Goal: Task Accomplishment & Management: Use online tool/utility

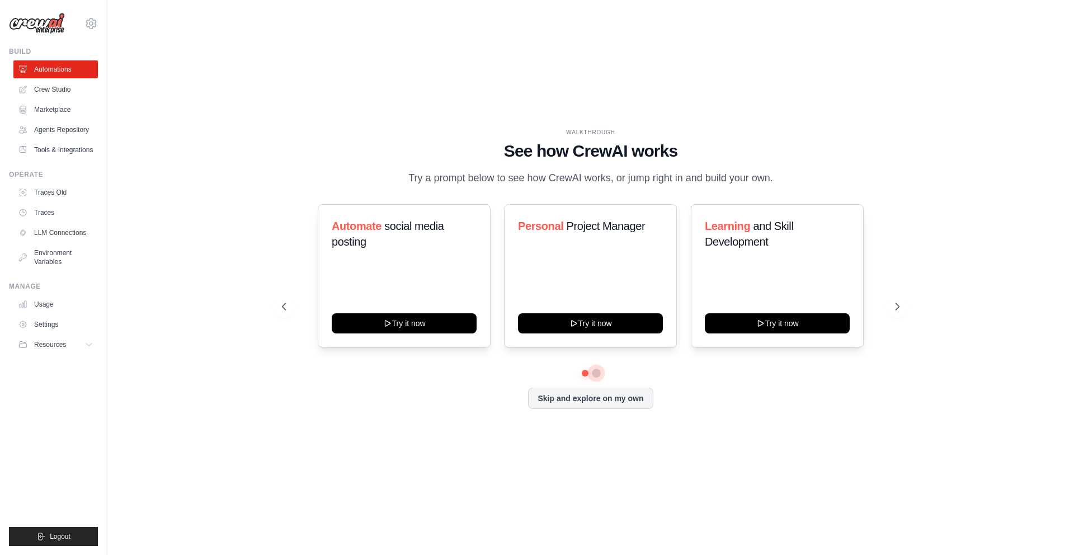
click at [594, 376] on button at bounding box center [596, 373] width 9 height 9
click at [285, 309] on icon at bounding box center [282, 306] width 11 height 11
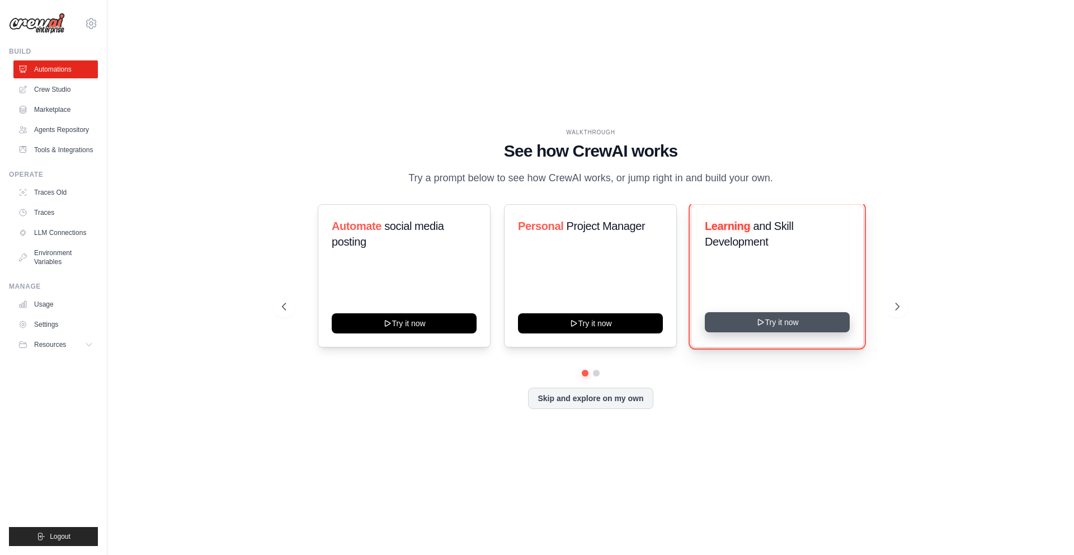
click at [791, 320] on button "Try it now" at bounding box center [777, 322] width 145 height 20
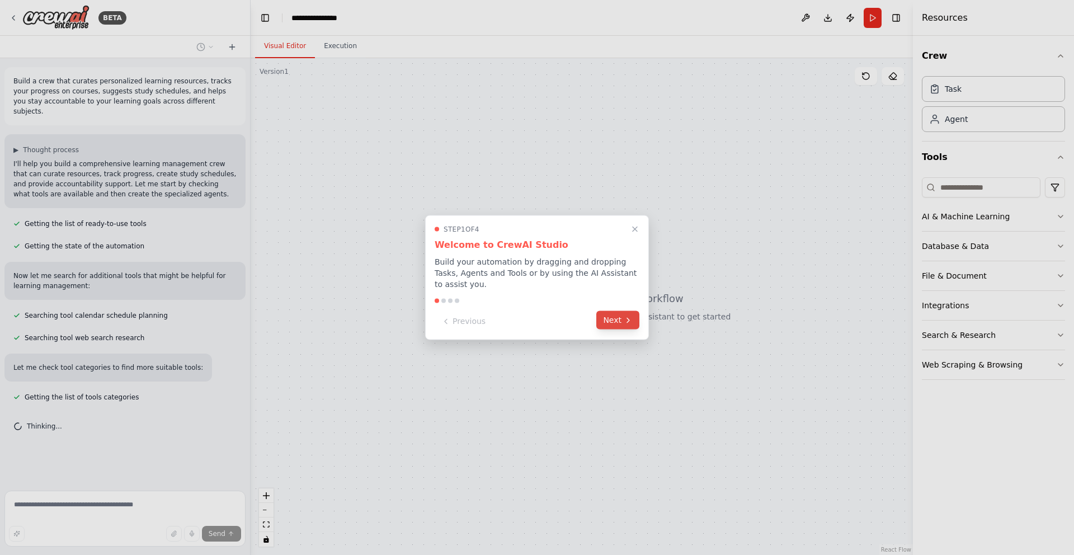
click at [626, 324] on icon at bounding box center [628, 319] width 9 height 9
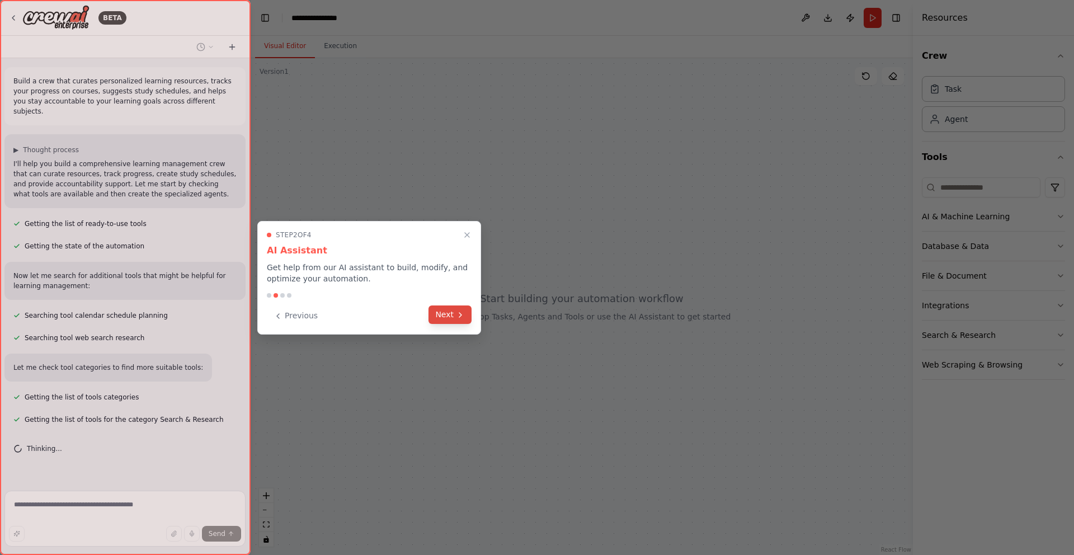
click at [460, 317] on icon at bounding box center [460, 314] width 9 height 9
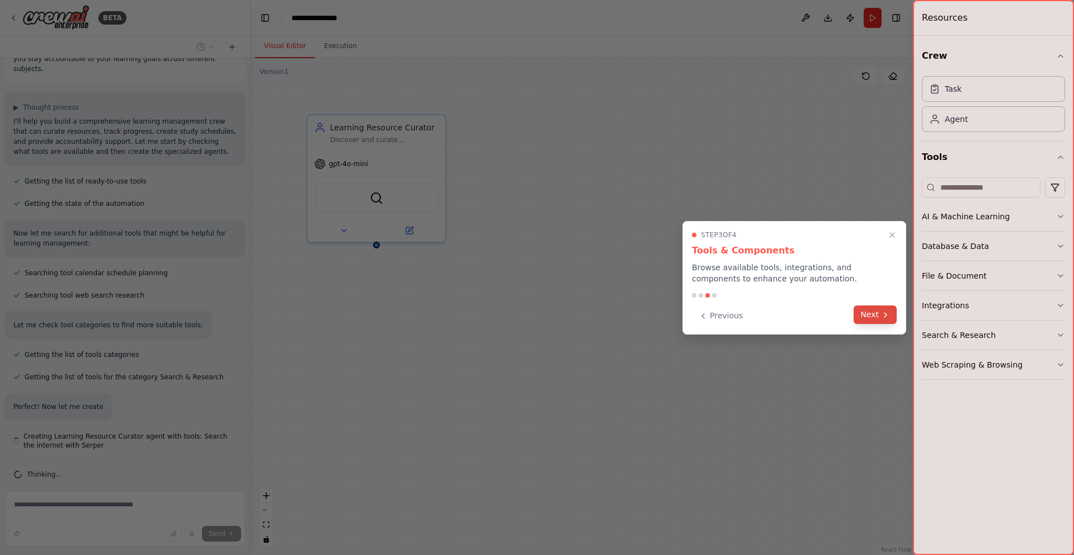
click at [872, 314] on button "Next" at bounding box center [874, 314] width 43 height 18
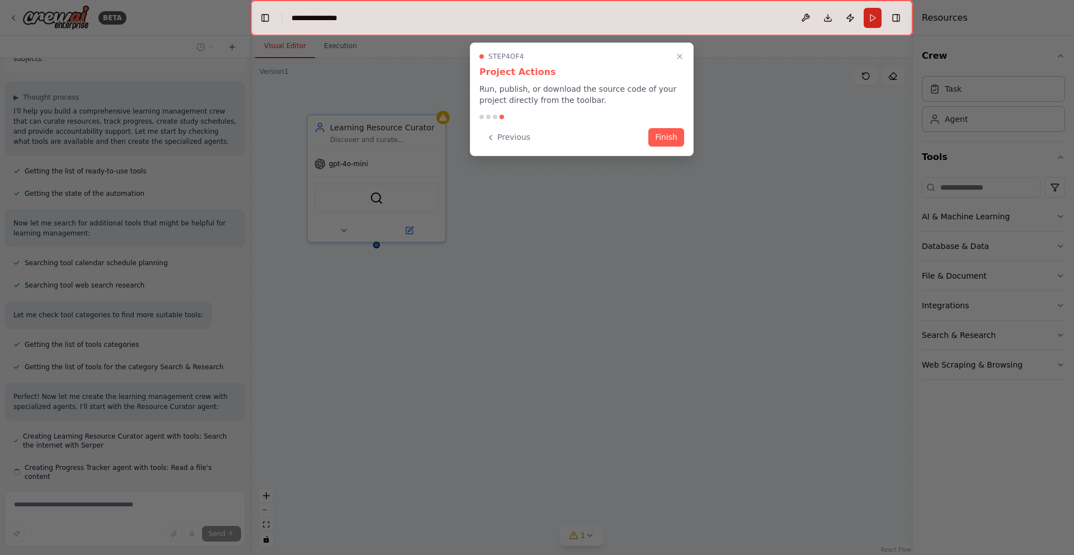
scroll to position [75, 0]
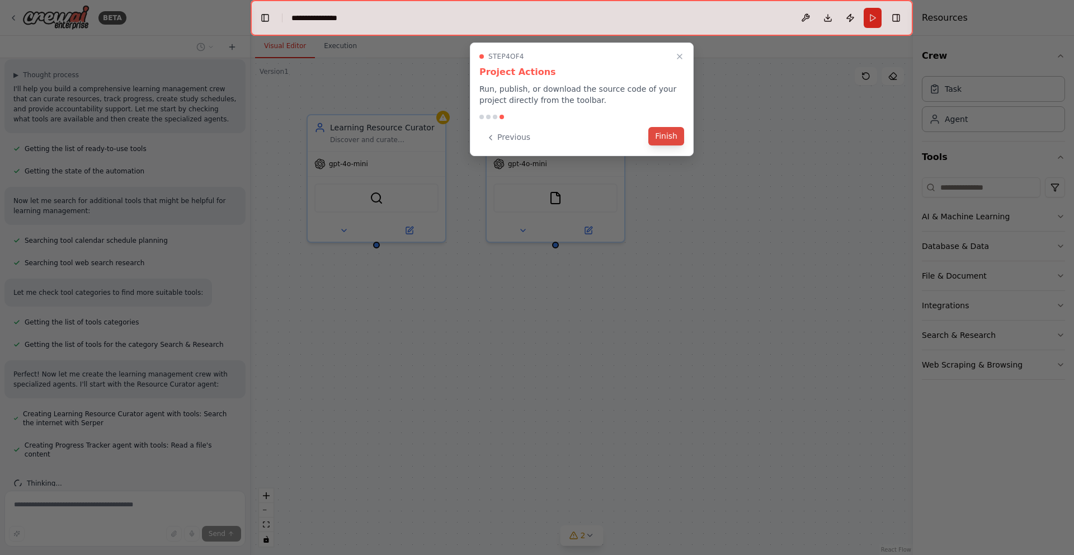
click at [664, 136] on button "Finish" at bounding box center [666, 136] width 36 height 18
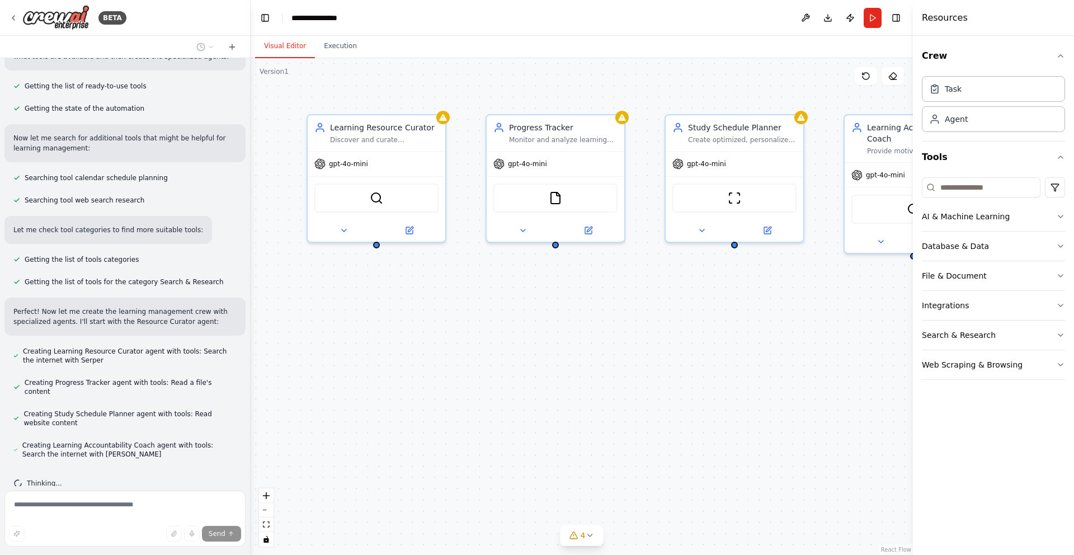
scroll to position [197, 0]
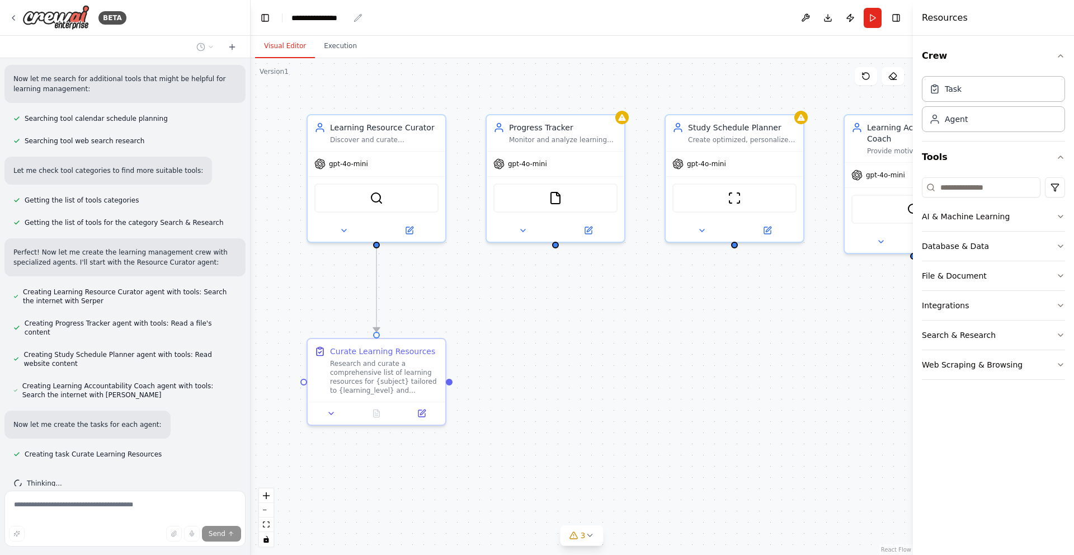
click at [340, 17] on div "**********" at bounding box center [320, 17] width 58 height 11
drag, startPoint x: 348, startPoint y: 17, endPoint x: 260, endPoint y: 16, distance: 88.4
click at [260, 16] on header "**********" at bounding box center [582, 18] width 662 height 36
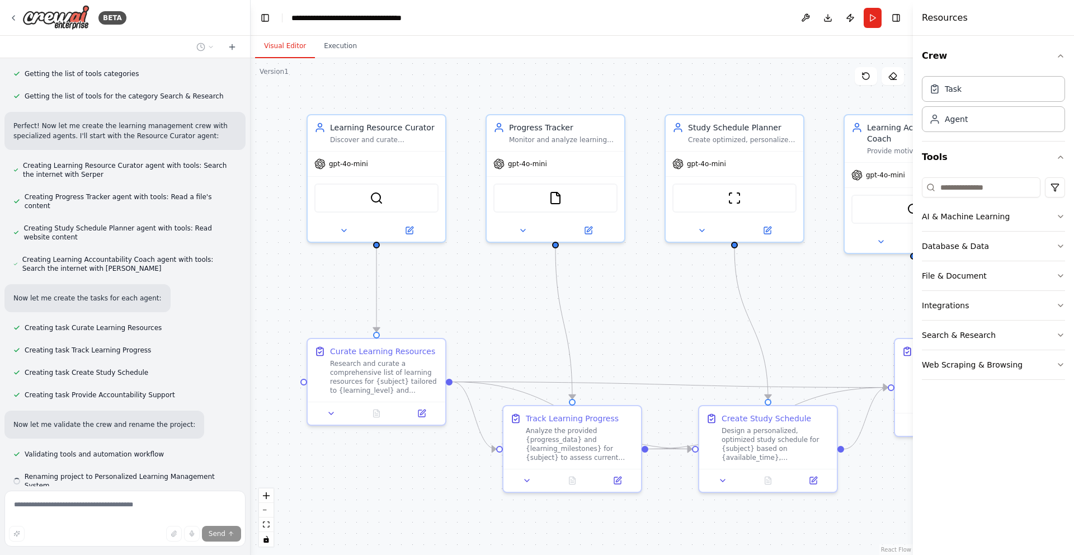
scroll to position [346, 0]
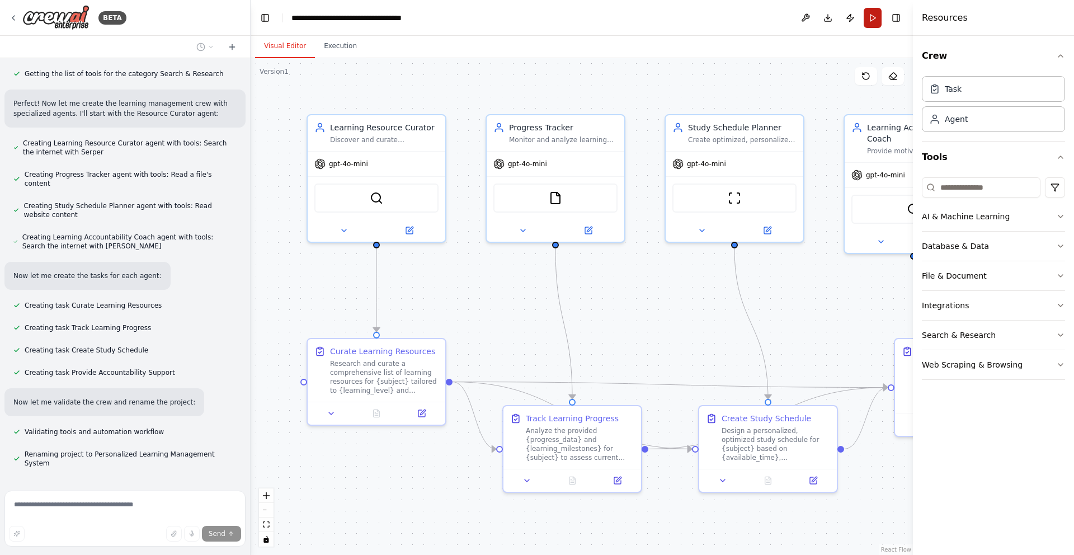
click at [873, 16] on button "Run" at bounding box center [872, 18] width 18 height 20
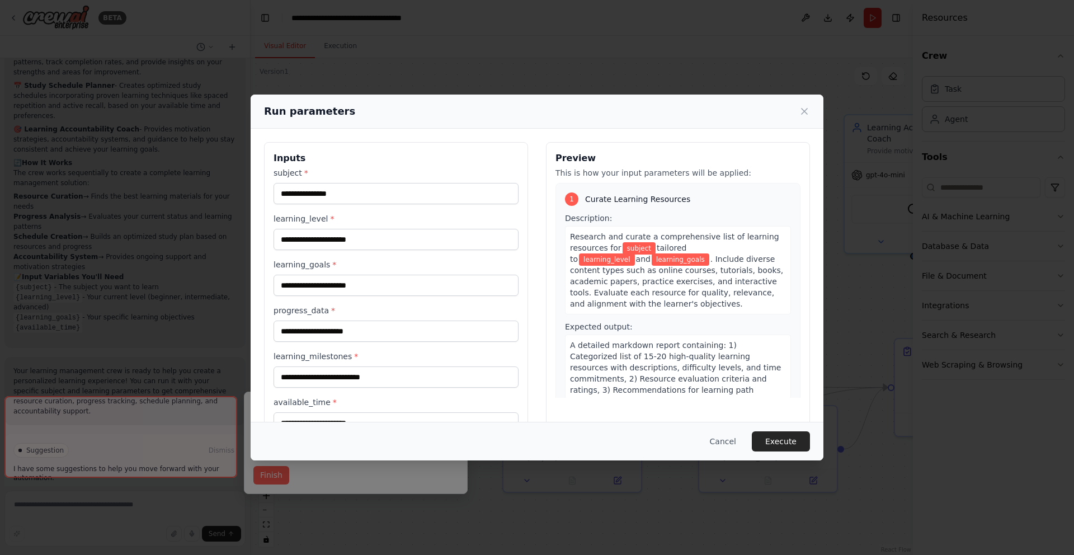
click at [732, 438] on button "Cancel" at bounding box center [723, 441] width 44 height 20
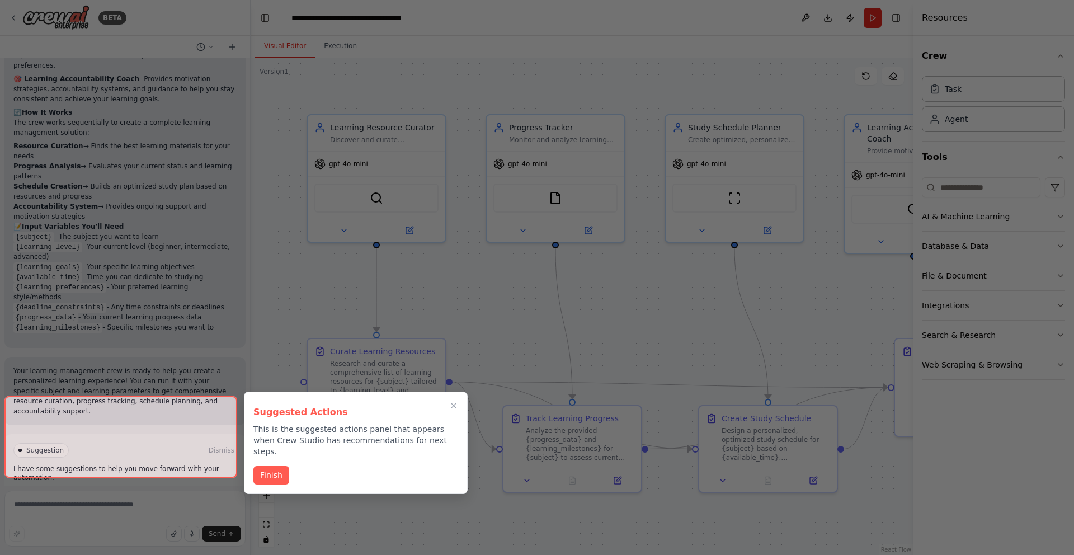
scroll to position [924, 0]
click at [270, 467] on button "Finish" at bounding box center [271, 474] width 36 height 18
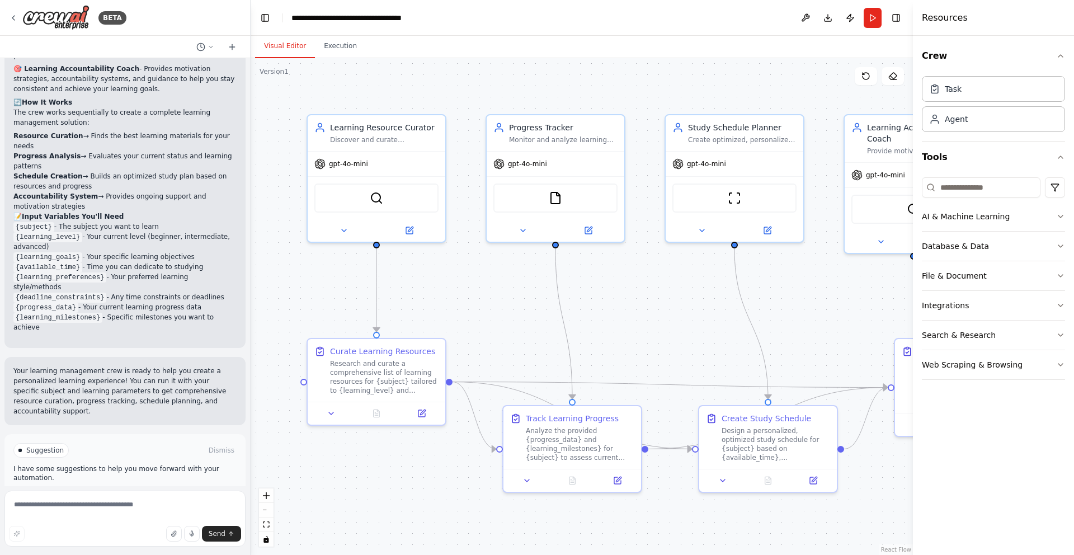
click at [103, 493] on span "Run Automation" at bounding box center [130, 497] width 54 height 9
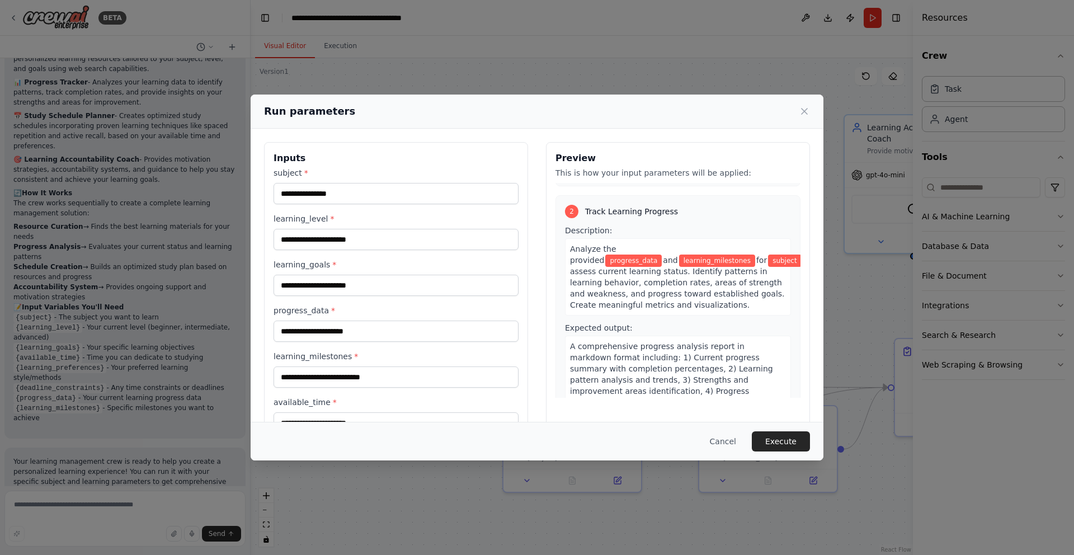
scroll to position [0, 0]
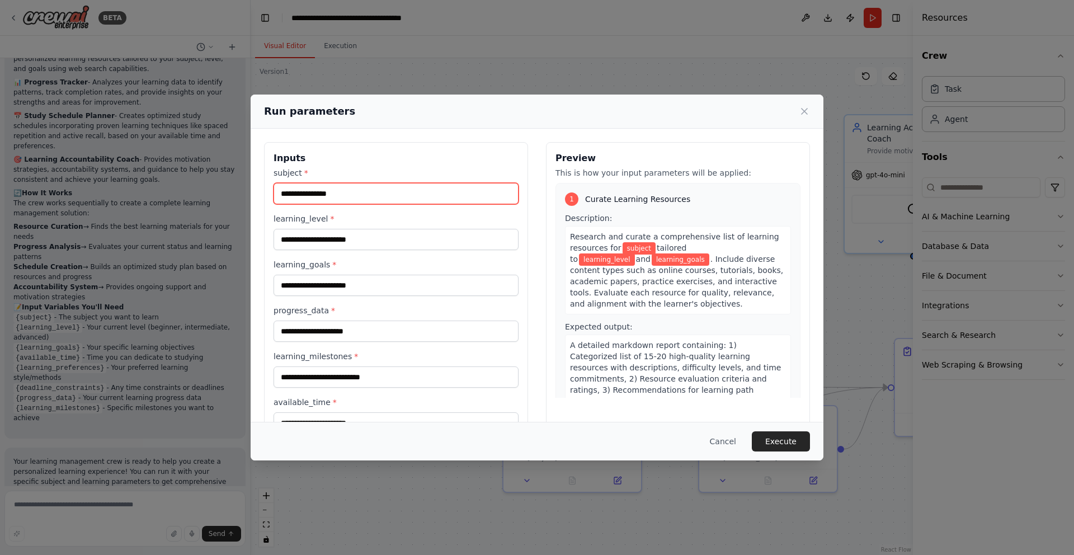
click at [371, 199] on input "subject *" at bounding box center [395, 193] width 245 height 21
click at [431, 167] on label "subject *" at bounding box center [395, 172] width 245 height 11
click at [431, 183] on input "subject *" at bounding box center [395, 193] width 245 height 21
drag, startPoint x: 555, startPoint y: 113, endPoint x: 596, endPoint y: 101, distance: 42.6
click at [596, 101] on div "Run parameters" at bounding box center [537, 112] width 573 height 34
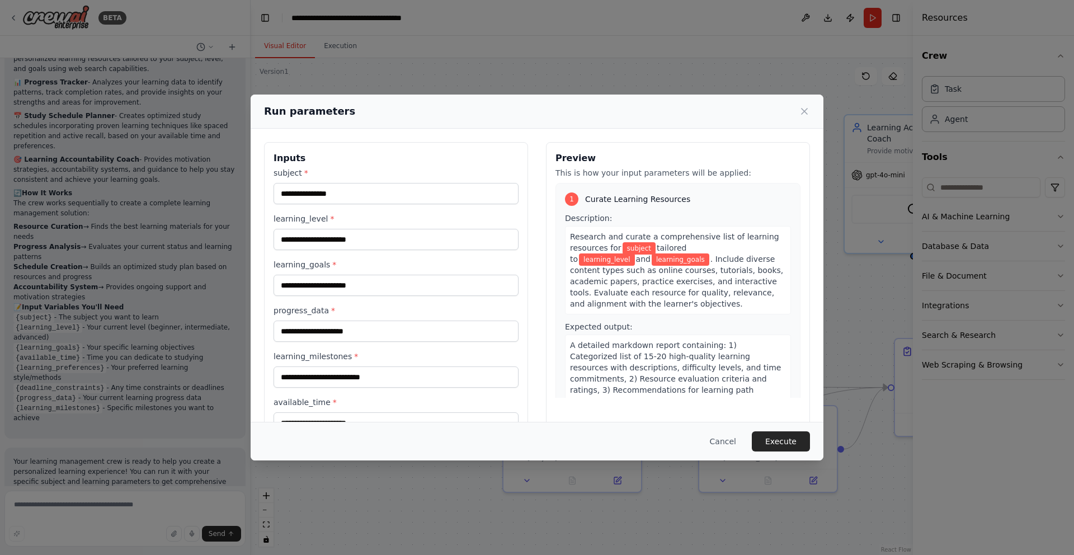
drag, startPoint x: 580, startPoint y: 110, endPoint x: 616, endPoint y: 100, distance: 37.3
click at [616, 100] on div "Run parameters" at bounding box center [537, 112] width 573 height 34
drag, startPoint x: 614, startPoint y: 100, endPoint x: 656, endPoint y: 98, distance: 42.5
click at [656, 98] on div "Run parameters" at bounding box center [537, 112] width 573 height 34
click at [784, 444] on button "Execute" at bounding box center [781, 441] width 58 height 20
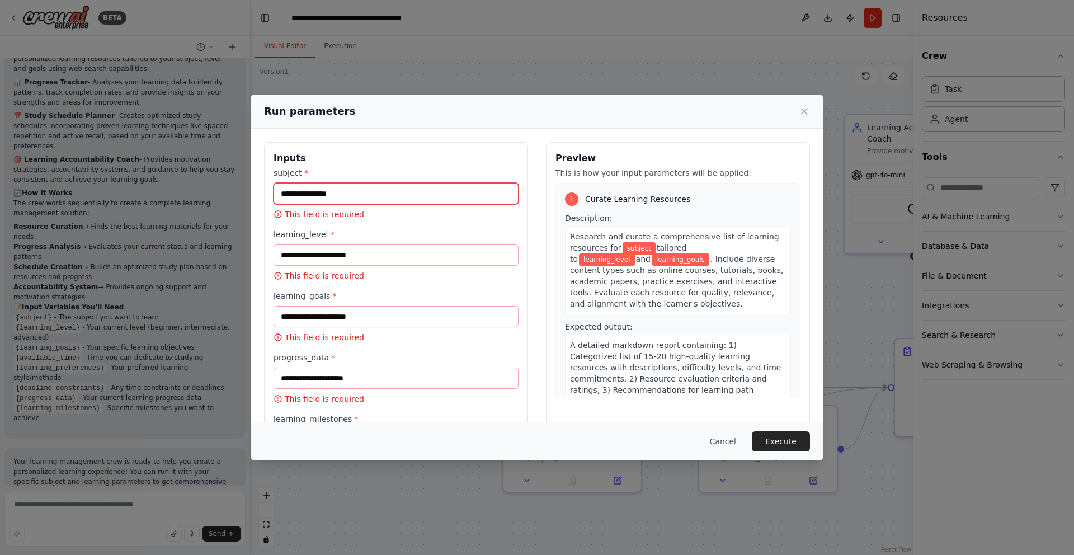
click at [342, 186] on input "subject *" at bounding box center [395, 193] width 245 height 21
click at [345, 194] on input "subject *" at bounding box center [395, 193] width 245 height 21
click at [389, 196] on input "subject *" at bounding box center [395, 193] width 245 height 21
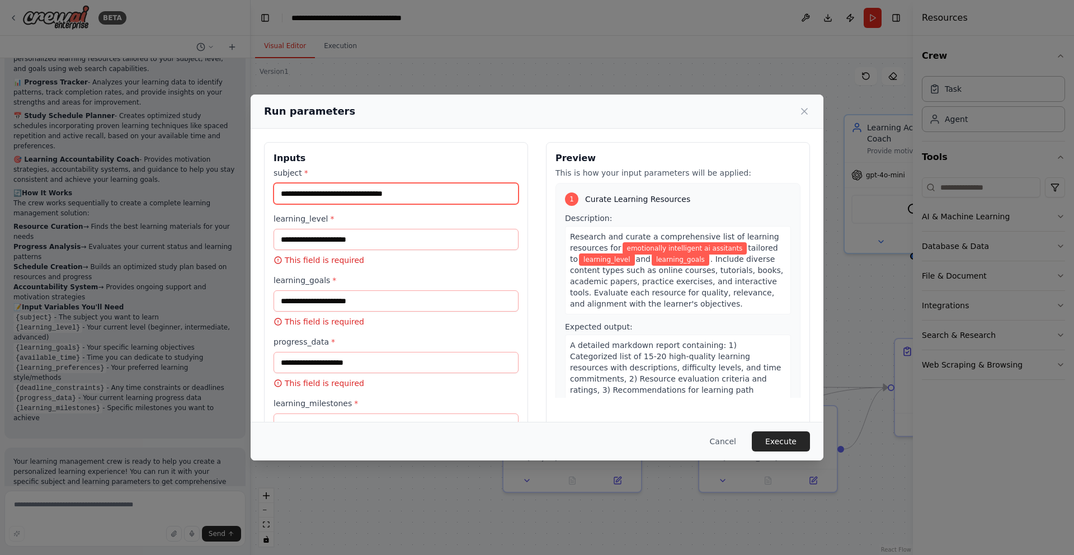
type input "**********"
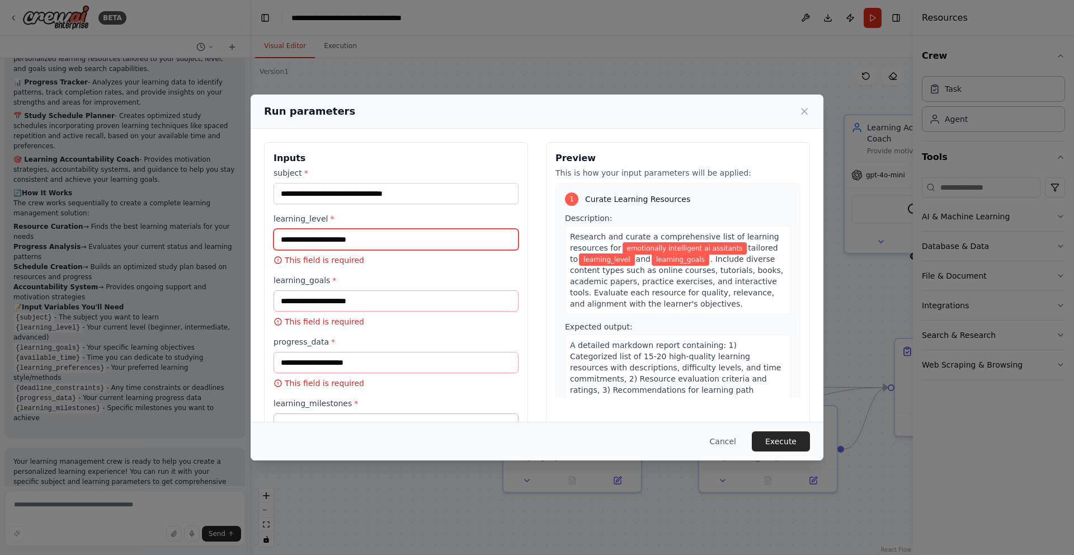
click at [362, 245] on input "learning_level *" at bounding box center [395, 239] width 245 height 21
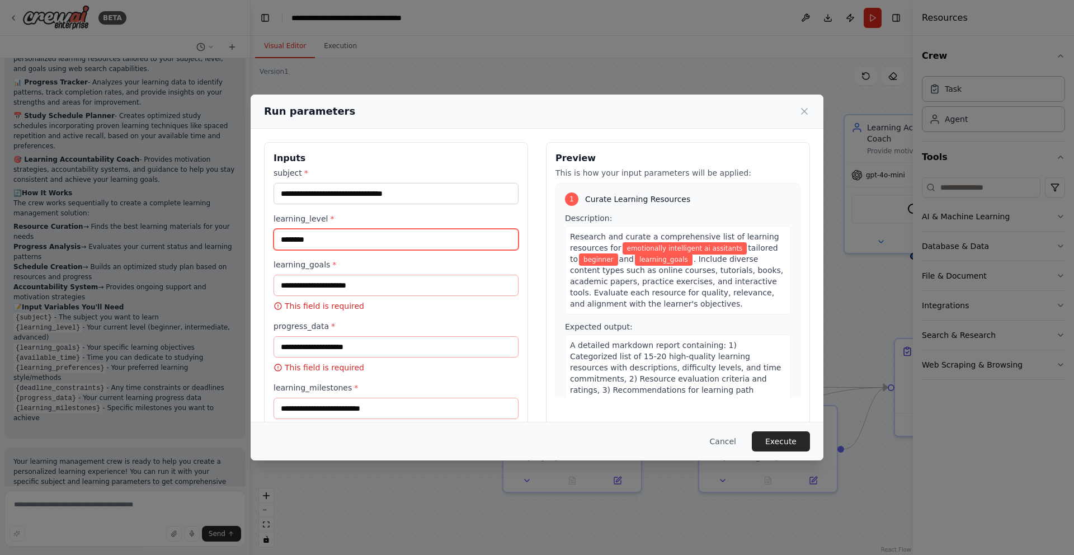
type input "********"
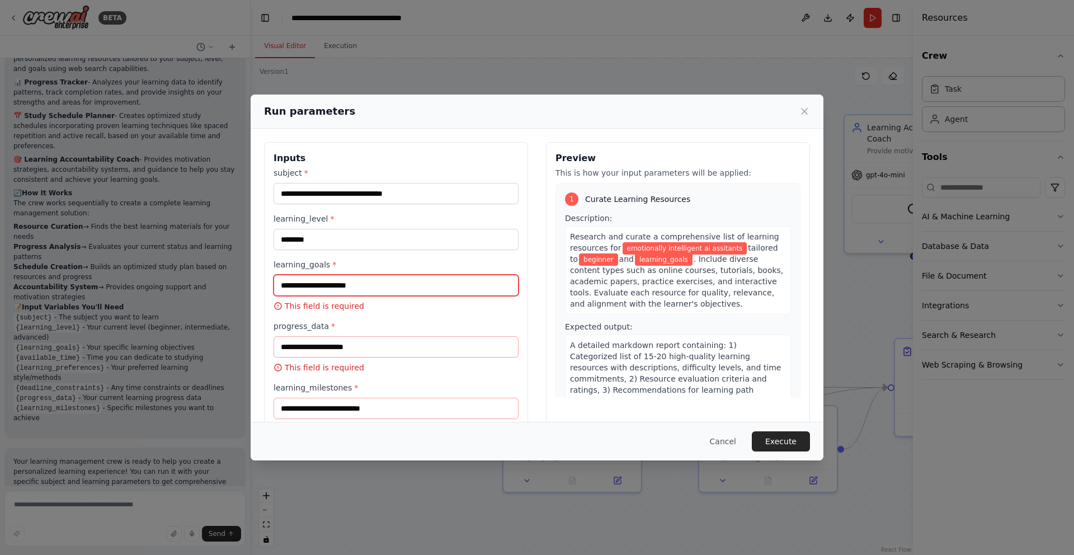
click at [325, 286] on input "learning_goals *" at bounding box center [395, 285] width 245 height 21
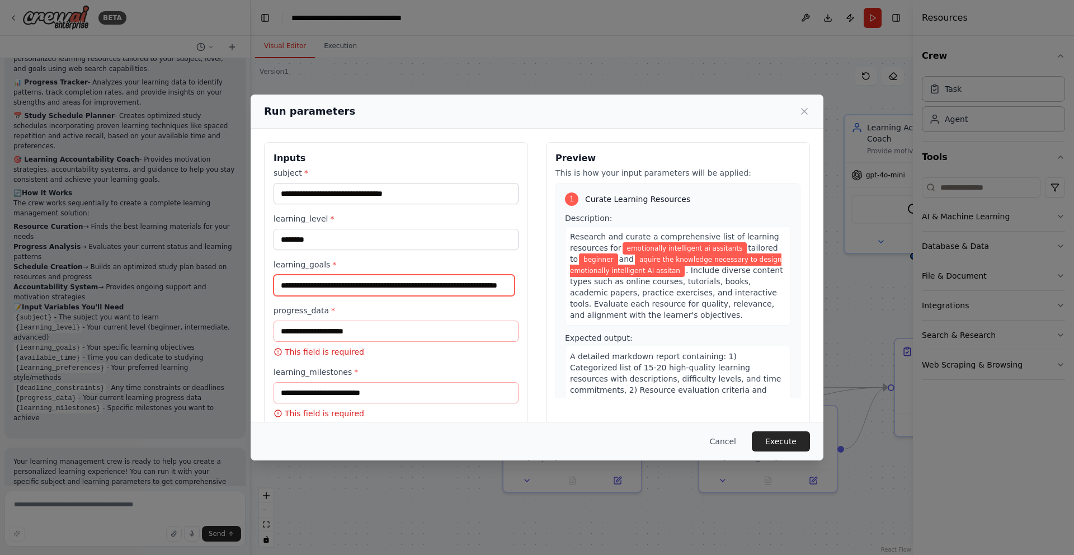
scroll to position [0, 50]
click at [485, 289] on input "**********" at bounding box center [393, 285] width 241 height 21
click at [501, 290] on input "**********" at bounding box center [393, 285] width 241 height 21
click at [497, 286] on input "**********" at bounding box center [393, 285] width 241 height 21
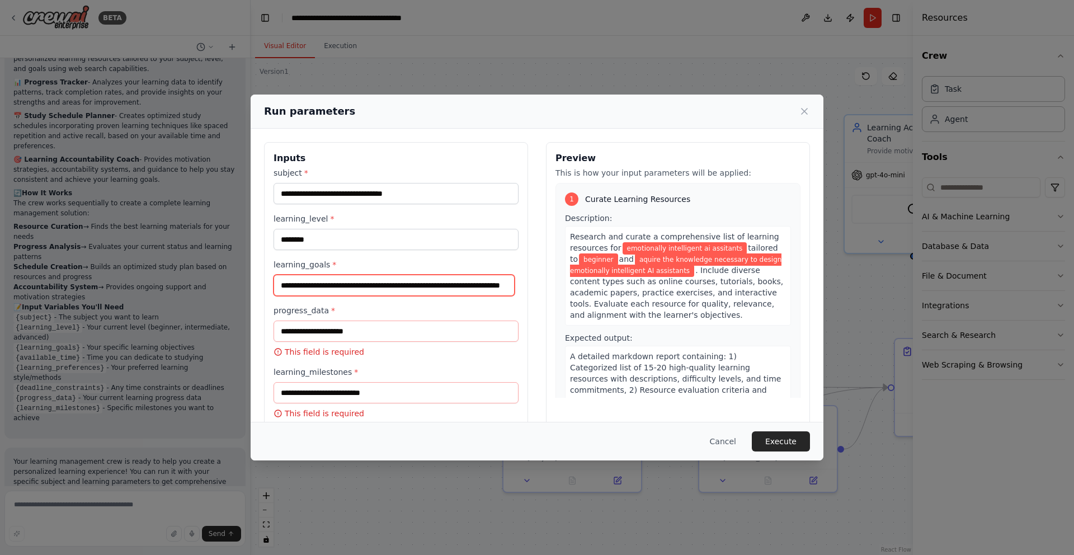
type input "**********"
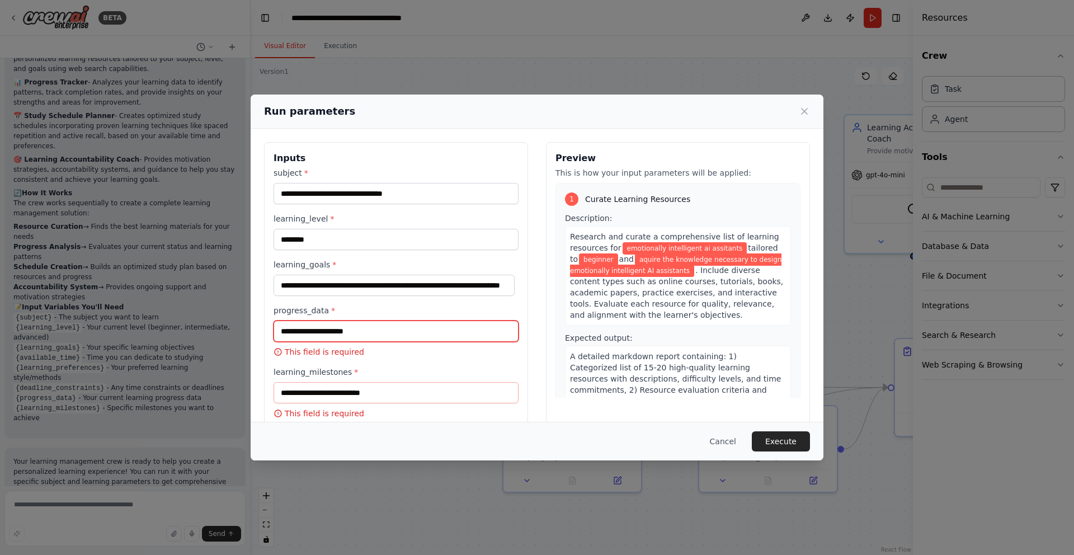
click at [369, 328] on input "progress_data *" at bounding box center [395, 330] width 245 height 21
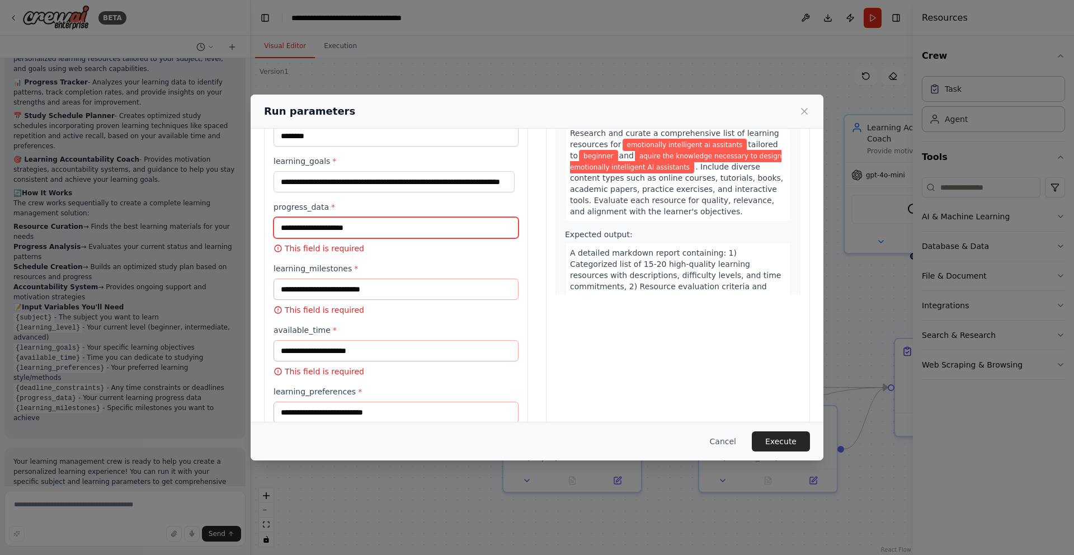
scroll to position [106, 0]
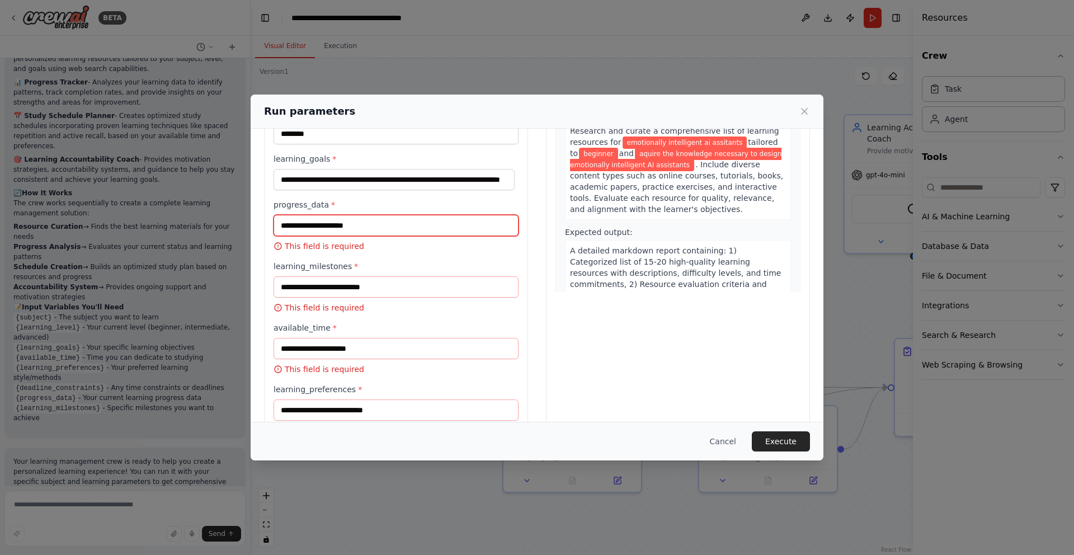
click at [372, 230] on input "progress_data *" at bounding box center [395, 225] width 245 height 21
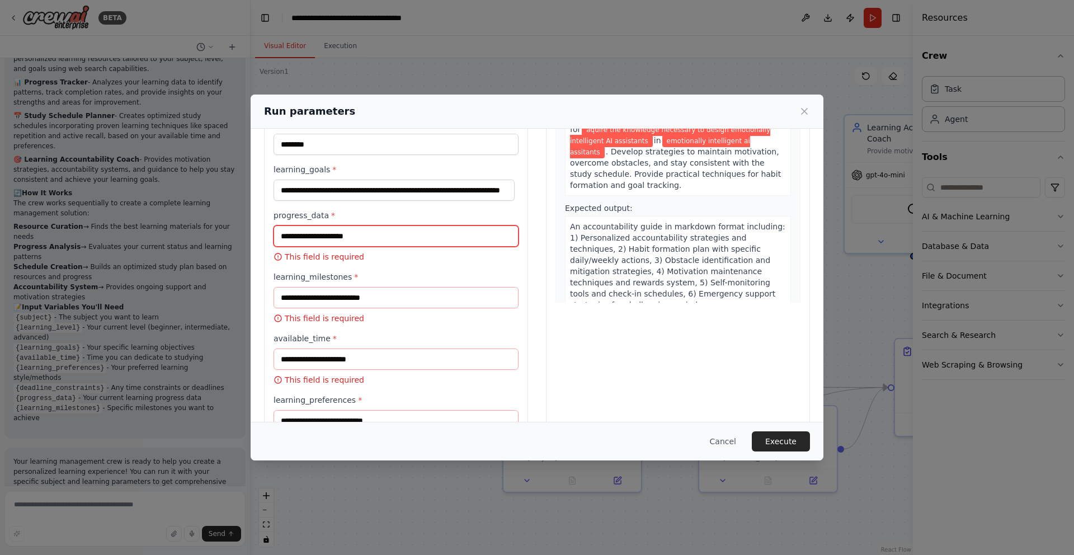
scroll to position [46, 0]
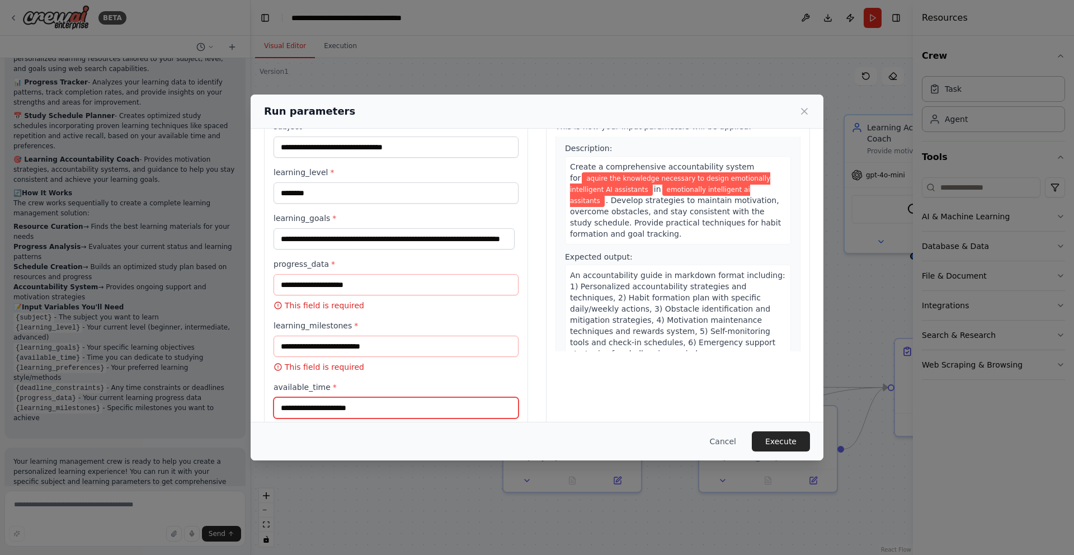
click at [325, 403] on input "available_time *" at bounding box center [395, 407] width 245 height 21
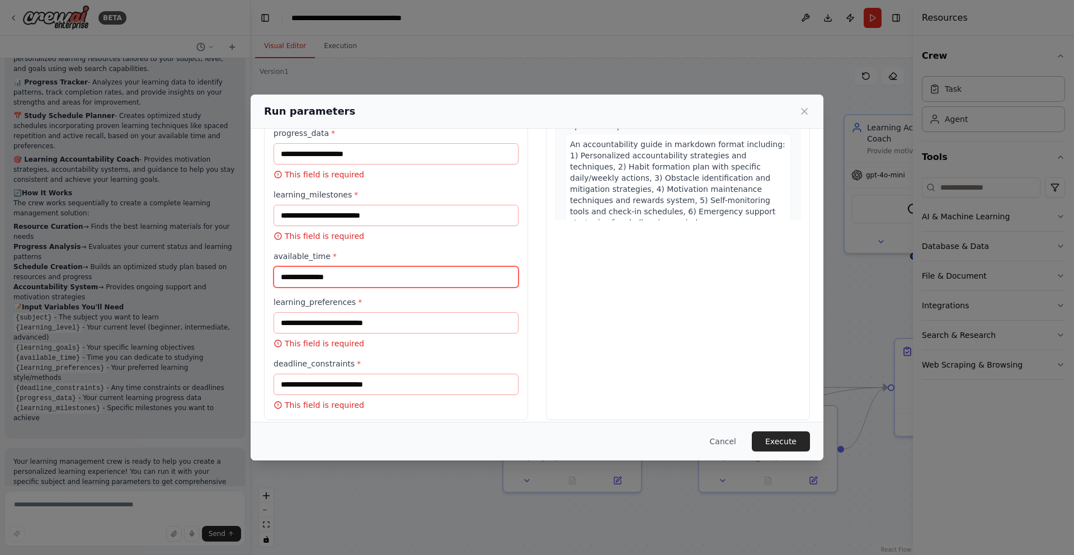
scroll to position [188, 0]
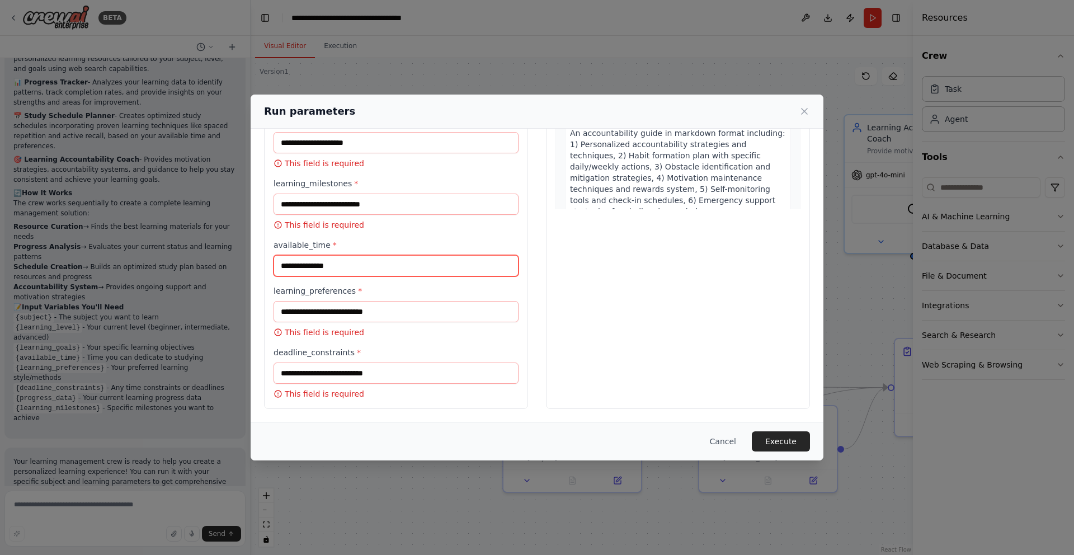
type input "**********"
click at [376, 309] on input "learning_preferences *" at bounding box center [395, 311] width 245 height 21
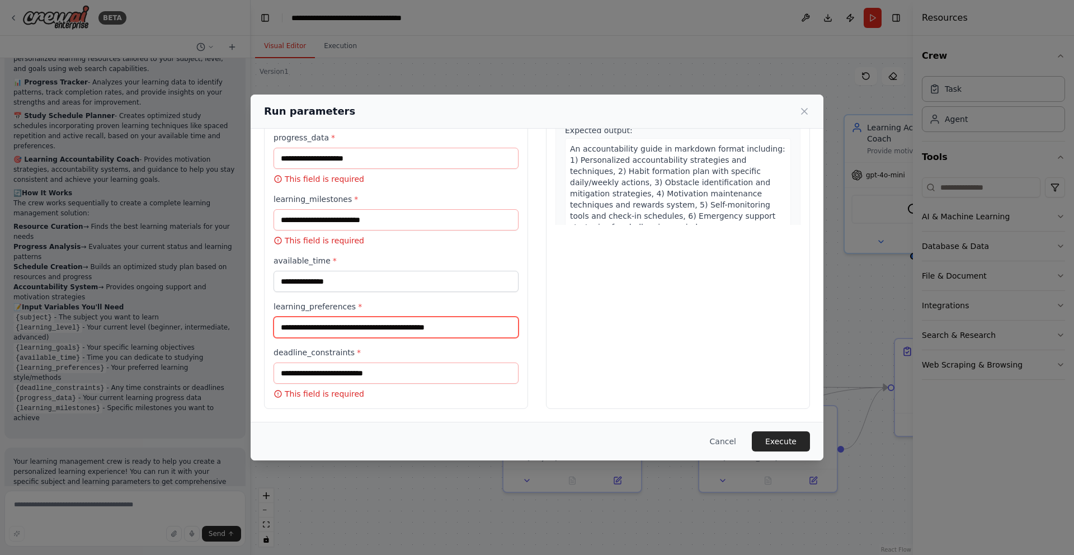
scroll to position [832, 0]
click at [414, 331] on input "**********" at bounding box center [395, 327] width 245 height 21
click at [408, 327] on input "**********" at bounding box center [395, 327] width 245 height 21
type input "**********"
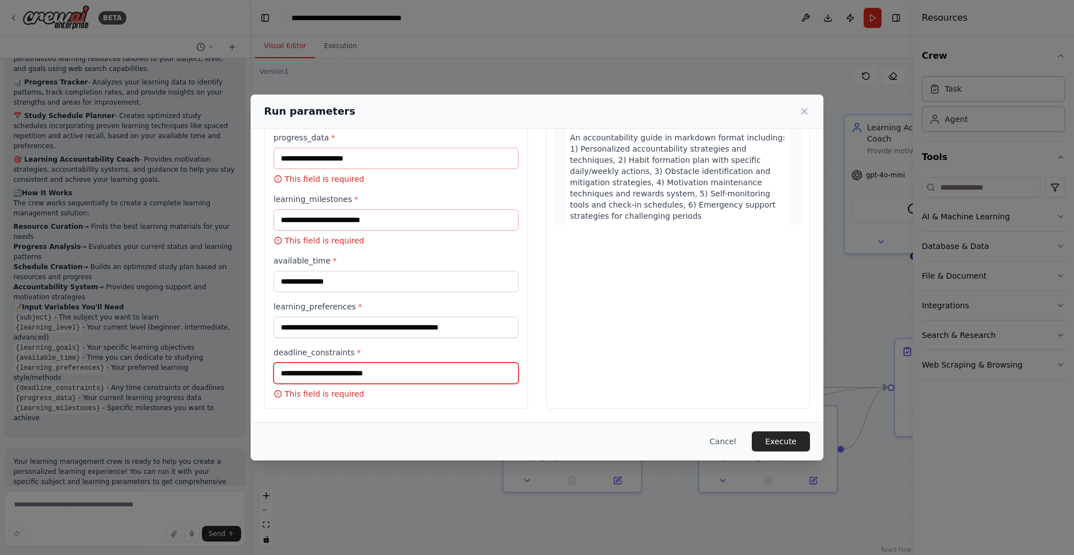
click at [301, 372] on input "deadline_constraints *" at bounding box center [395, 372] width 245 height 21
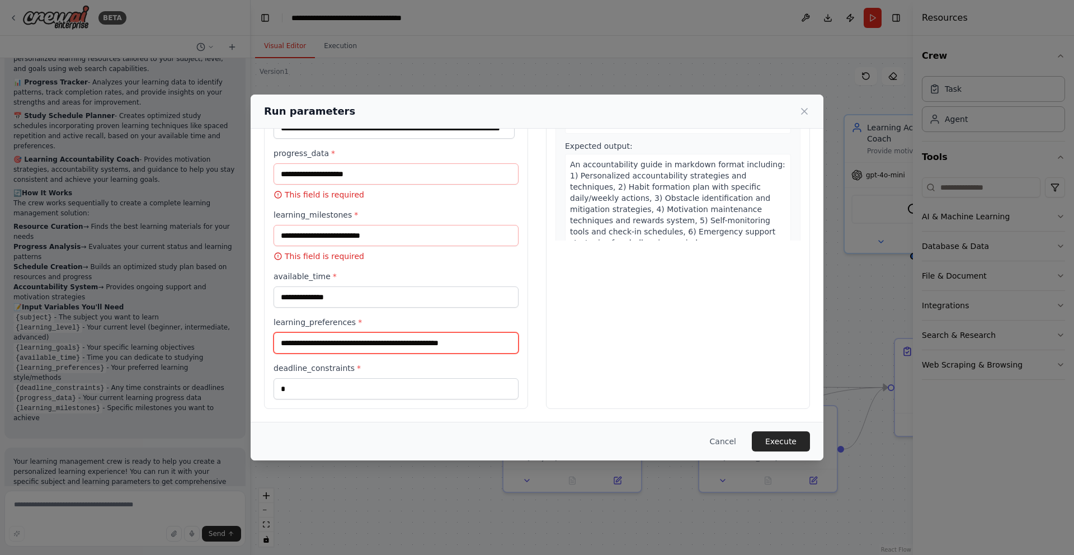
click at [404, 351] on input "**********" at bounding box center [395, 342] width 245 height 21
click at [339, 389] on input "*" at bounding box center [395, 388] width 245 height 21
type input "*******"
click at [356, 235] on input "learning_milestones *" at bounding box center [395, 235] width 245 height 21
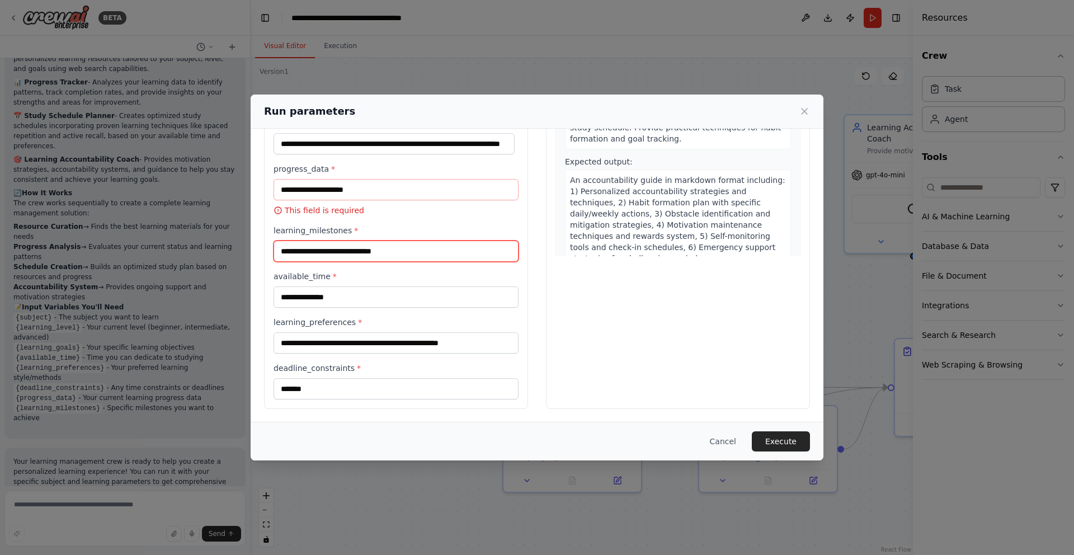
scroll to position [821, 0]
click at [279, 253] on input "**********" at bounding box center [395, 250] width 245 height 21
click at [423, 249] on input "**********" at bounding box center [395, 250] width 245 height 21
click at [449, 251] on input "**********" at bounding box center [395, 250] width 245 height 21
click at [480, 258] on input "**********" at bounding box center [395, 250] width 245 height 21
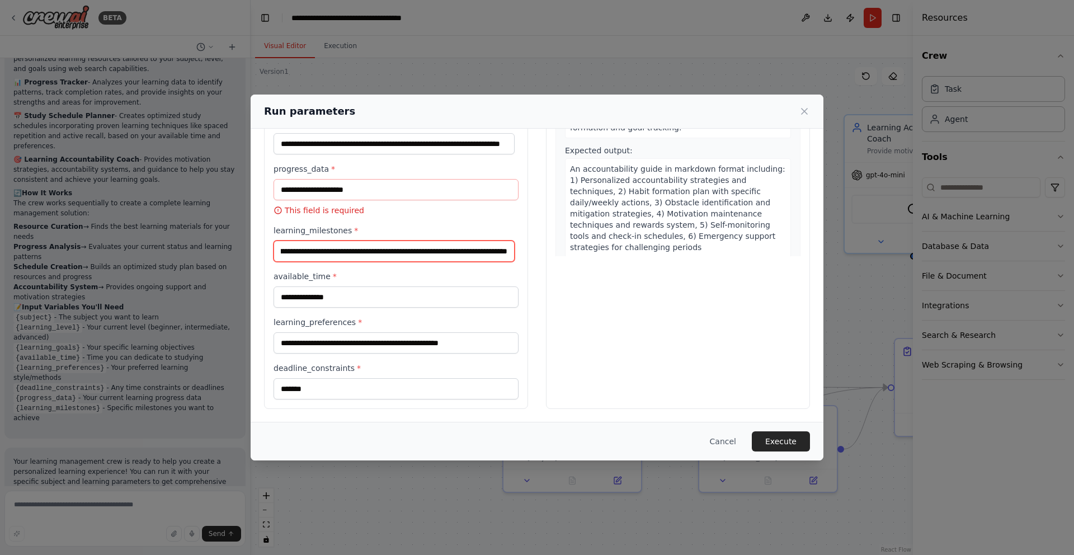
scroll to position [0, 121]
click at [445, 258] on input "**********" at bounding box center [393, 250] width 241 height 21
click at [440, 252] on input "**********" at bounding box center [393, 250] width 241 height 21
click at [498, 250] on input "**********" at bounding box center [393, 250] width 241 height 21
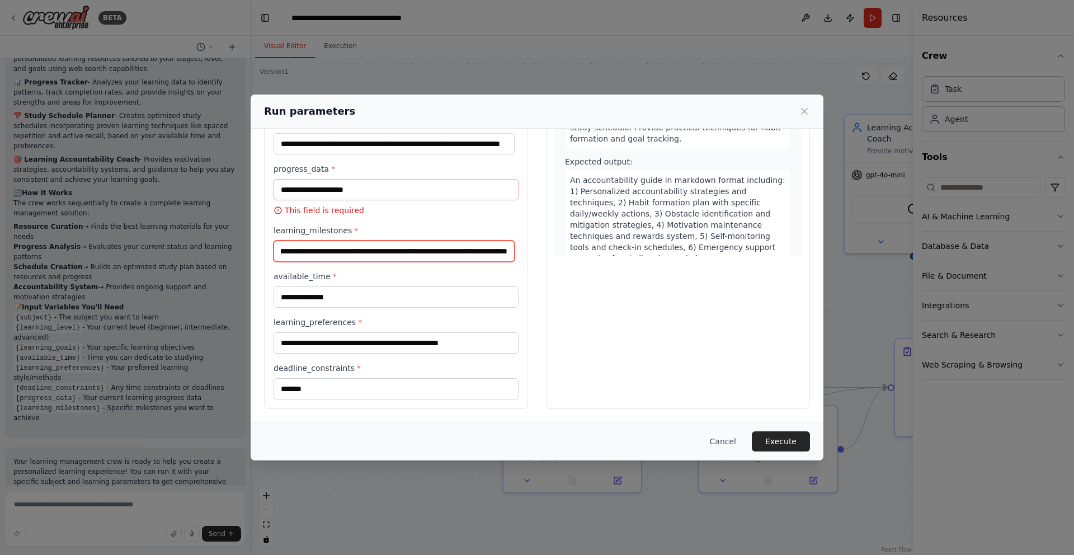
click at [509, 252] on input "**********" at bounding box center [393, 250] width 241 height 21
drag, startPoint x: 503, startPoint y: 250, endPoint x: 527, endPoint y: 253, distance: 23.7
click at [527, 253] on div "**********" at bounding box center [537, 205] width 546 height 408
click at [506, 256] on input "**********" at bounding box center [393, 250] width 241 height 21
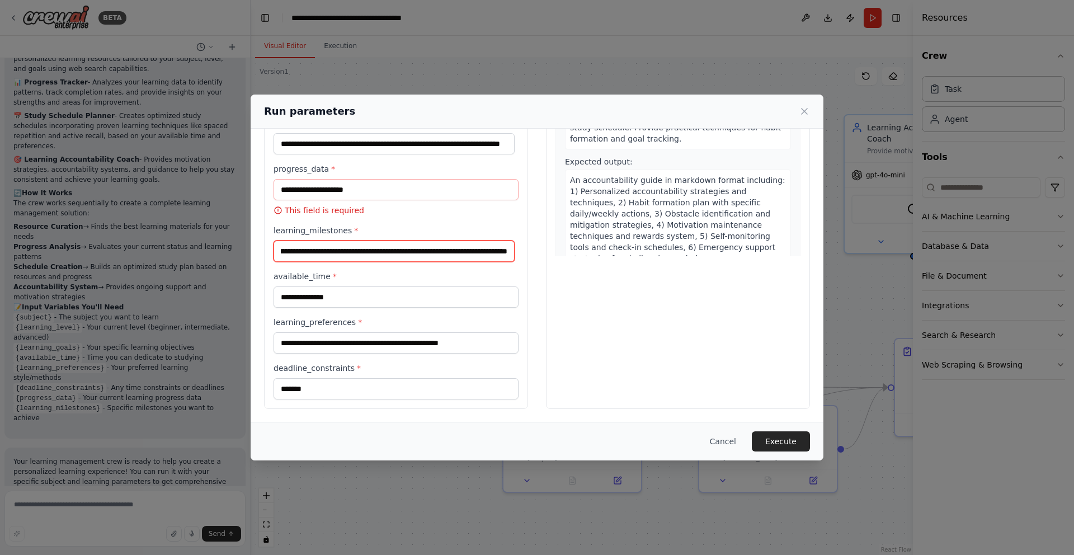
scroll to position [0, 618]
type input "**********"
click at [383, 193] on input "progress_data *" at bounding box center [395, 189] width 245 height 21
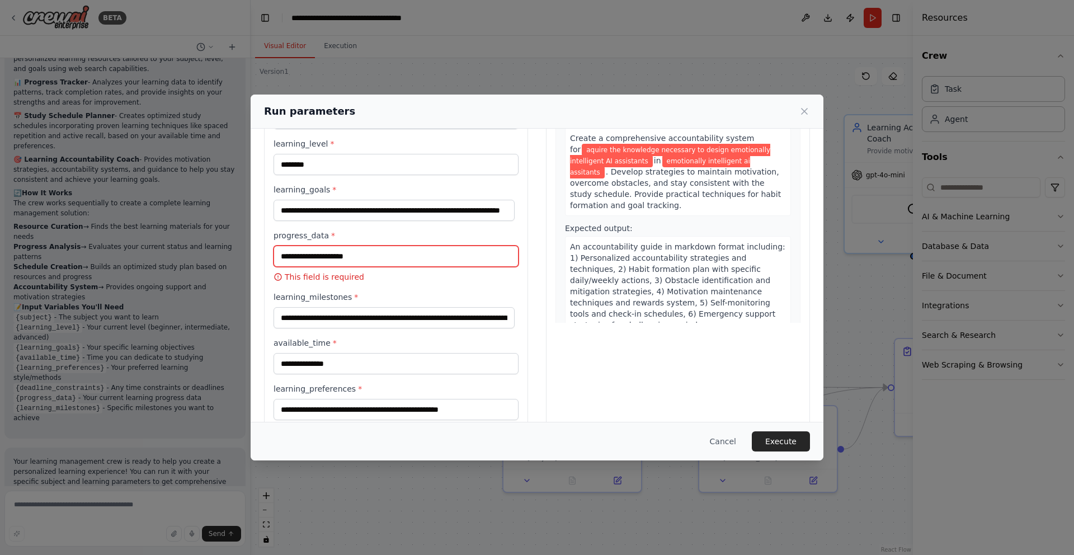
scroll to position [59, 0]
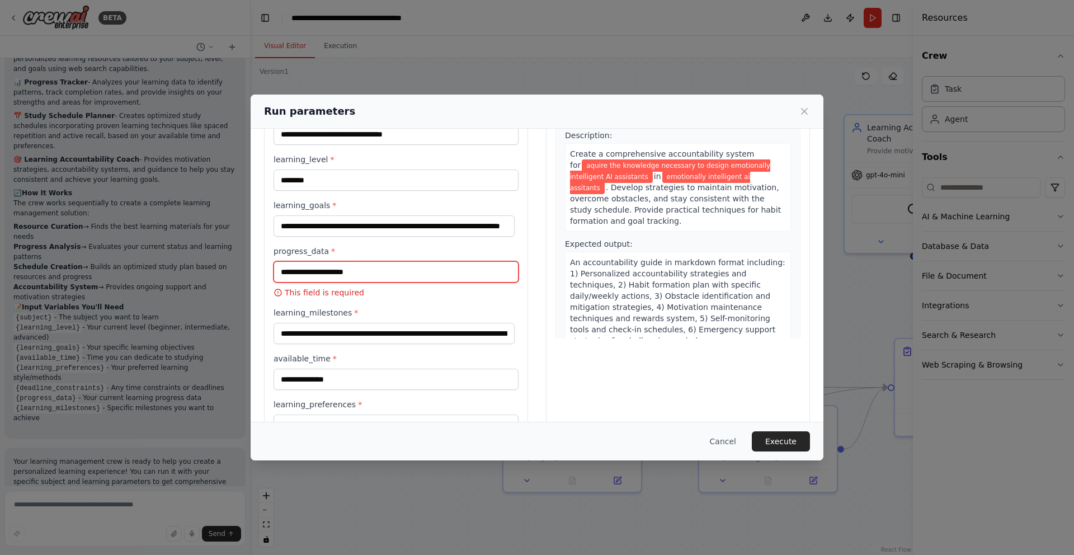
click at [338, 274] on input "progress_data *" at bounding box center [395, 271] width 245 height 21
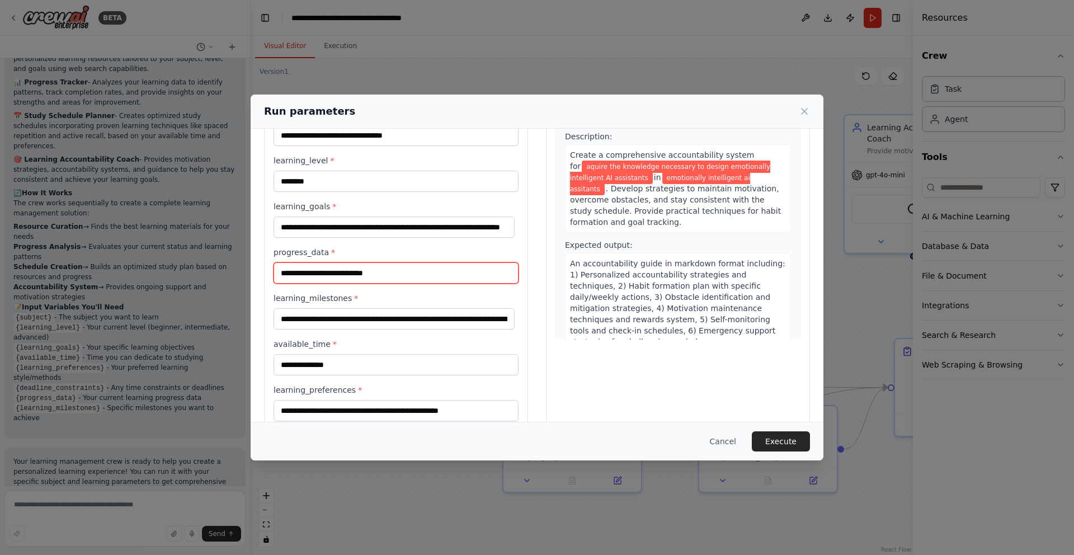
scroll to position [56, 0]
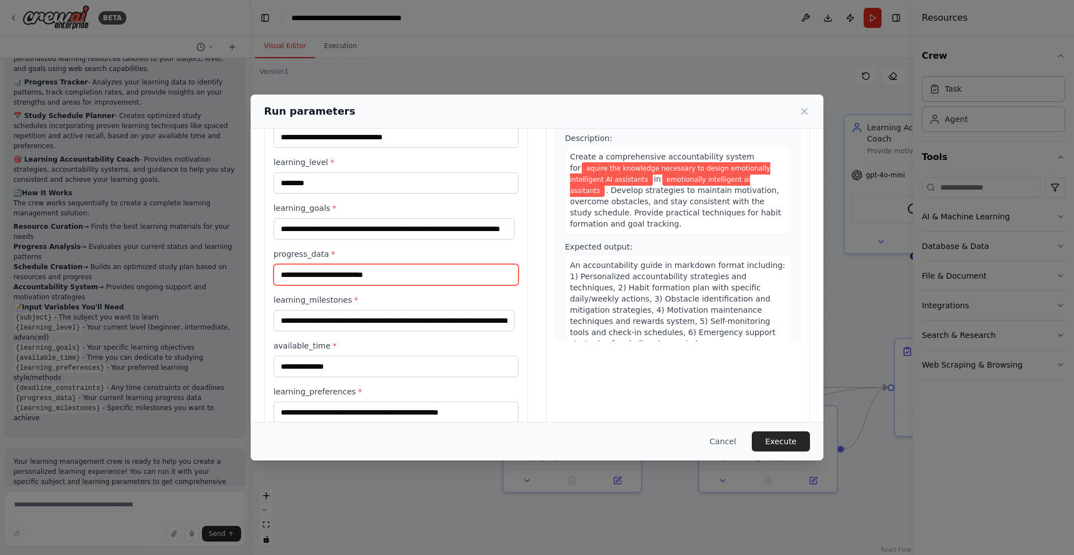
type input "**********"
click at [657, 331] on div "An accountability guide in markdown format including: 1) Personalized accountab…" at bounding box center [678, 304] width 226 height 100
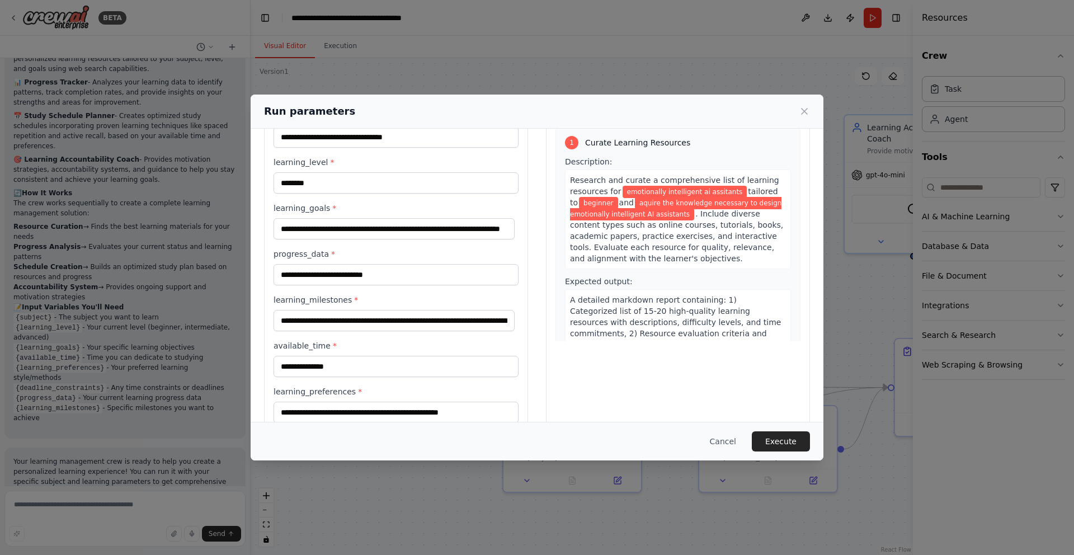
scroll to position [3, 0]
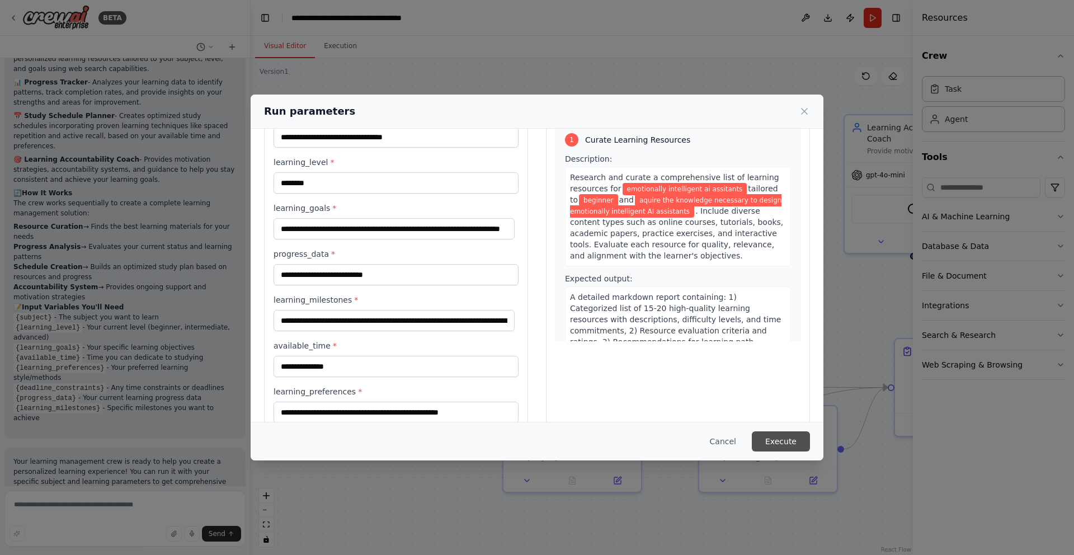
click at [777, 440] on button "Execute" at bounding box center [781, 441] width 58 height 20
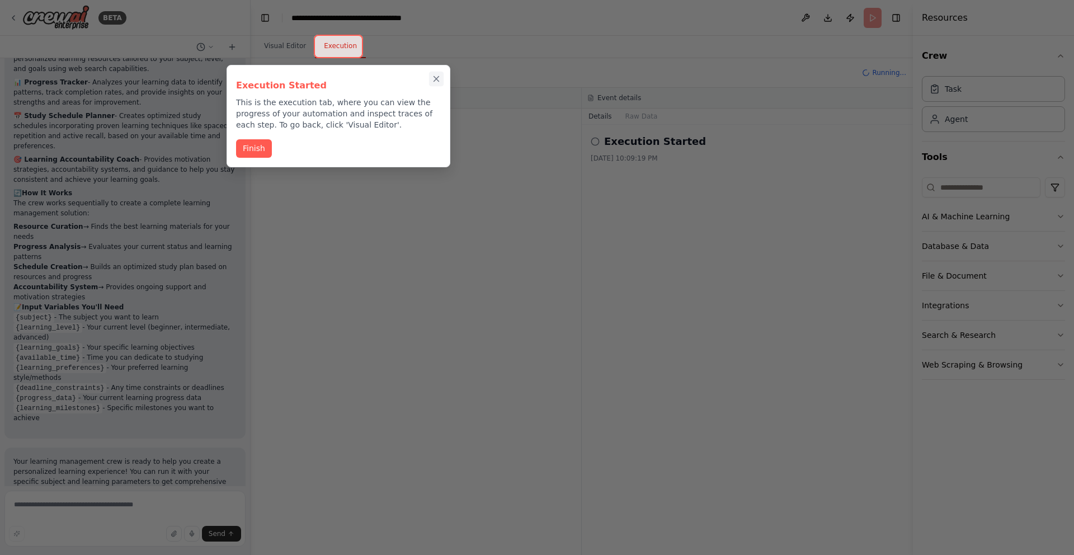
click at [438, 81] on icon "Close walkthrough" at bounding box center [436, 79] width 5 height 5
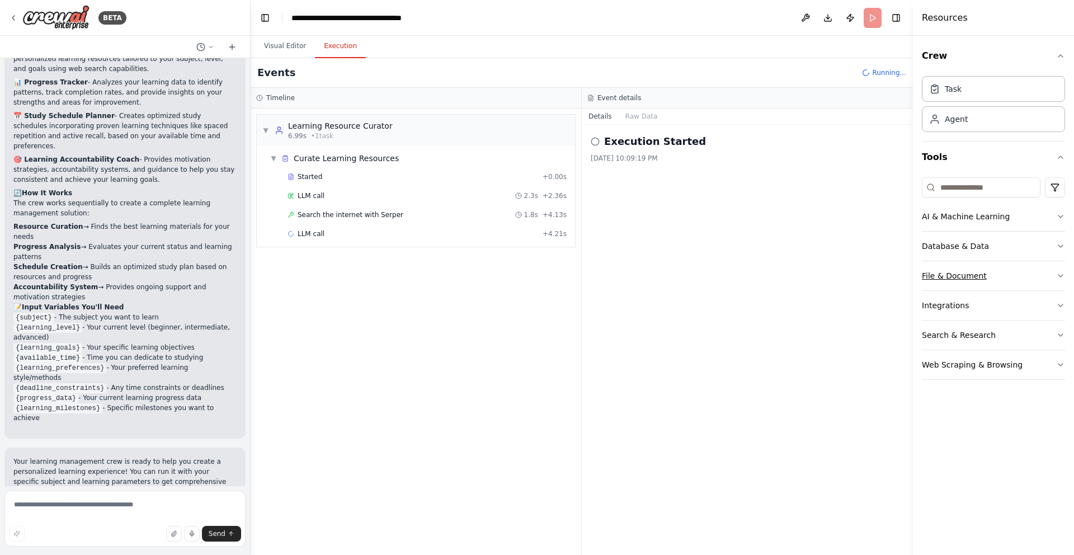
click at [1056, 279] on icon "button" at bounding box center [1060, 275] width 9 height 9
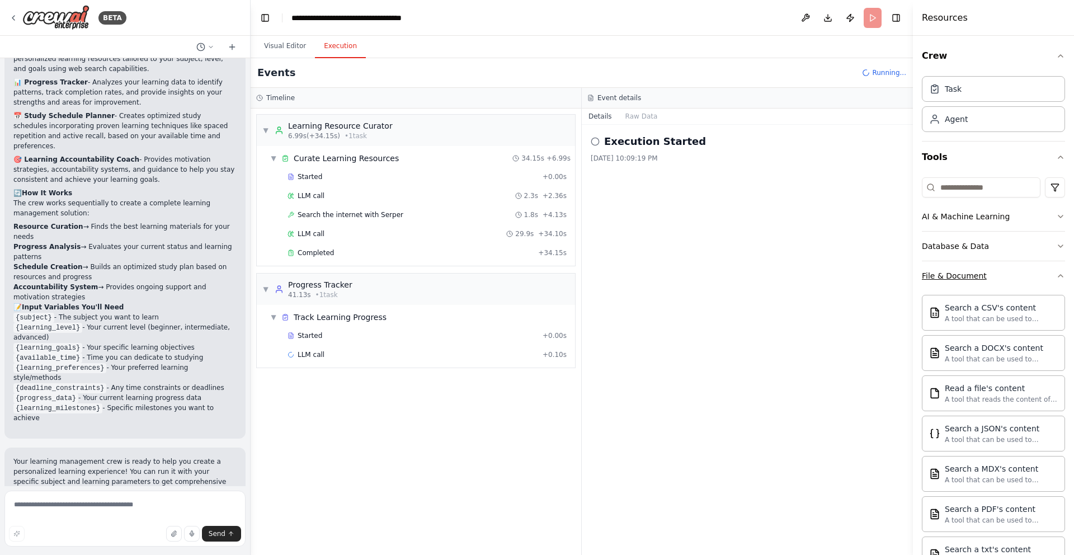
click at [1056, 279] on icon "button" at bounding box center [1060, 275] width 9 height 9
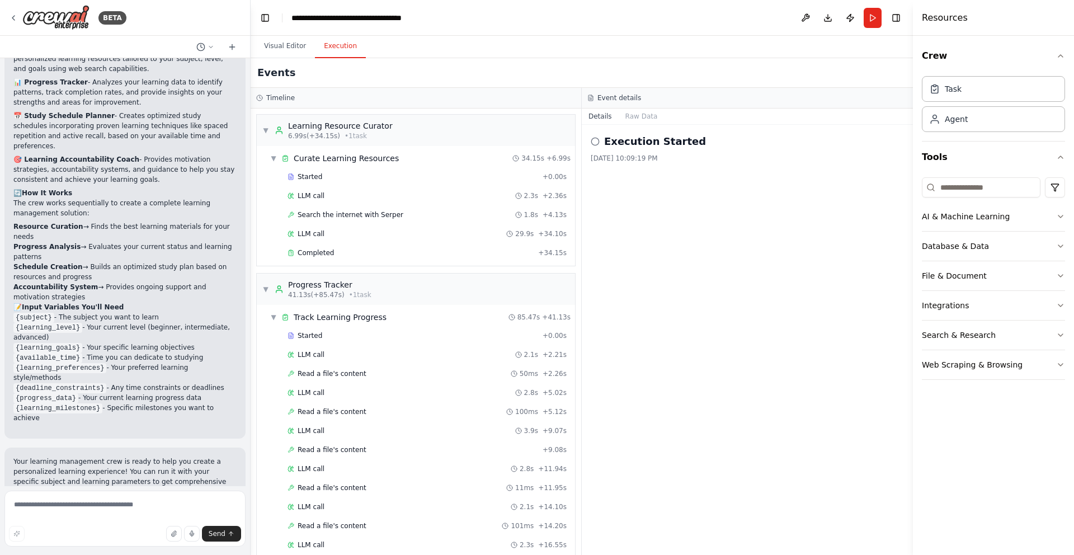
scroll to position [369, 0]
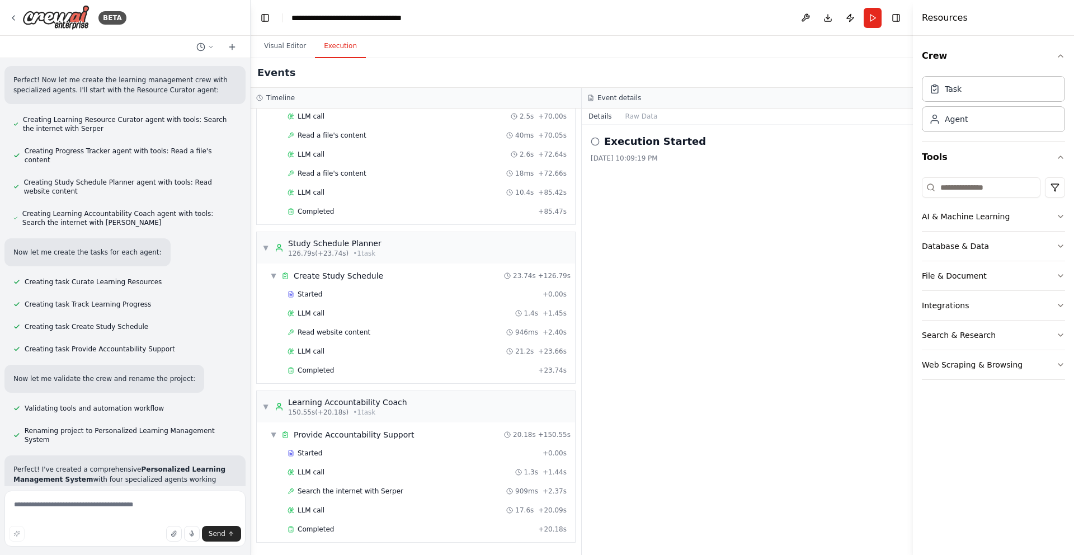
click at [654, 228] on div "Execution Started 9/26/2025, 10:09:19 PM" at bounding box center [747, 340] width 331 height 430
click at [677, 227] on div "Execution Started 9/26/2025, 10:09:19 PM" at bounding box center [747, 340] width 331 height 430
click at [650, 141] on h2 "Execution Started" at bounding box center [655, 142] width 102 height 16
click at [648, 141] on h2 "Execution Started" at bounding box center [655, 142] width 102 height 16
click at [65, 522] on textarea at bounding box center [124, 518] width 241 height 56
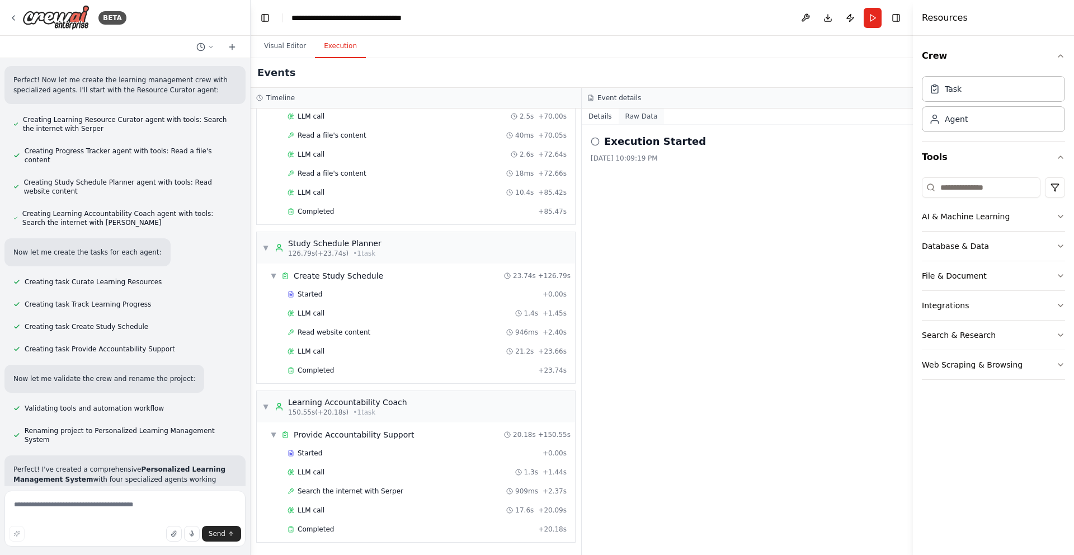
click at [654, 120] on button "Raw Data" at bounding box center [642, 116] width 46 height 16
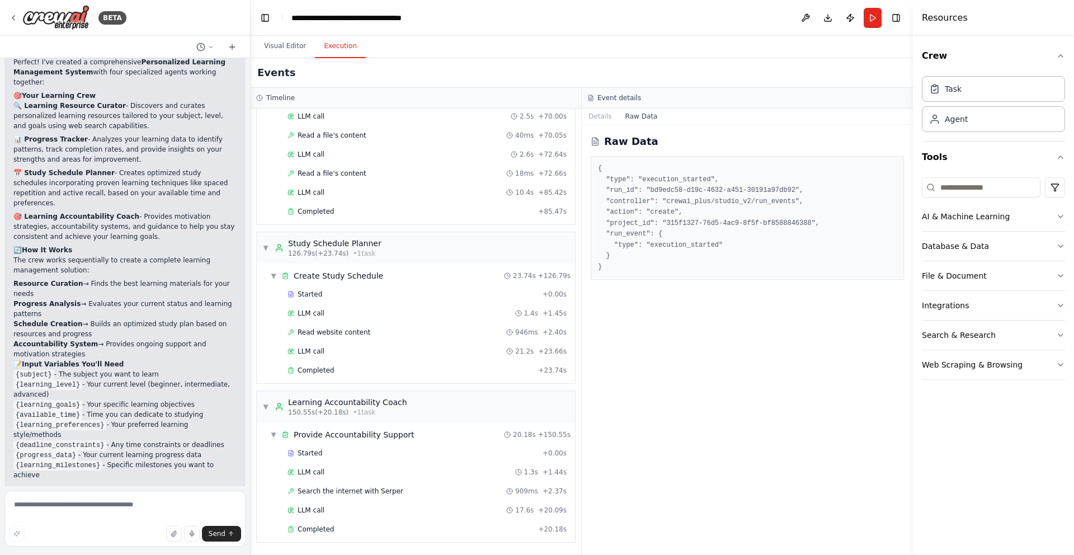
scroll to position [924, 0]
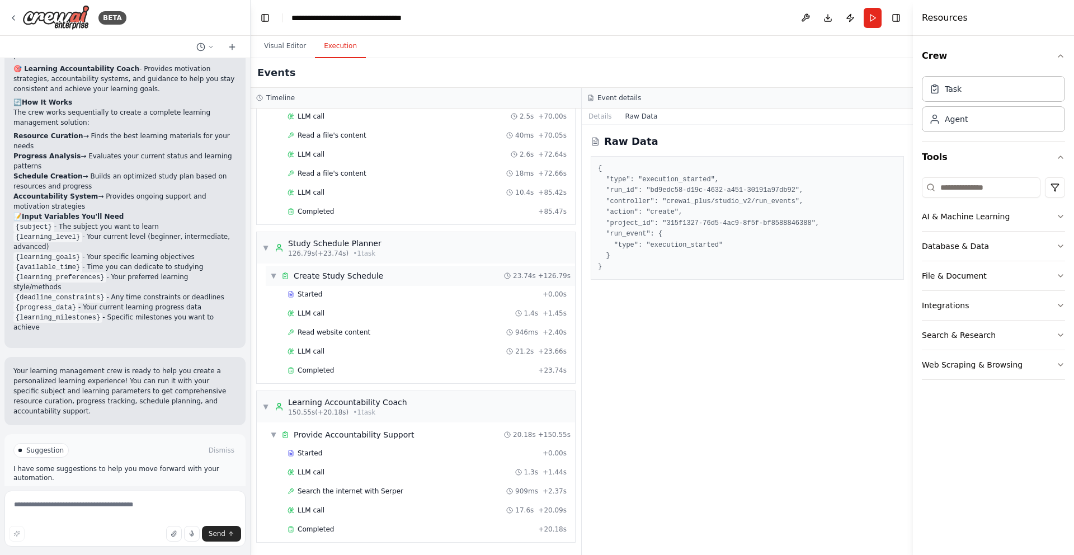
click at [460, 279] on div "▼ Create Study Schedule 23.74s + 126.79s" at bounding box center [420, 276] width 309 height 20
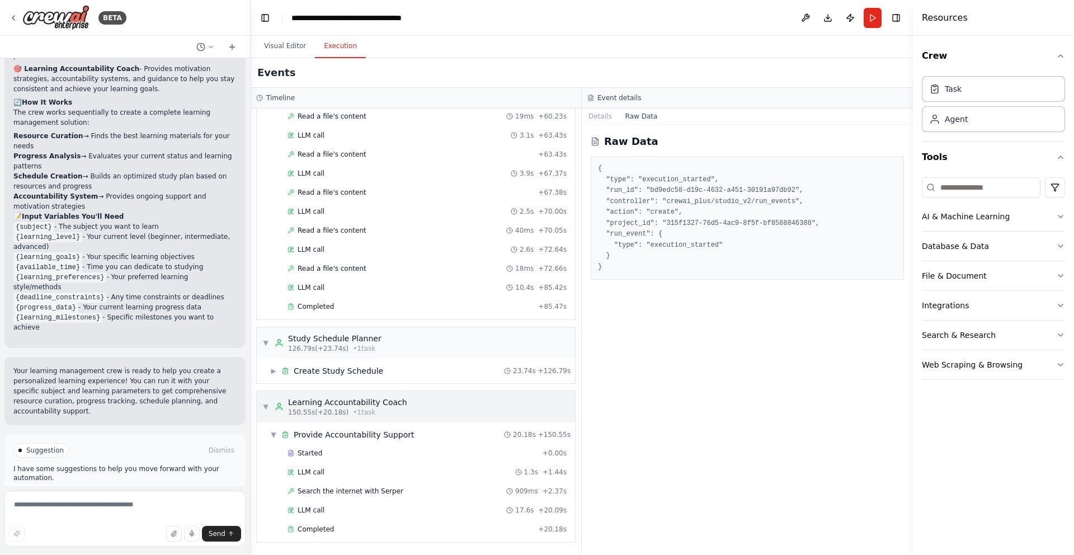
click at [464, 403] on div "▼ Learning Accountability Coach 150.55s (+20.18s) • 1 task" at bounding box center [416, 406] width 318 height 31
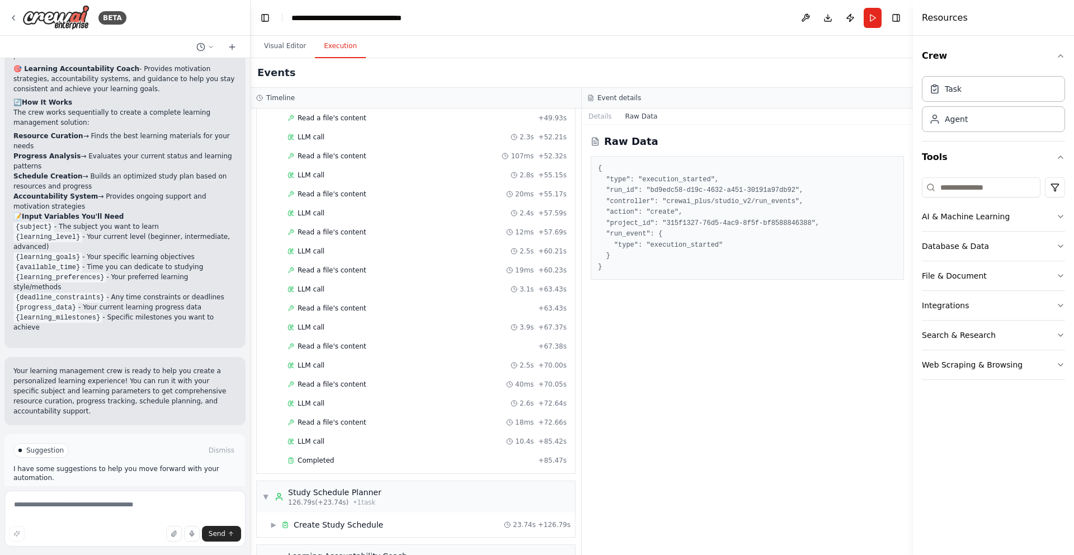
scroll to position [782, 0]
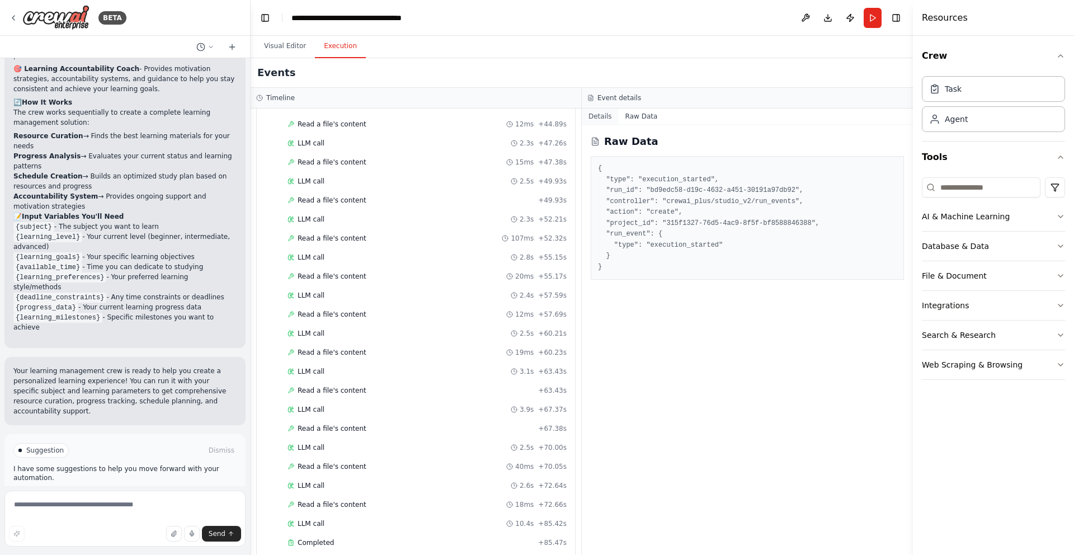
click at [594, 117] on button "Details" at bounding box center [600, 116] width 37 height 16
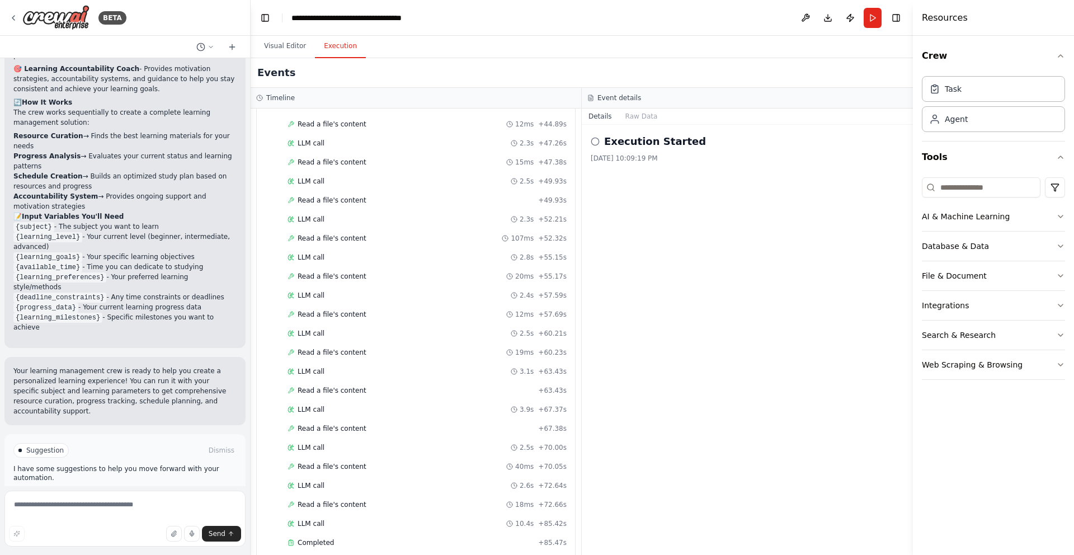
click at [629, 148] on h2 "Execution Started" at bounding box center [655, 142] width 102 height 16
click at [1039, 218] on button "AI & Machine Learning" at bounding box center [993, 216] width 143 height 29
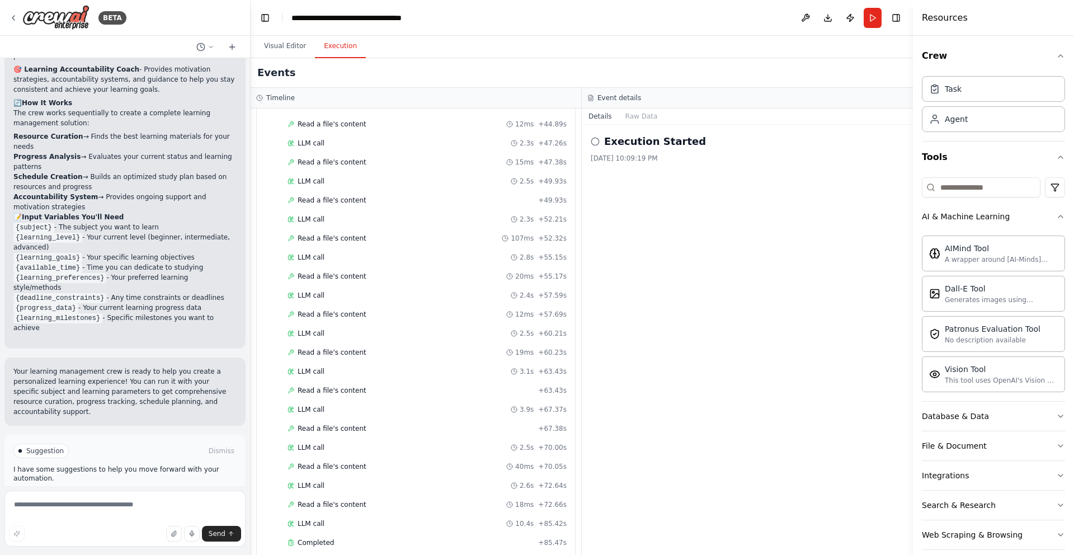
scroll to position [924, 0]
click at [125, 366] on p "Your learning management crew is ready to help you create a personalized learni…" at bounding box center [124, 391] width 223 height 50
click at [285, 99] on h3 "Timeline" at bounding box center [280, 97] width 29 height 9
click at [492, 114] on div "Started + 0.00s LLM call 2.1s + 2.21s Read a file's content 50ms + 2.26s LLM ca…" at bounding box center [420, 49] width 309 height 1008
click at [353, 139] on div "LLM call 2.3s + 47.26s" at bounding box center [426, 143] width 279 height 9
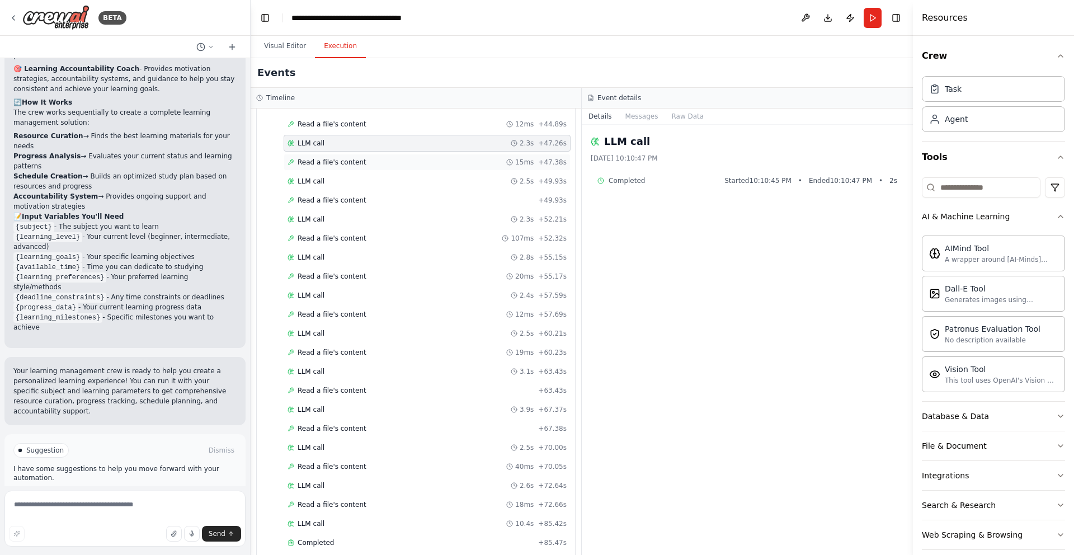
click at [359, 168] on div "Read a file's content 15ms + 47.38s" at bounding box center [427, 162] width 287 height 17
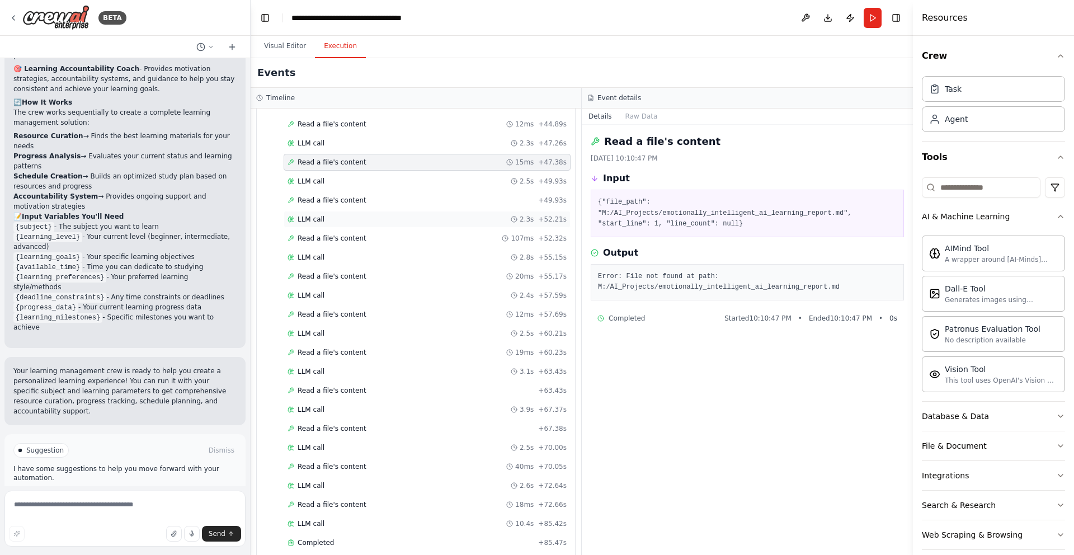
click at [349, 220] on div "LLM call 2.3s + 52.21s" at bounding box center [426, 219] width 279 height 9
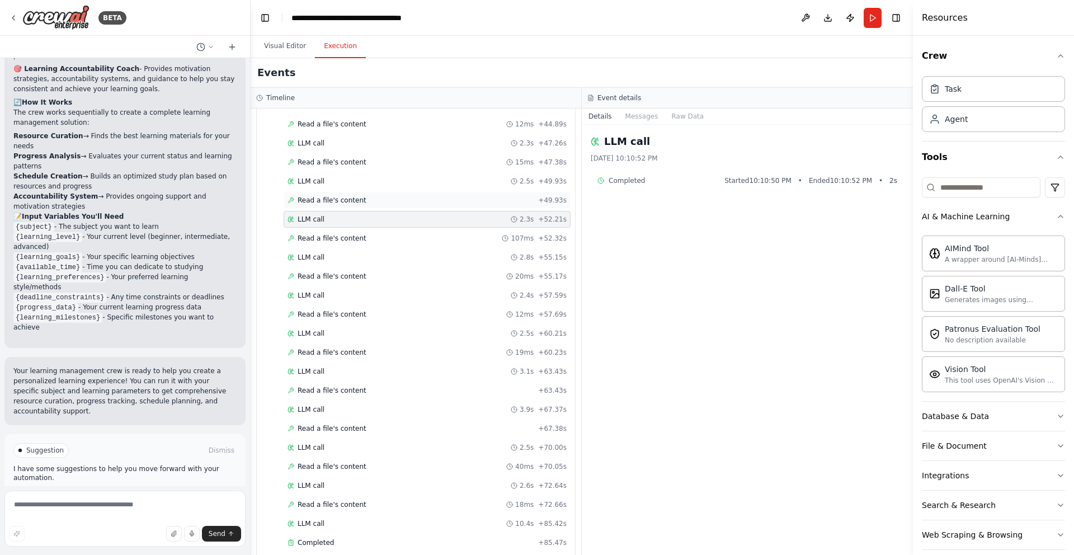
click at [352, 196] on span "Read a file's content" at bounding box center [332, 200] width 69 height 9
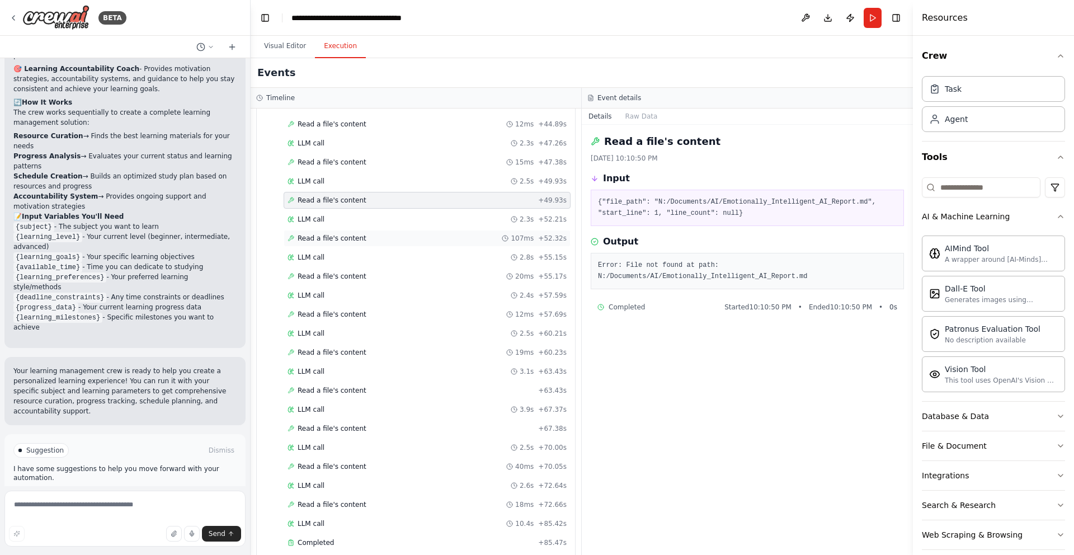
click at [337, 233] on div "Read a file's content 107ms + 52.32s" at bounding box center [427, 238] width 287 height 17
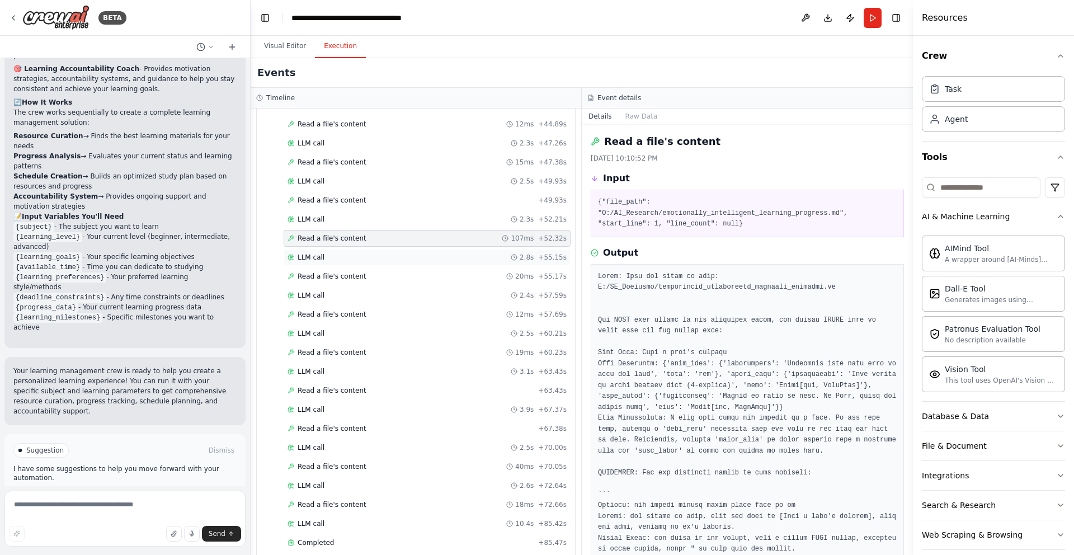
click at [338, 252] on div "LLM call 2.8s + 55.15s" at bounding box center [427, 257] width 287 height 17
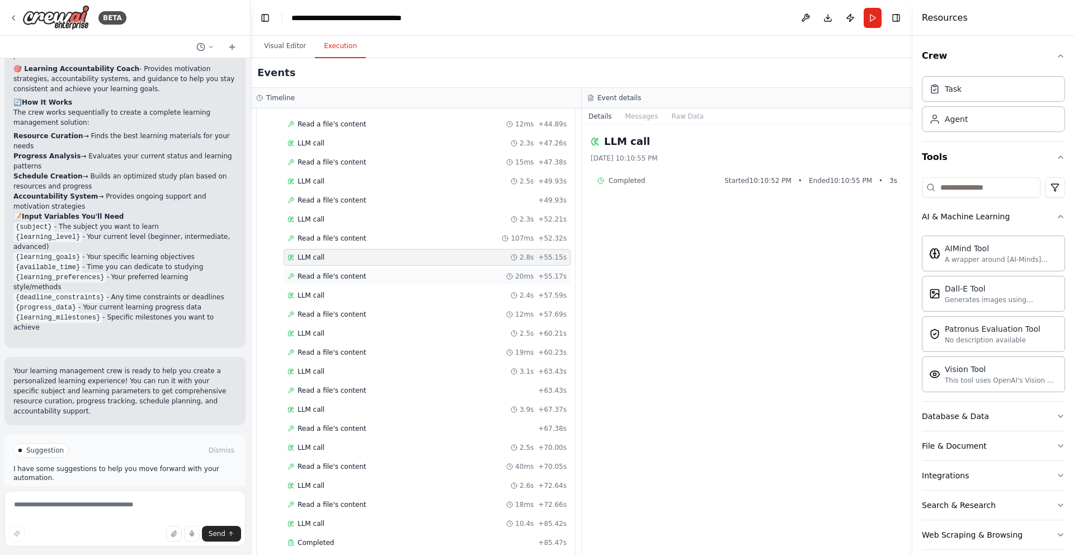
click at [336, 272] on span "Read a file's content" at bounding box center [332, 276] width 69 height 9
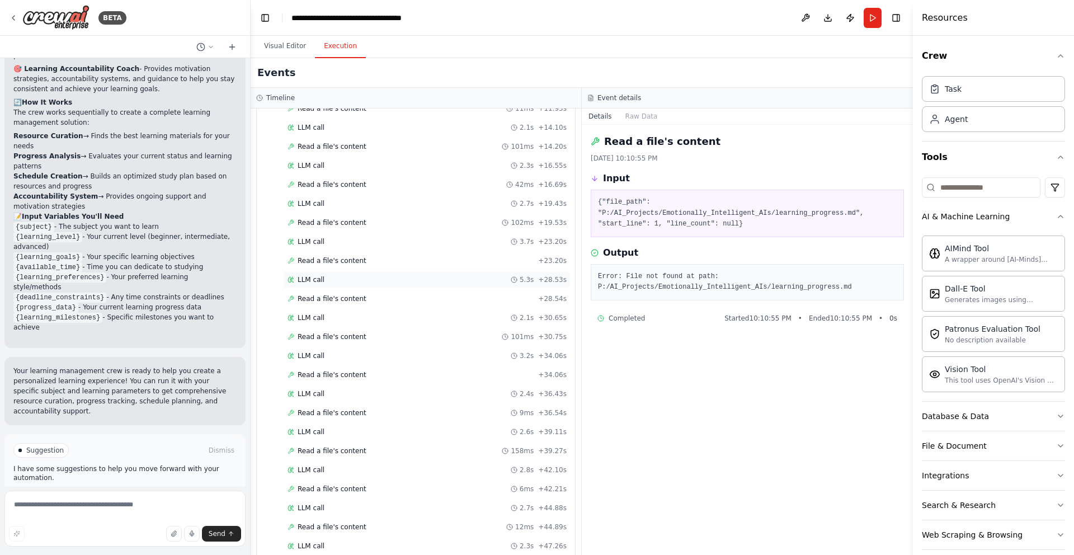
click at [347, 271] on div "LLM call 5.3s + 28.53s" at bounding box center [427, 279] width 287 height 17
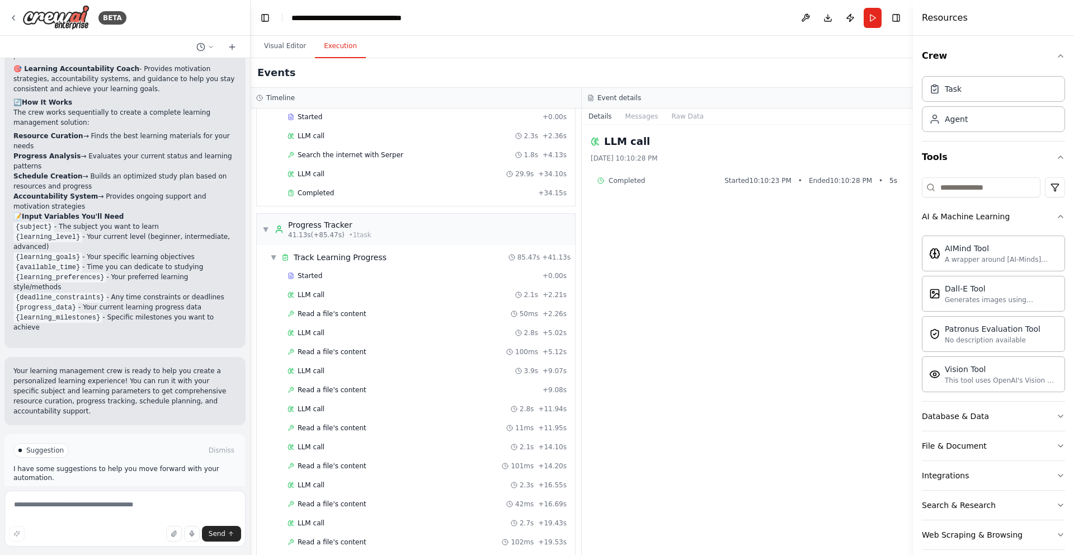
scroll to position [0, 0]
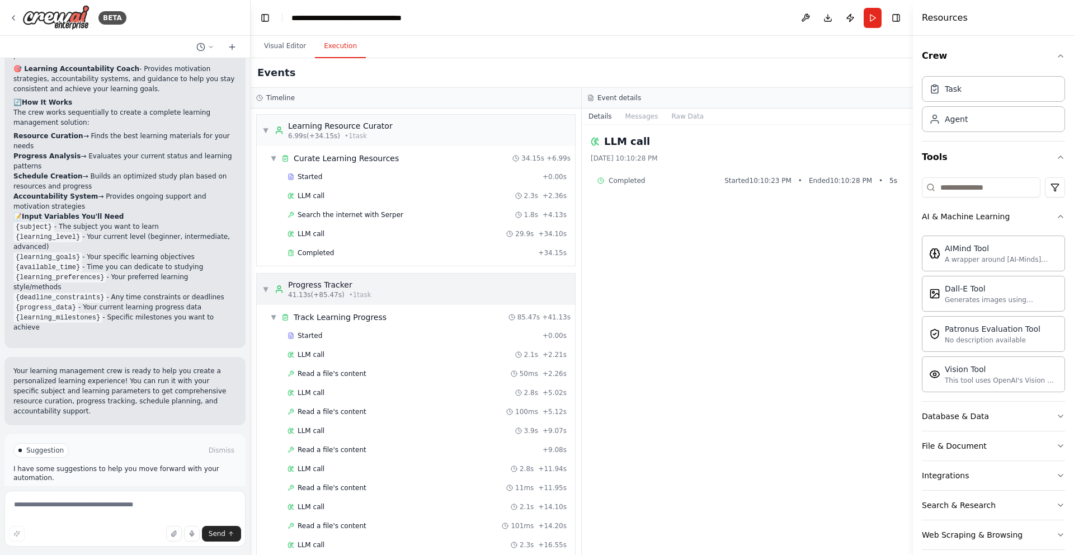
click at [349, 295] on span "• 1 task" at bounding box center [360, 294] width 22 height 9
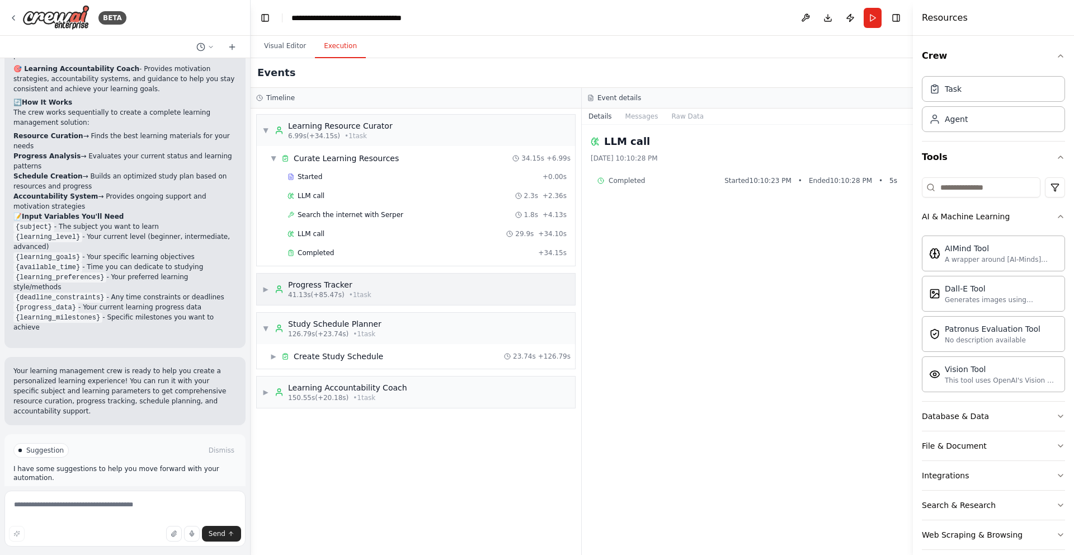
click at [333, 298] on span "41.13s (+85.47s)" at bounding box center [316, 294] width 56 height 9
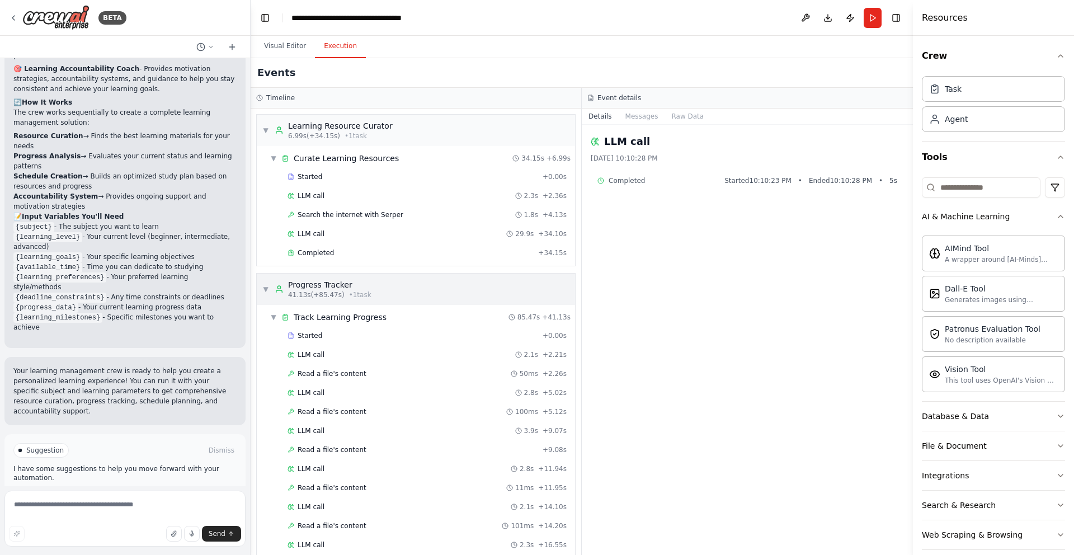
click at [333, 298] on span "41.13s (+85.47s)" at bounding box center [316, 294] width 56 height 9
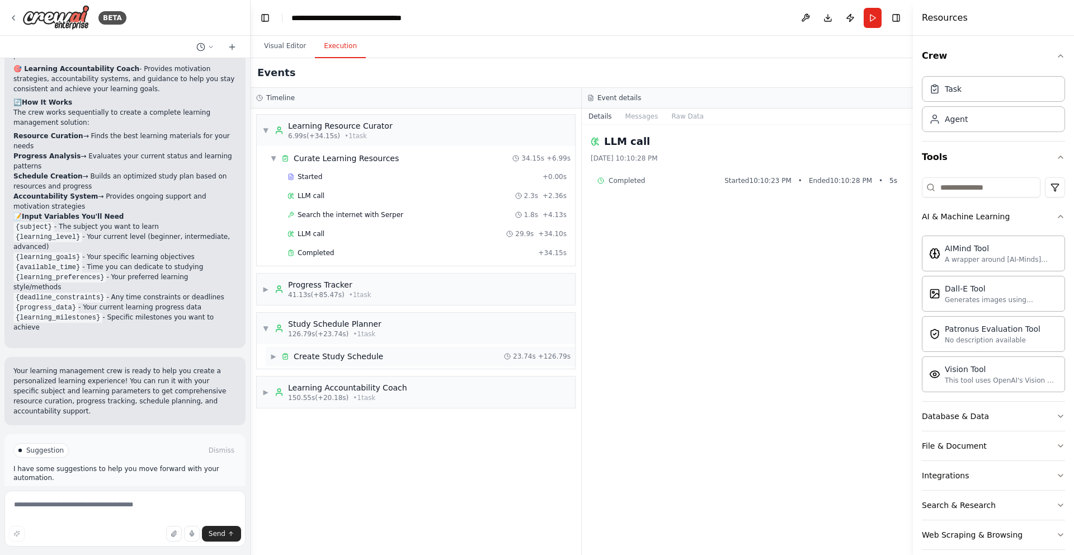
click at [274, 354] on span "▶" at bounding box center [273, 356] width 7 height 9
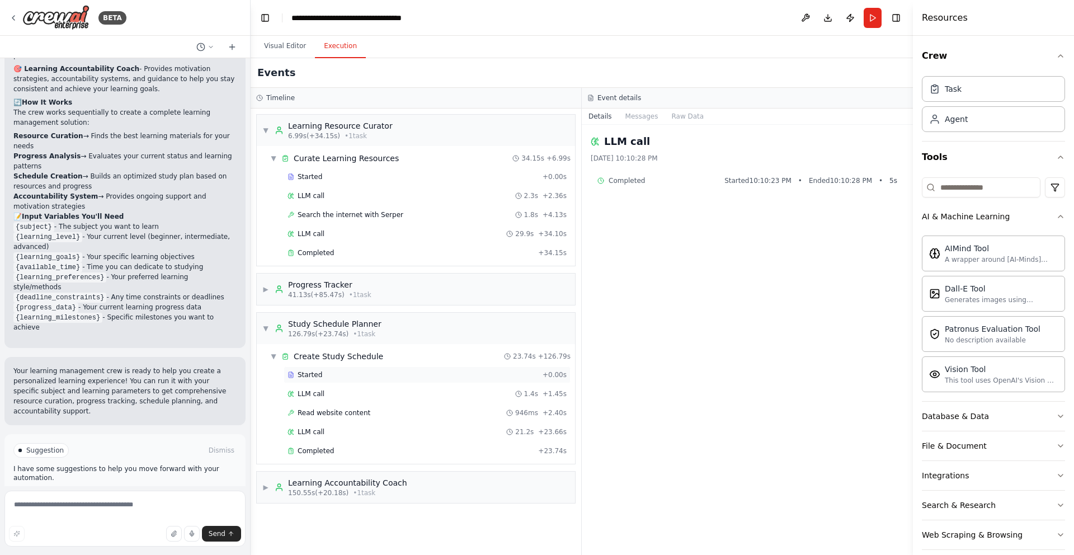
click at [311, 380] on div "Started + 0.00s" at bounding box center [427, 374] width 287 height 17
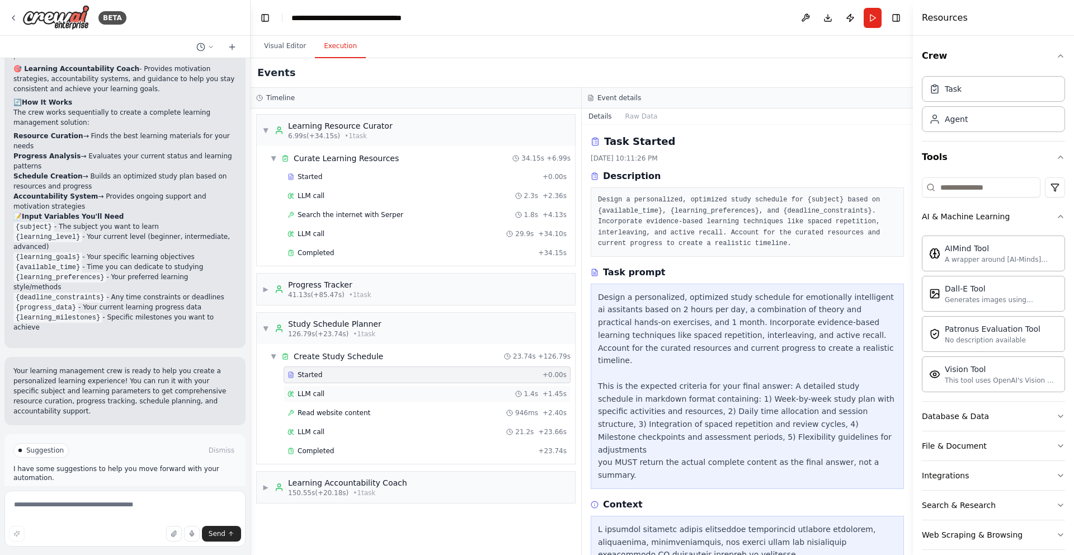
click at [326, 402] on div "LLM call 1.4s + 1.45s" at bounding box center [427, 393] width 287 height 17
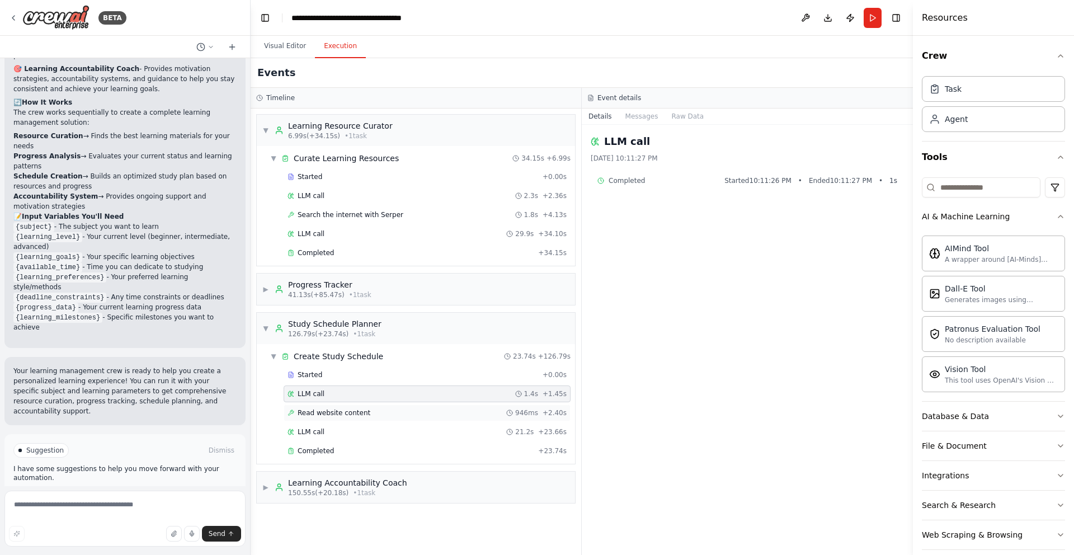
click at [344, 407] on div "Read website content 946ms + 2.40s" at bounding box center [427, 412] width 287 height 17
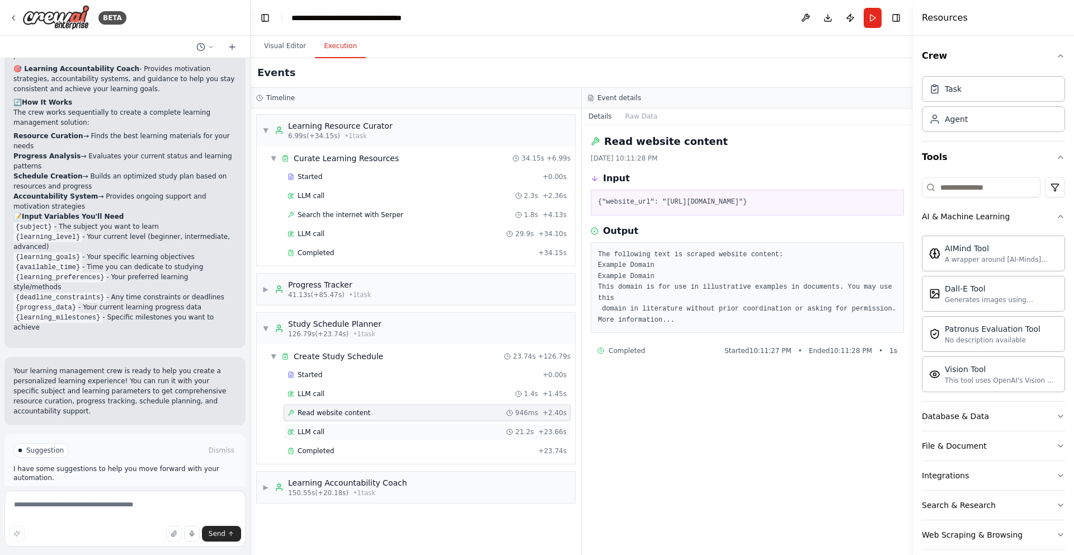
click at [313, 428] on span "LLM call" at bounding box center [311, 431] width 27 height 9
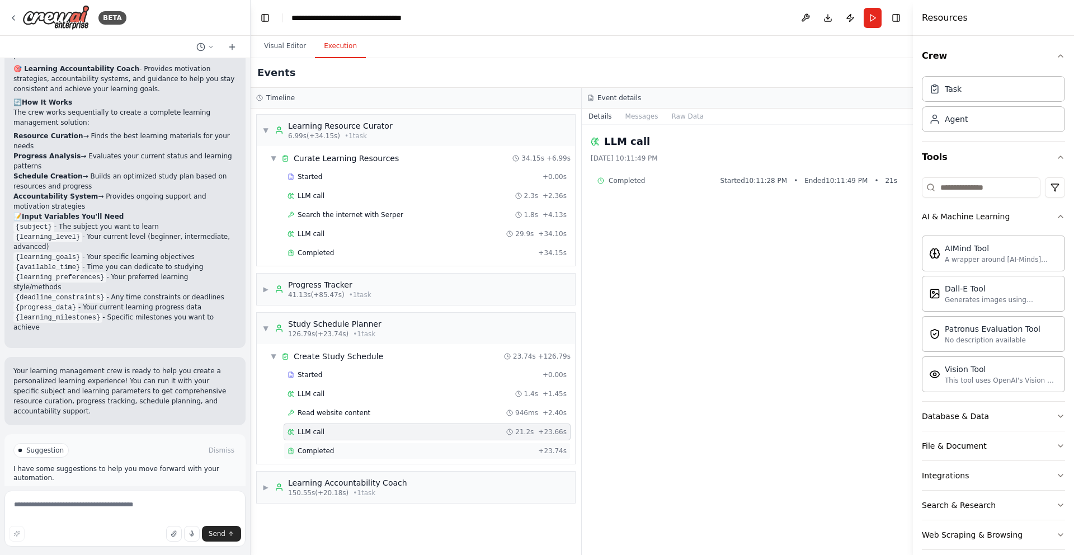
click at [317, 455] on span "Completed" at bounding box center [316, 450] width 36 height 9
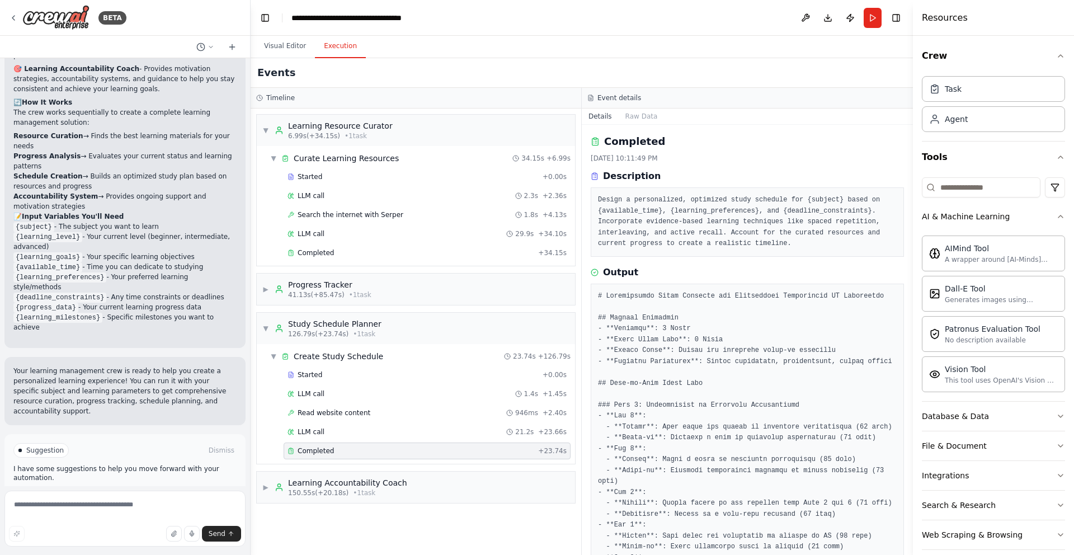
drag, startPoint x: 909, startPoint y: 221, endPoint x: 904, endPoint y: 234, distance: 13.6
click at [904, 234] on div "BETA Build a crew that curates personalized learning resources, tracks your pro…" at bounding box center [537, 277] width 1074 height 555
drag, startPoint x: 910, startPoint y: 227, endPoint x: 908, endPoint y: 239, distance: 11.9
click at [908, 239] on button "Toggle Sidebar" at bounding box center [912, 277] width 9 height 555
drag, startPoint x: 909, startPoint y: 237, endPoint x: 909, endPoint y: 257, distance: 20.7
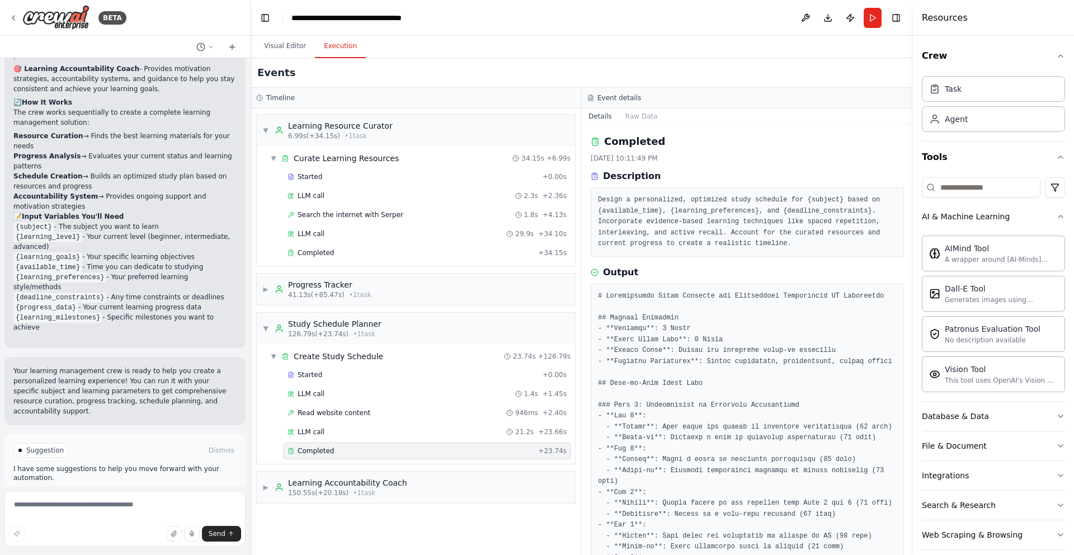
click at [911, 259] on button "Toggle Sidebar" at bounding box center [912, 277] width 9 height 555
click at [909, 257] on button "Toggle Sidebar" at bounding box center [912, 277] width 9 height 555
drag, startPoint x: 909, startPoint y: 257, endPoint x: 904, endPoint y: 301, distance: 43.9
click at [910, 262] on button "Toggle Sidebar" at bounding box center [912, 277] width 9 height 555
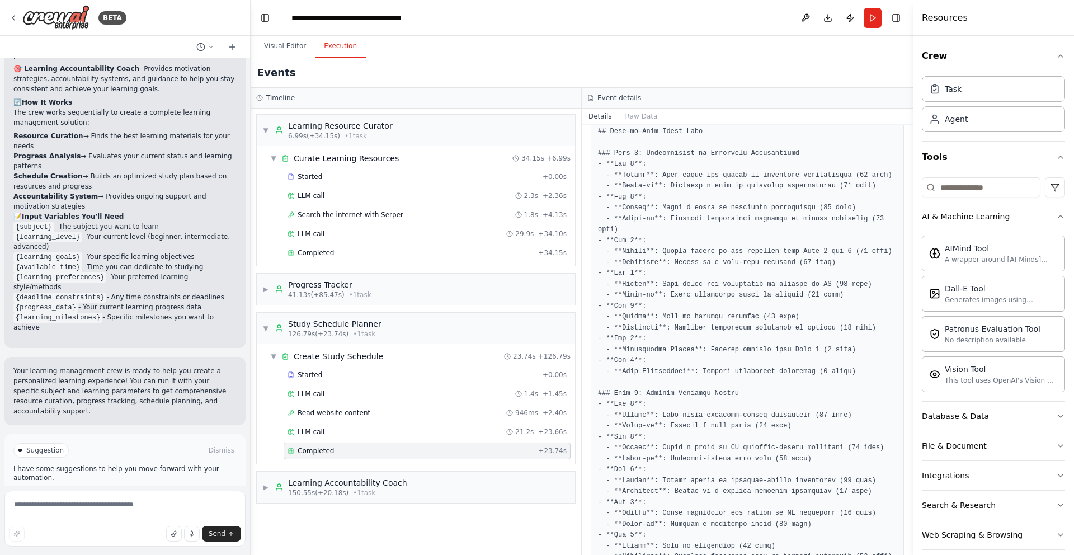
scroll to position [250, 0]
click at [361, 121] on div "Learning Resource Curator" at bounding box center [340, 125] width 105 height 11
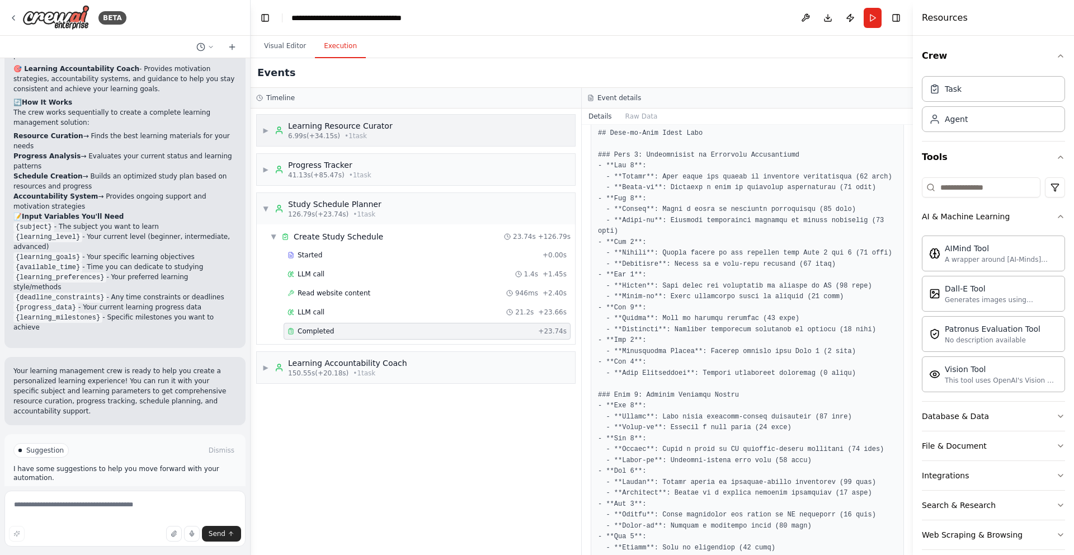
click at [353, 127] on div "Learning Resource Curator" at bounding box center [340, 125] width 105 height 11
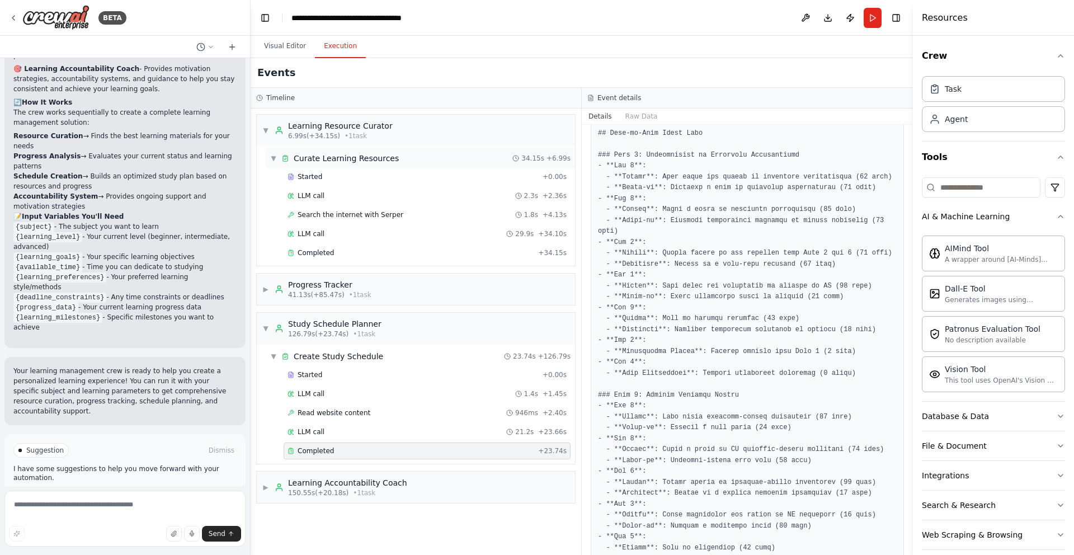
click at [370, 153] on span "Curate Learning Resources" at bounding box center [346, 158] width 105 height 11
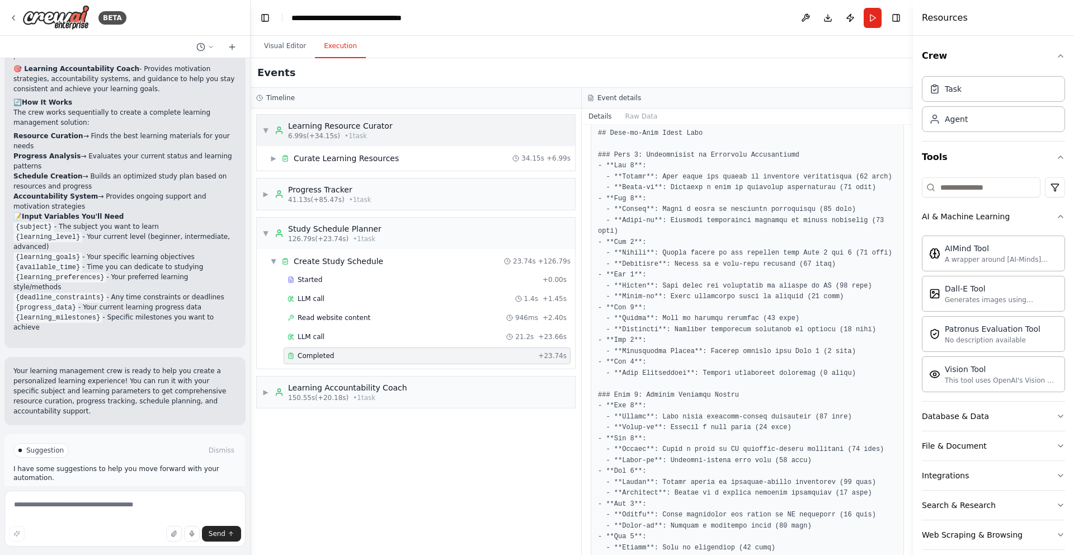
click at [369, 133] on div "6.99s (+34.15s) • 1 task" at bounding box center [340, 135] width 105 height 9
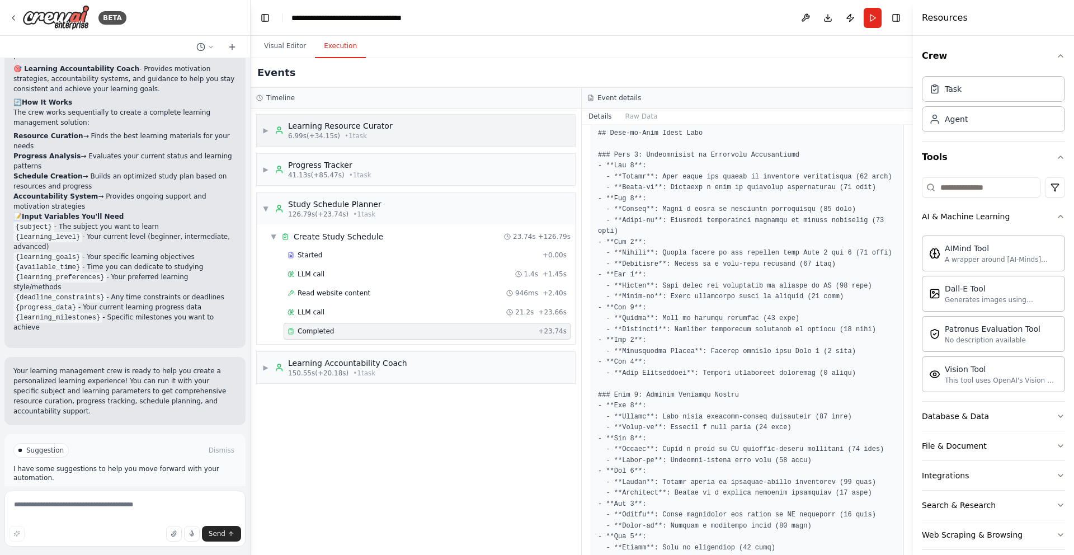
click at [371, 134] on div "6.99s (+34.15s) • 1 task" at bounding box center [340, 135] width 105 height 9
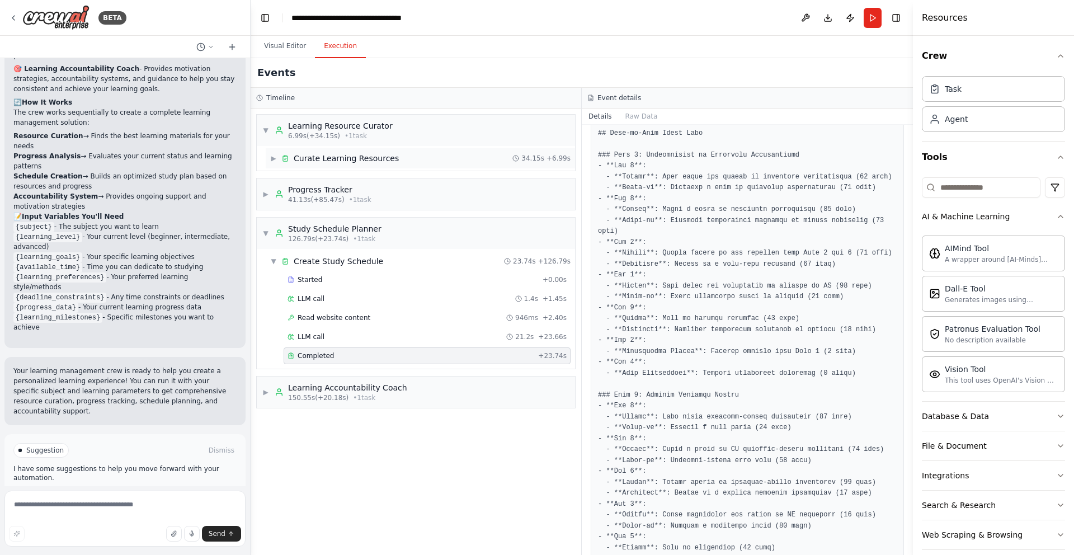
click at [345, 167] on div "▶ Curate Learning Resources 34.15s + 6.99s" at bounding box center [420, 158] width 309 height 20
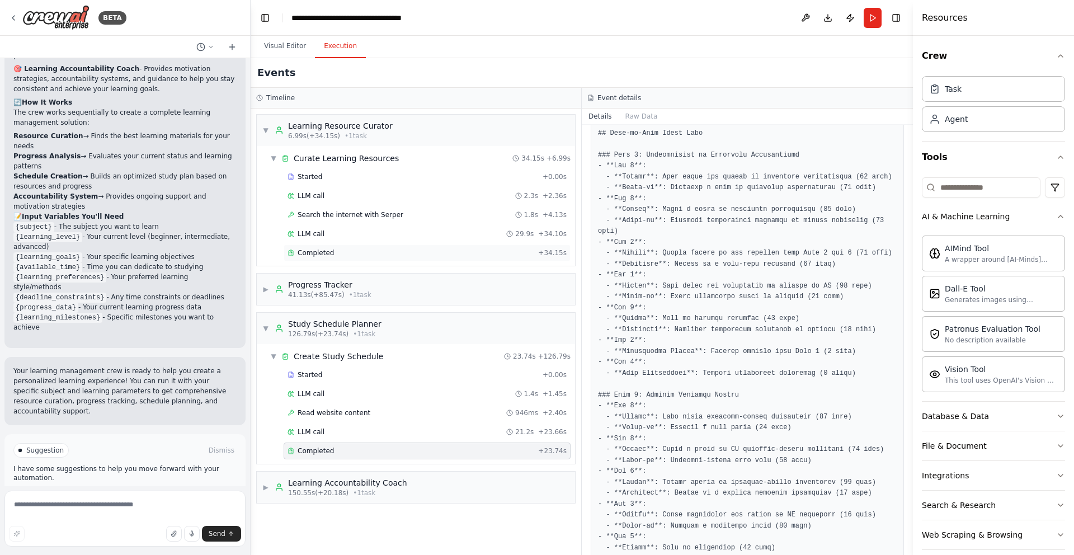
click at [341, 250] on div "Completed" at bounding box center [410, 252] width 246 height 9
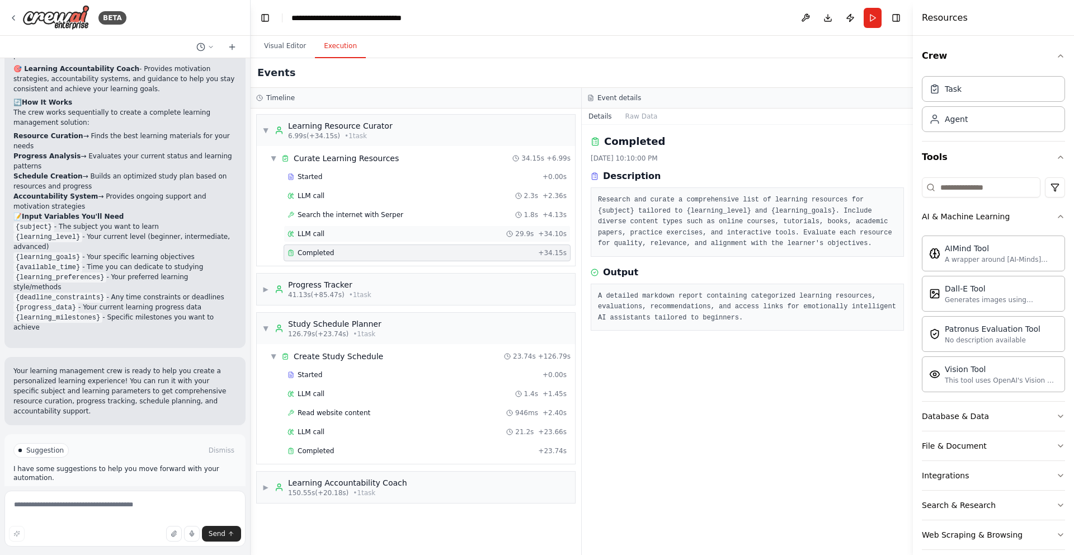
click at [417, 242] on div "LLM call 29.9s + 34.10s" at bounding box center [427, 233] width 287 height 17
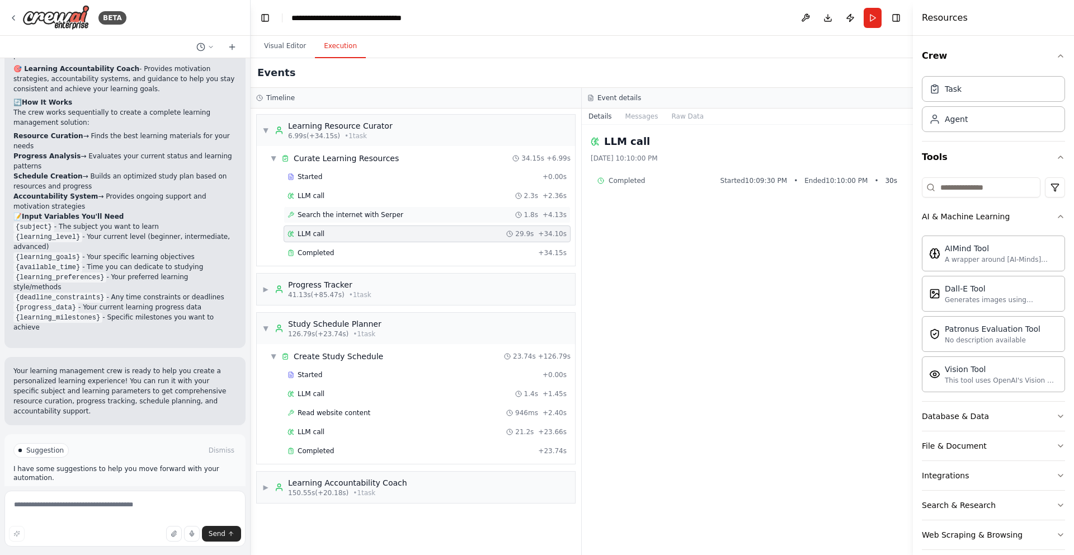
click at [418, 219] on div "Search the internet with Serper 1.8s + 4.13s" at bounding box center [426, 214] width 279 height 9
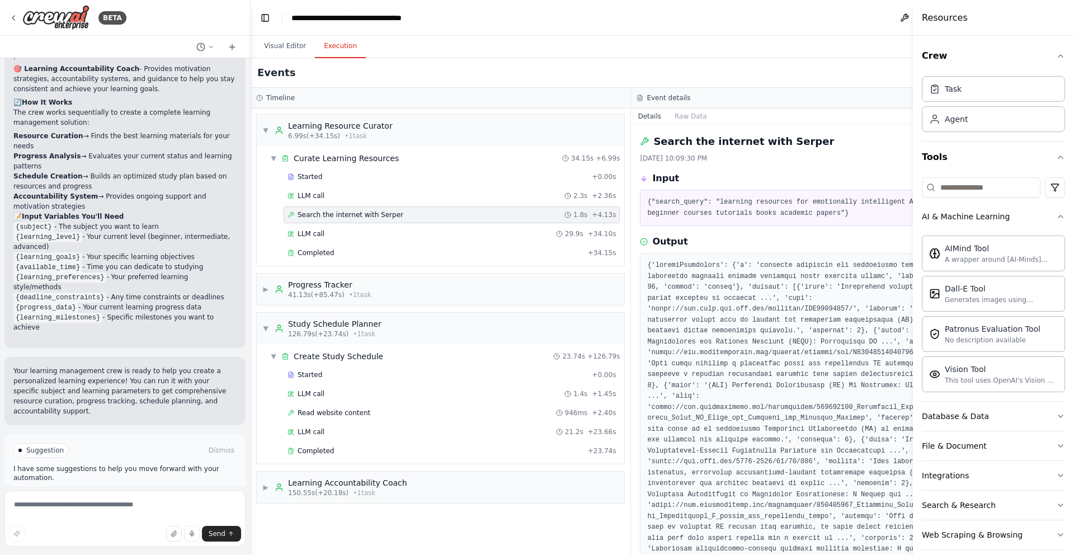
scroll to position [562, 0]
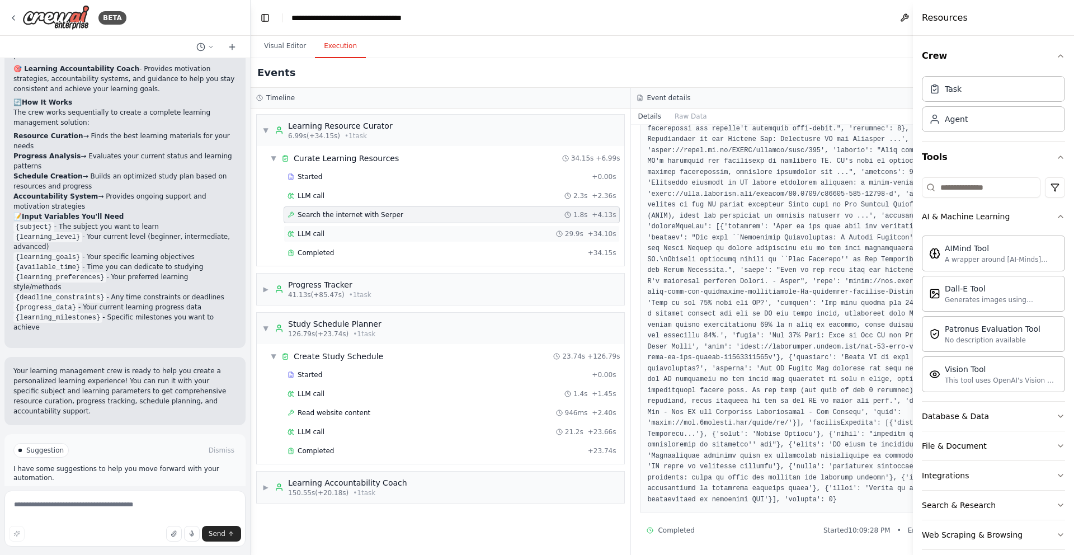
click at [371, 238] on div "LLM call 29.9s + 34.10s" at bounding box center [452, 233] width 336 height 17
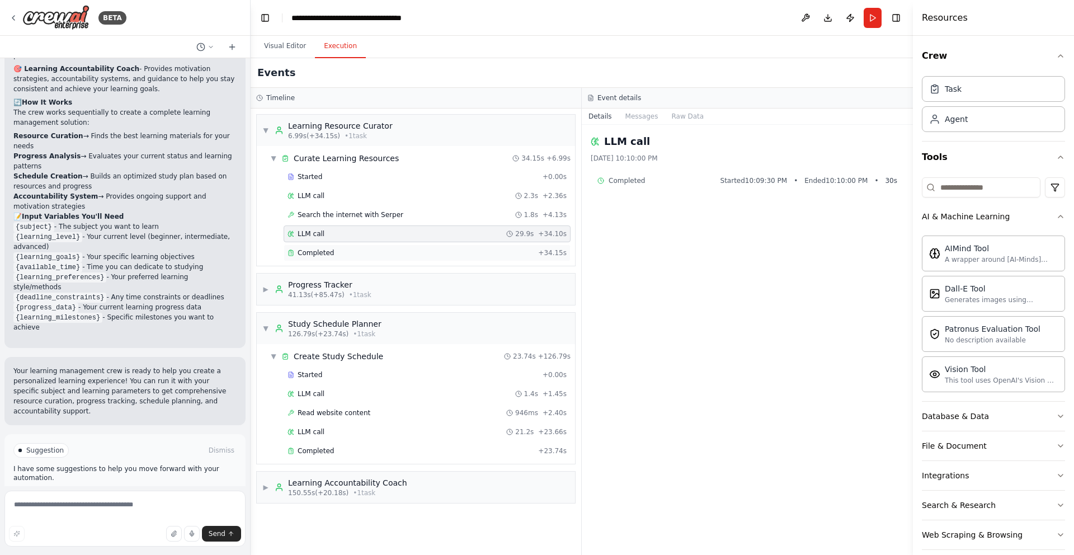
click at [379, 251] on div "Completed" at bounding box center [410, 252] width 246 height 9
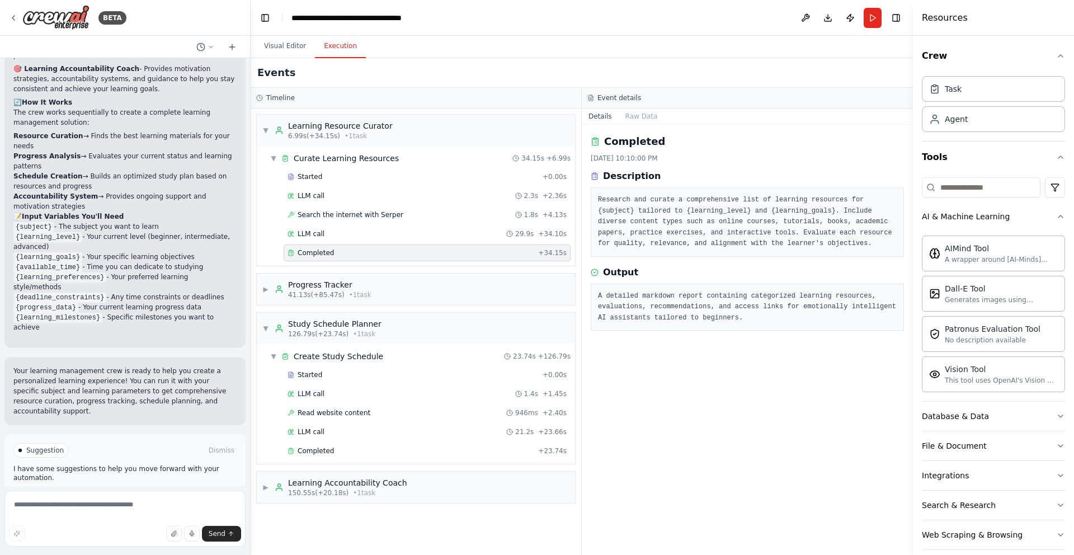
click at [663, 319] on pre "A detailed markdown report containing categorized learning resources, evaluatio…" at bounding box center [747, 307] width 299 height 33
click at [661, 324] on div "A detailed markdown report containing categorized learning resources, evaluatio…" at bounding box center [747, 308] width 313 height 48
click at [685, 323] on pre "A detailed markdown report containing categorized learning resources, evaluatio…" at bounding box center [747, 307] width 299 height 33
click at [751, 327] on div "A detailed markdown report containing categorized learning resources, evaluatio…" at bounding box center [747, 308] width 313 height 48
click at [1049, 427] on button "Database & Data" at bounding box center [993, 416] width 143 height 29
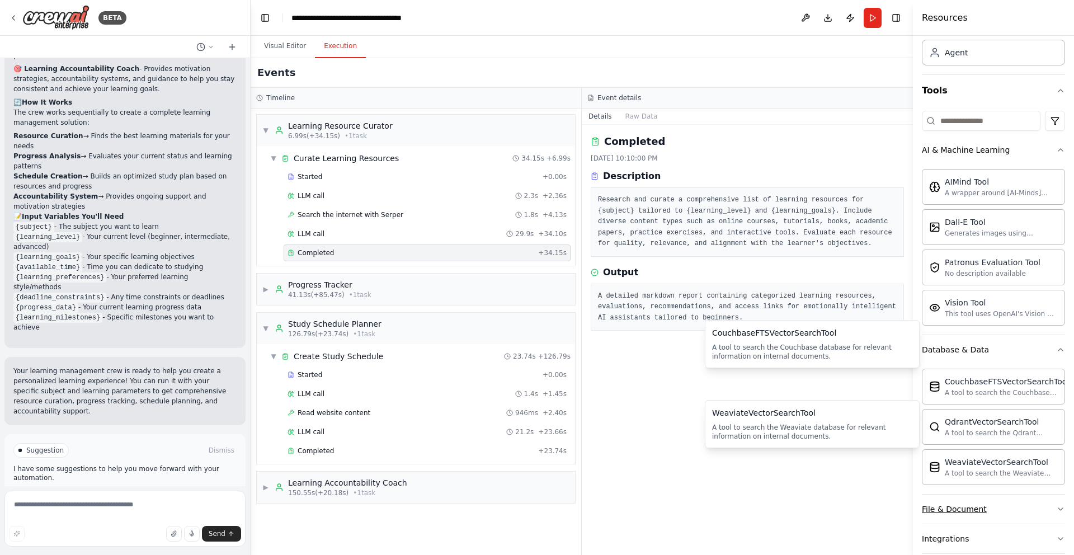
scroll to position [143, 0]
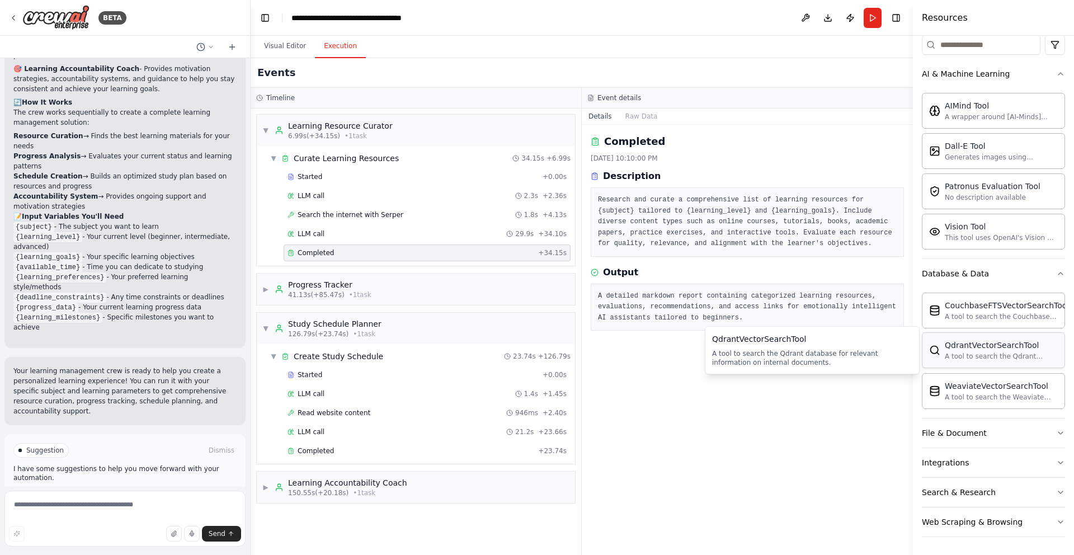
click at [998, 357] on div "A tool to search the Qdrant database for relevant information on internal docum…" at bounding box center [1001, 356] width 113 height 9
click at [1005, 327] on div "CouchbaseFTSVectorSearchTool A tool to search the Couchbase database for releva…" at bounding box center [993, 310] width 143 height 36
click at [1002, 384] on div "WeaviateVectorSearchTool" at bounding box center [1001, 385] width 113 height 11
click at [282, 47] on button "Visual Editor" at bounding box center [285, 46] width 60 height 23
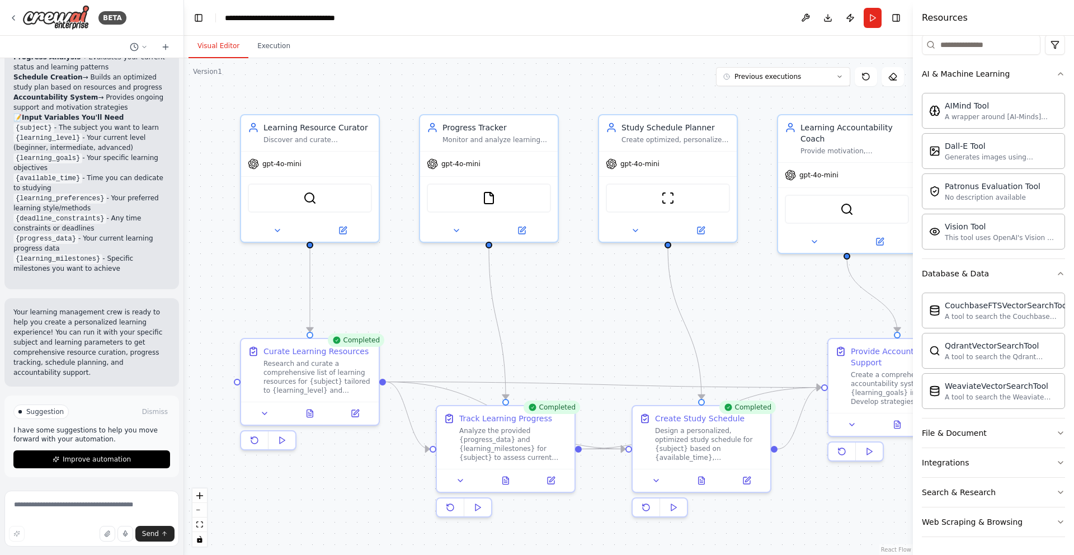
scroll to position [1689, 0]
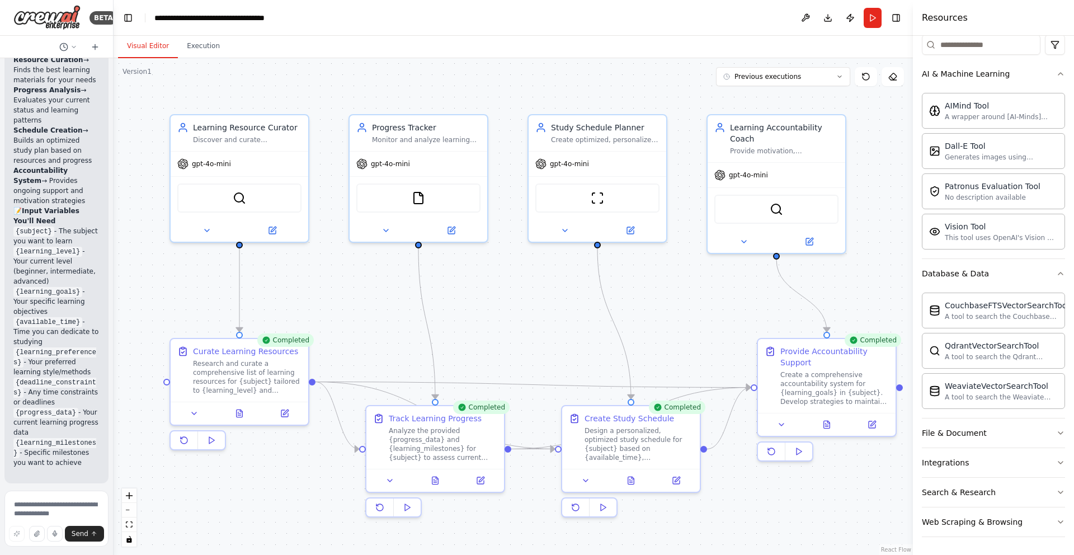
drag, startPoint x: 250, startPoint y: 178, endPoint x: 101, endPoint y: 175, distance: 149.4
click at [101, 175] on div "BETA Build a crew that curates personalized learning resources, tracks your pro…" at bounding box center [57, 277] width 114 height 555
click at [277, 380] on div "Research and curate a comprehensive list of learning resources for {subject} ta…" at bounding box center [247, 375] width 108 height 36
click at [239, 412] on icon at bounding box center [240, 410] width 6 height 7
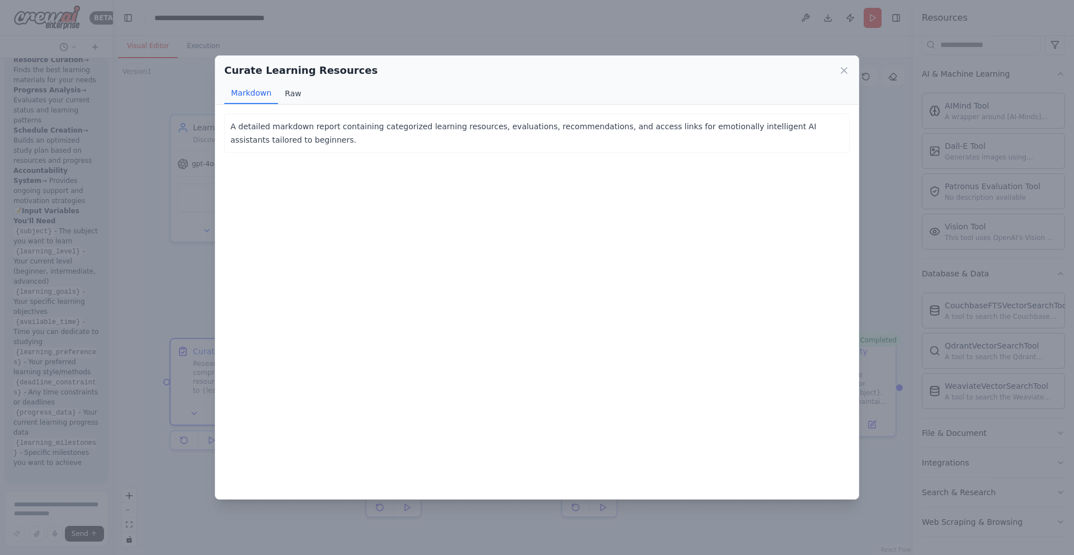
click at [282, 96] on button "Raw" at bounding box center [293, 93] width 30 height 21
click at [265, 96] on button "Markdown" at bounding box center [251, 93] width 54 height 21
click at [847, 73] on icon at bounding box center [843, 70] width 11 height 11
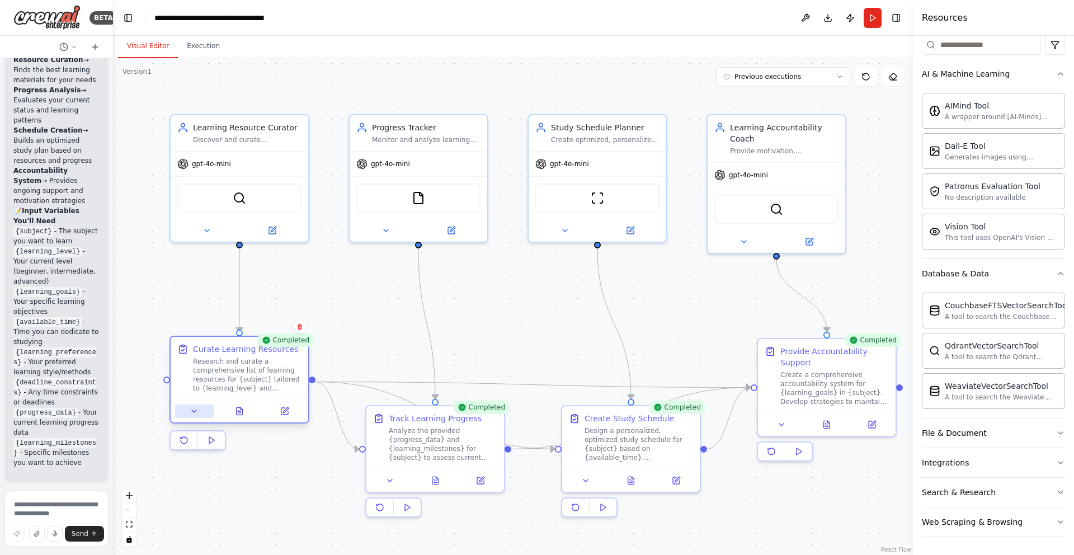
click at [201, 411] on button at bounding box center [194, 410] width 39 height 13
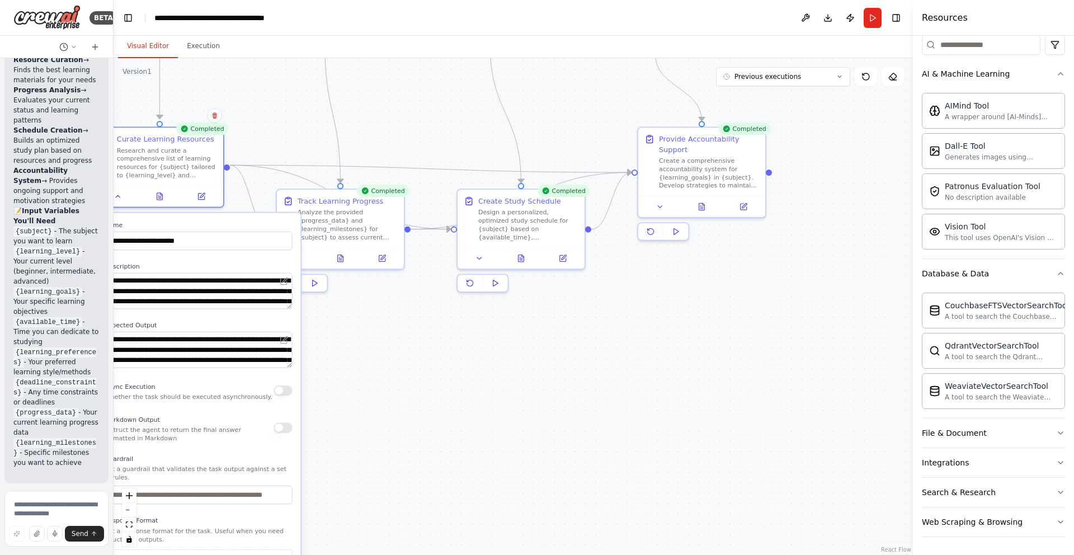
drag, startPoint x: 797, startPoint y: 327, endPoint x: 846, endPoint y: 54, distance: 277.8
click at [846, 54] on div "Visual Editor Execution Version 1 Previous executions Show Tools Hide Agents Le…" at bounding box center [513, 295] width 799 height 519
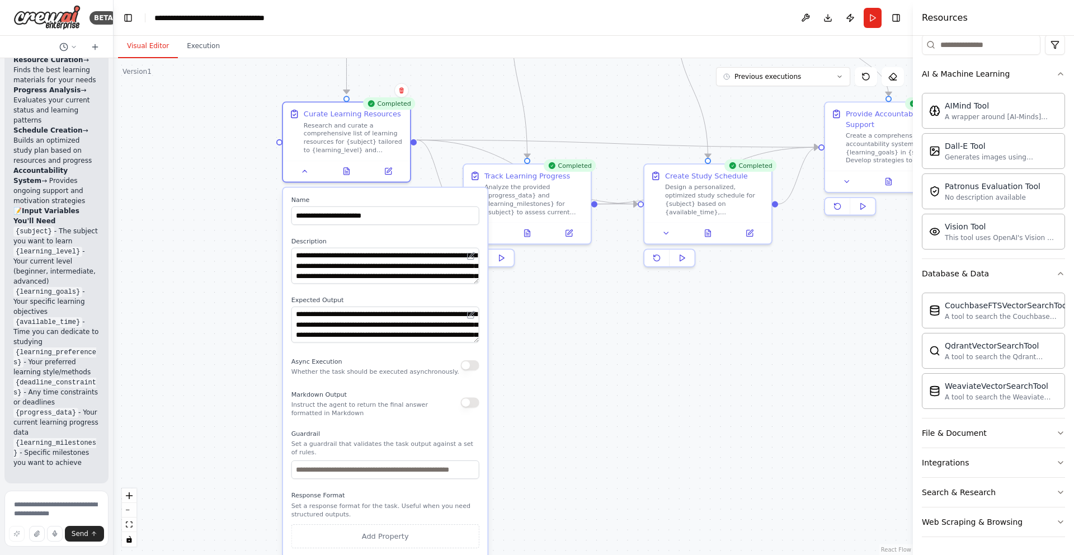
drag, startPoint x: 531, startPoint y: 370, endPoint x: 711, endPoint y: 348, distance: 181.4
click at [718, 345] on div ".deletable-edge-delete-btn { width: 20px; height: 20px; border: 0px solid #ffff…" at bounding box center [513, 306] width 799 height 497
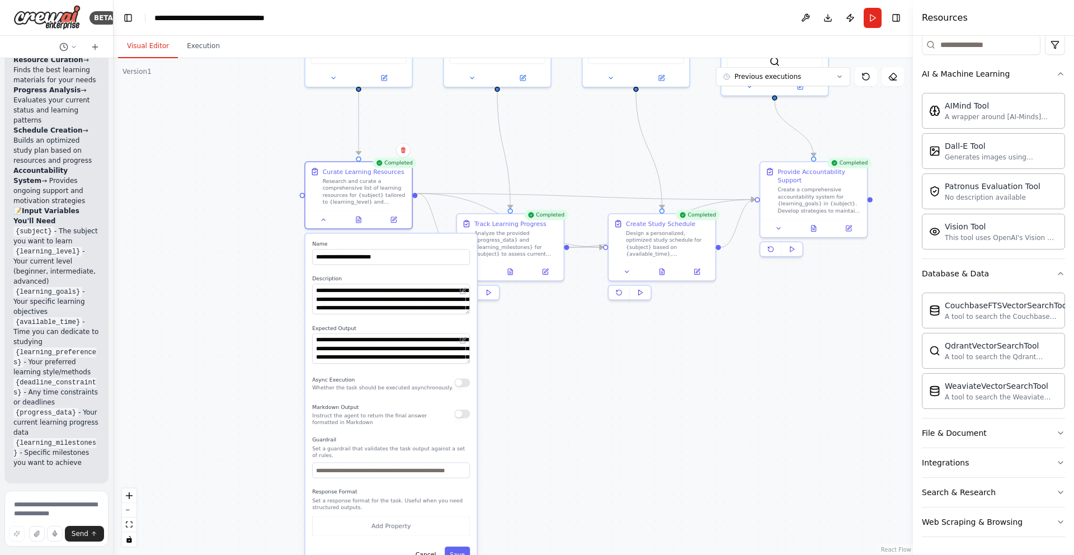
click at [464, 416] on button "button" at bounding box center [462, 413] width 16 height 8
click at [531, 421] on div ".deletable-edge-delete-btn { width: 20px; height: 20px; border: 0px solid #ffff…" at bounding box center [513, 306] width 799 height 497
click at [276, 279] on div ".deletable-edge-delete-btn { width: 20px; height: 20px; border: 0px solid #ffff…" at bounding box center [513, 306] width 799 height 497
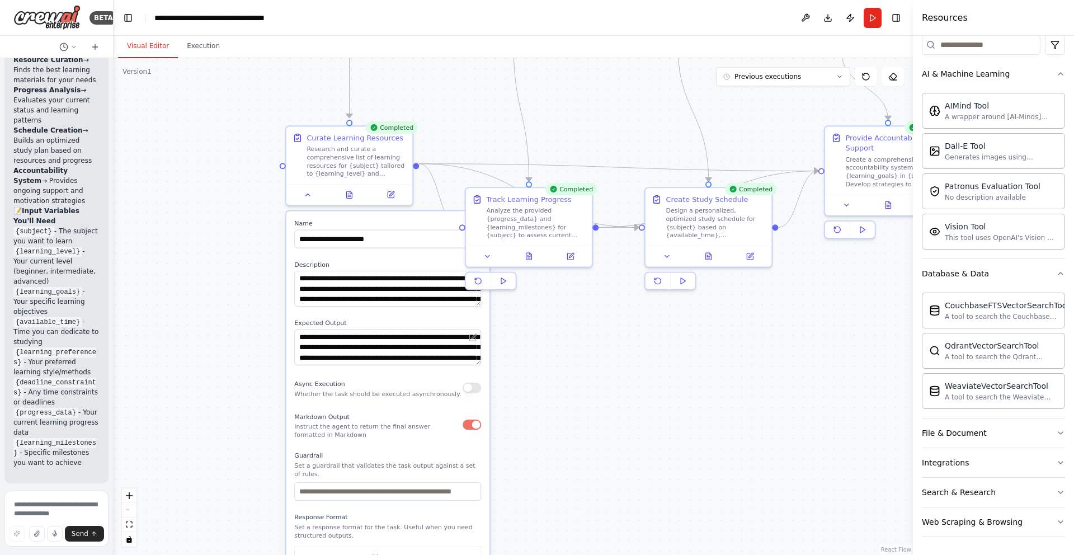
click at [559, 447] on div ".deletable-edge-delete-btn { width: 20px; height: 20px; border: 0px solid #ffff…" at bounding box center [513, 306] width 799 height 497
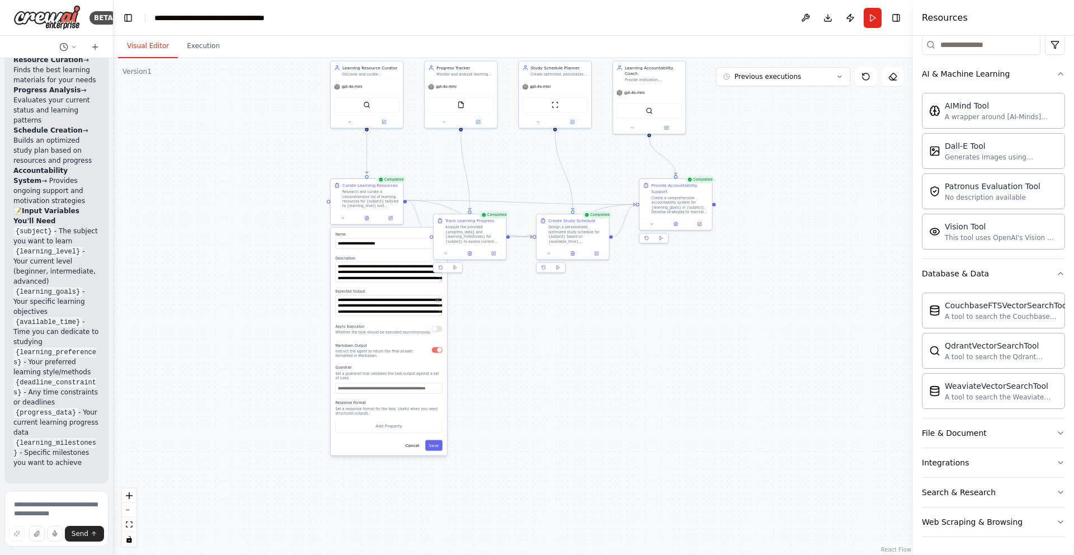
drag, startPoint x: 673, startPoint y: 442, endPoint x: 601, endPoint y: 358, distance: 111.1
click at [601, 358] on div ".deletable-edge-delete-btn { width: 20px; height: 20px; border: 0px solid #ffff…" at bounding box center [513, 306] width 799 height 497
drag, startPoint x: 400, startPoint y: 234, endPoint x: 389, endPoint y: 236, distance: 12.0
click at [389, 236] on label "Name" at bounding box center [382, 234] width 107 height 4
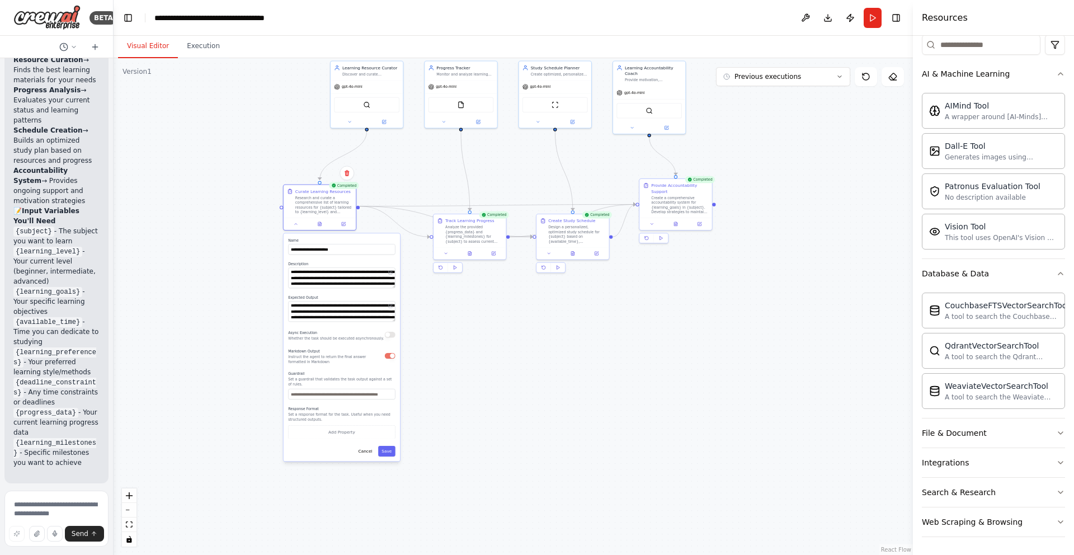
drag, startPoint x: 390, startPoint y: 236, endPoint x: 357, endPoint y: 241, distance: 33.4
click at [357, 241] on label "Name" at bounding box center [341, 240] width 107 height 4
click at [388, 456] on button "Save" at bounding box center [386, 451] width 17 height 11
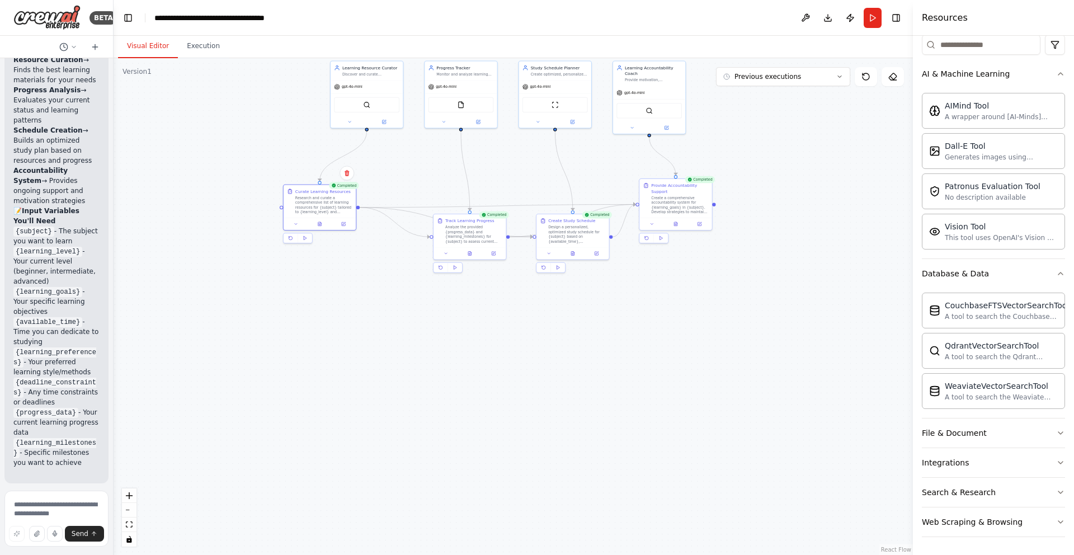
click at [559, 346] on div ".deletable-edge-delete-btn { width: 20px; height: 20px; border: 0px solid #ffff…" at bounding box center [513, 306] width 799 height 497
click at [303, 239] on icon at bounding box center [305, 237] width 4 height 4
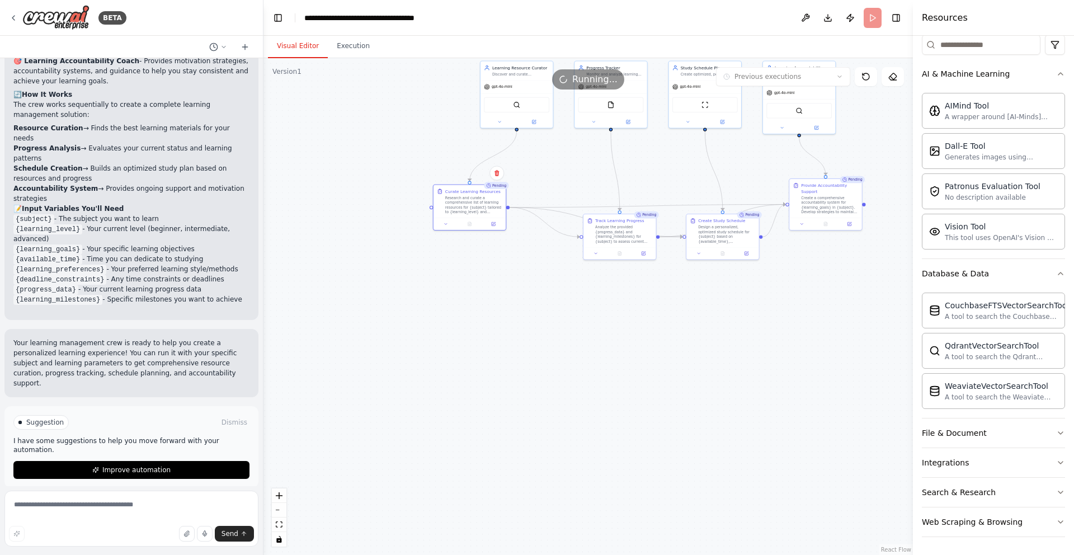
scroll to position [855, 0]
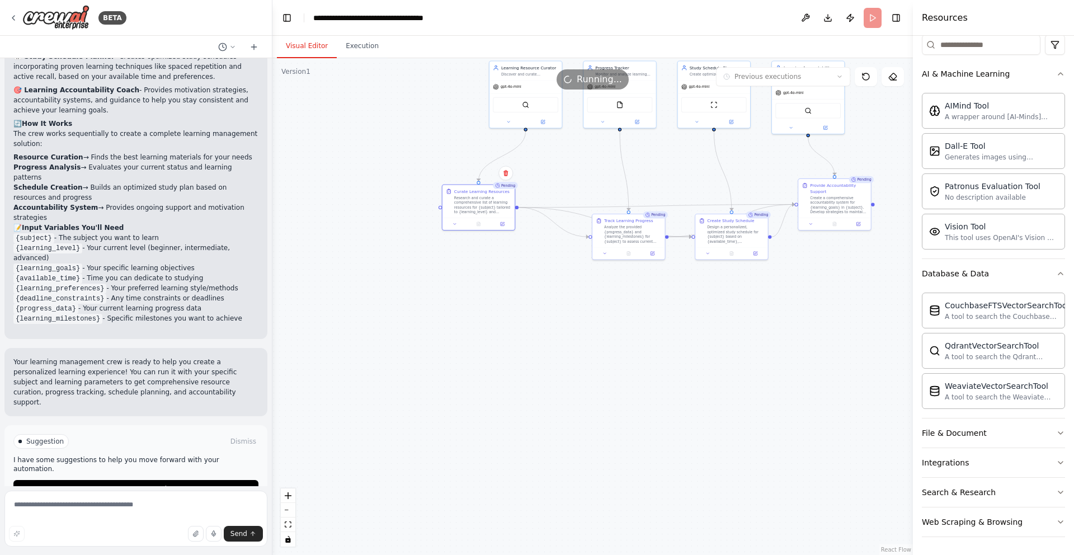
drag, startPoint x: 113, startPoint y: 258, endPoint x: 272, endPoint y: 259, distance: 159.4
click at [272, 259] on div "BETA Build a crew that curates personalized learning resources, tracks your pro…" at bounding box center [537, 277] width 1074 height 555
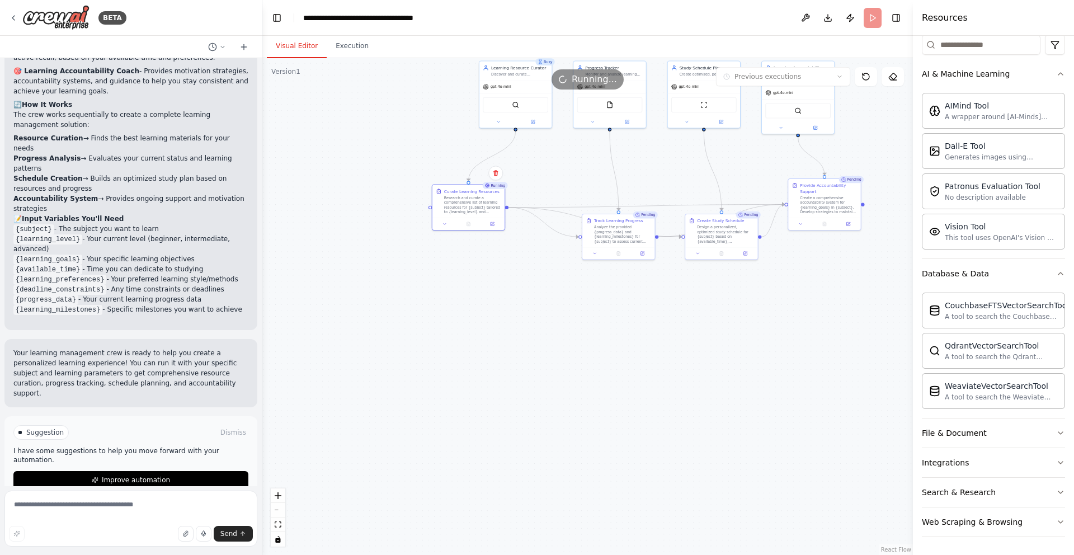
drag, startPoint x: 268, startPoint y: 351, endPoint x: 256, endPoint y: 356, distance: 12.8
click at [262, 357] on div "BETA Build a crew that curates personalized learning resources, tracks your pro…" at bounding box center [537, 277] width 1074 height 555
click at [258, 354] on div "BETA Build a crew that curates personalized learning resources, tracks your pro…" at bounding box center [537, 277] width 1074 height 555
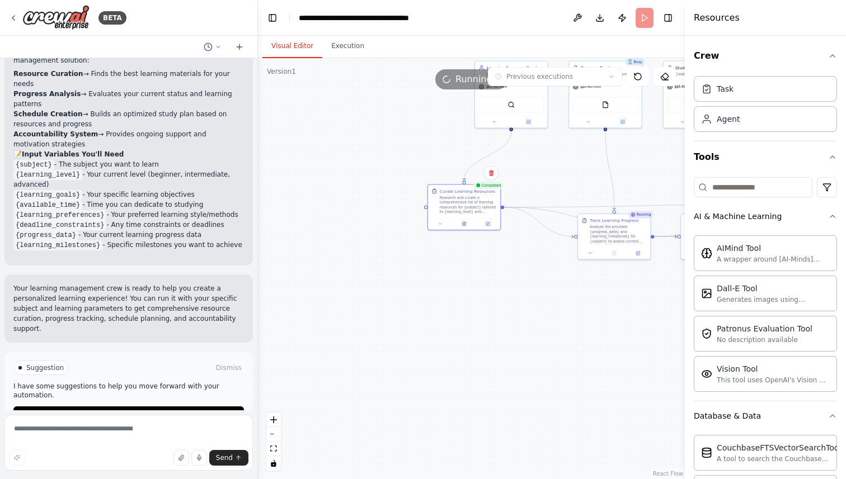
scroll to position [979, 0]
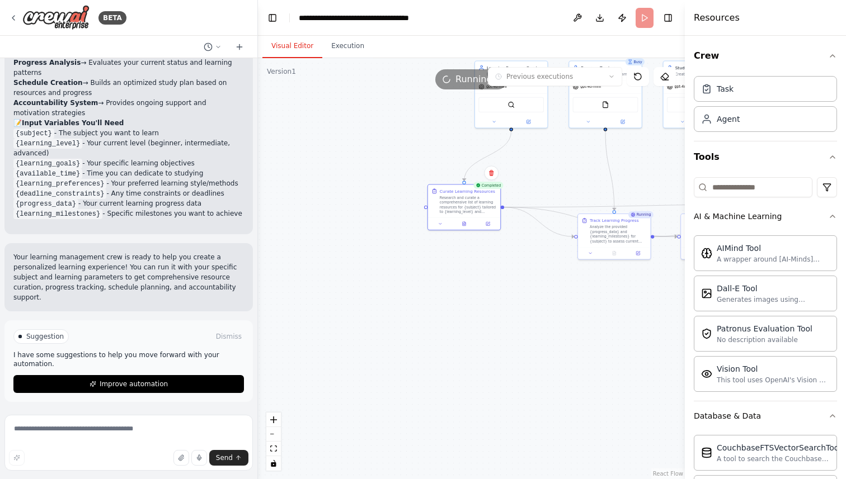
click at [145, 360] on p "I have some suggestions to help you move forward with your automation." at bounding box center [128, 360] width 230 height 18
click at [134, 281] on p "Your learning management crew is ready to help you create a personalized learni…" at bounding box center [128, 277] width 230 height 50
click at [466, 224] on button at bounding box center [463, 222] width 25 height 7
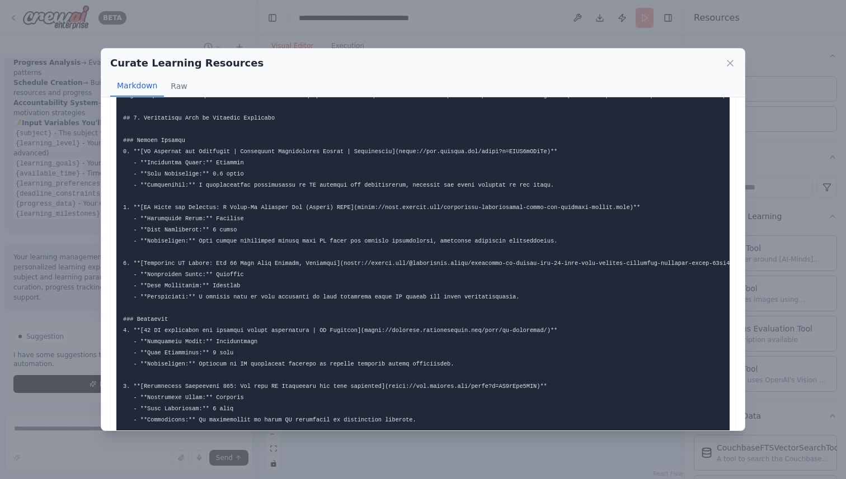
scroll to position [0, 0]
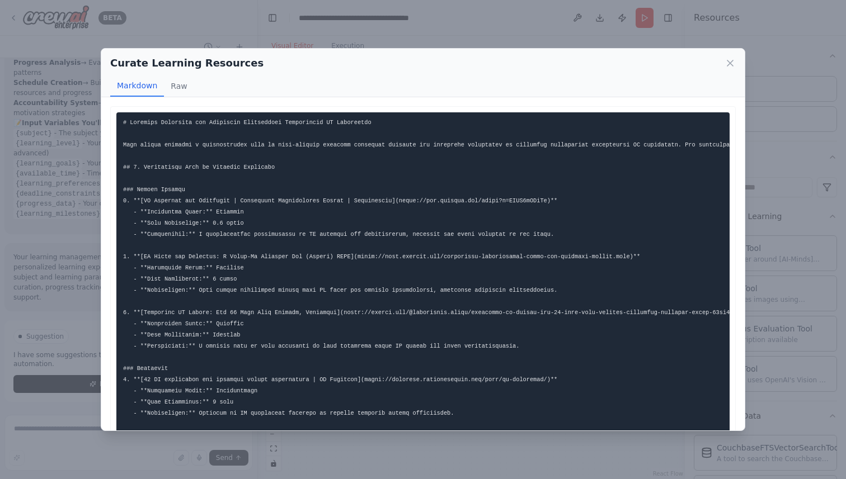
drag, startPoint x: 632, startPoint y: 258, endPoint x: 358, endPoint y: 258, distance: 273.5
copy code "https://ctme.caltech.edu/artificial-intelligence-tools-for-everyone-online.html"
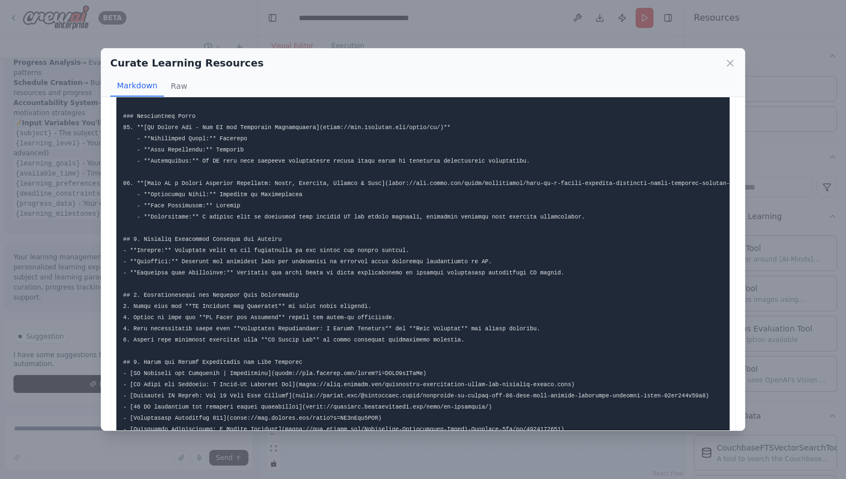
scroll to position [584, 0]
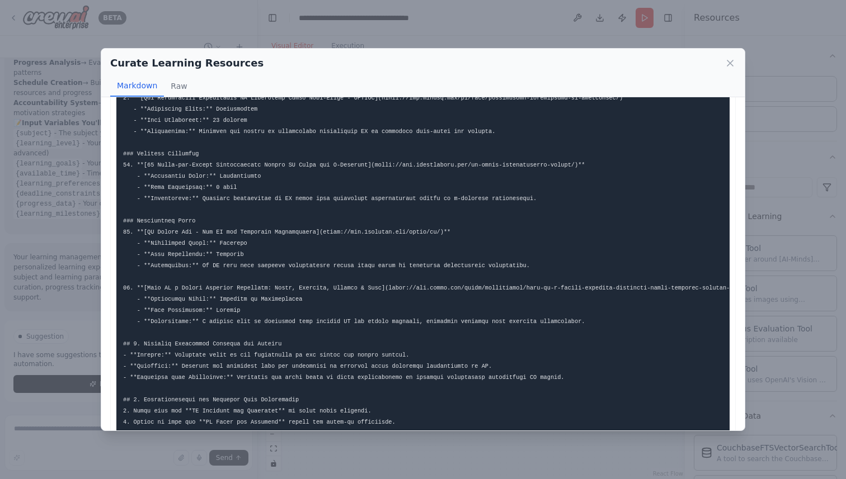
click at [210, 234] on code at bounding box center [650, 81] width 1054 height 1092
drag, startPoint x: 283, startPoint y: 234, endPoint x: 375, endPoint y: 234, distance: 91.7
click at [284, 234] on code at bounding box center [650, 81] width 1054 height 1092
drag, startPoint x: 441, startPoint y: 232, endPoint x: 325, endPoint y: 234, distance: 116.4
click at [325, 234] on code at bounding box center [650, 81] width 1054 height 1092
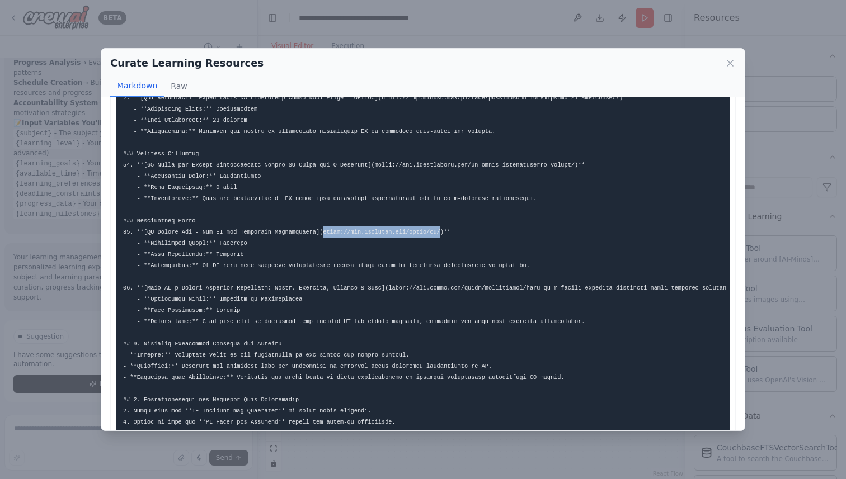
copy code "https://www.6seconds.org/tools/ai/"
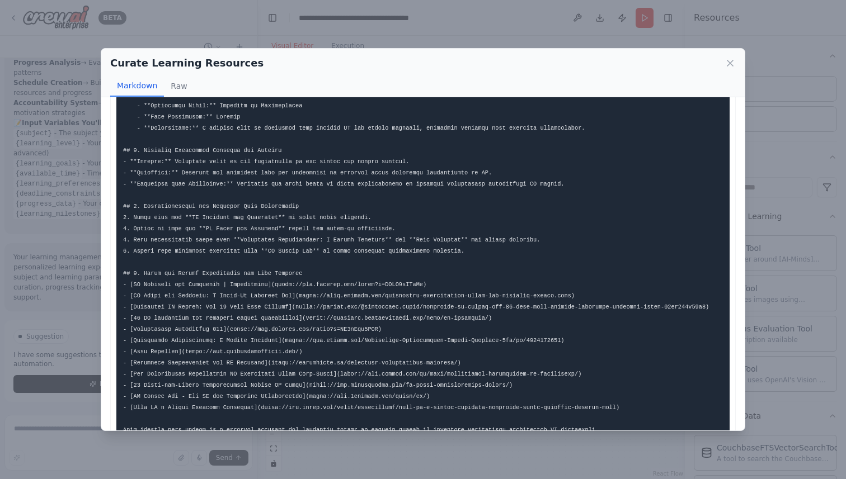
scroll to position [810, 0]
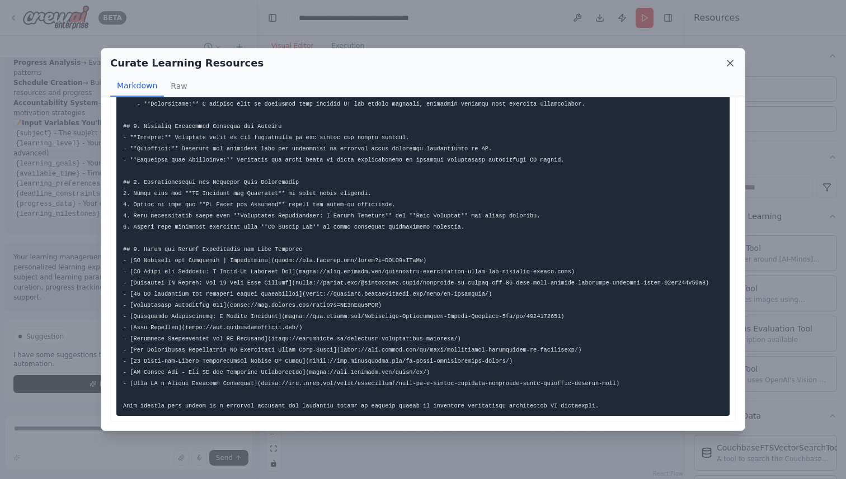
click at [728, 63] on icon at bounding box center [729, 63] width 11 height 11
